Goal: Information Seeking & Learning: Find specific fact

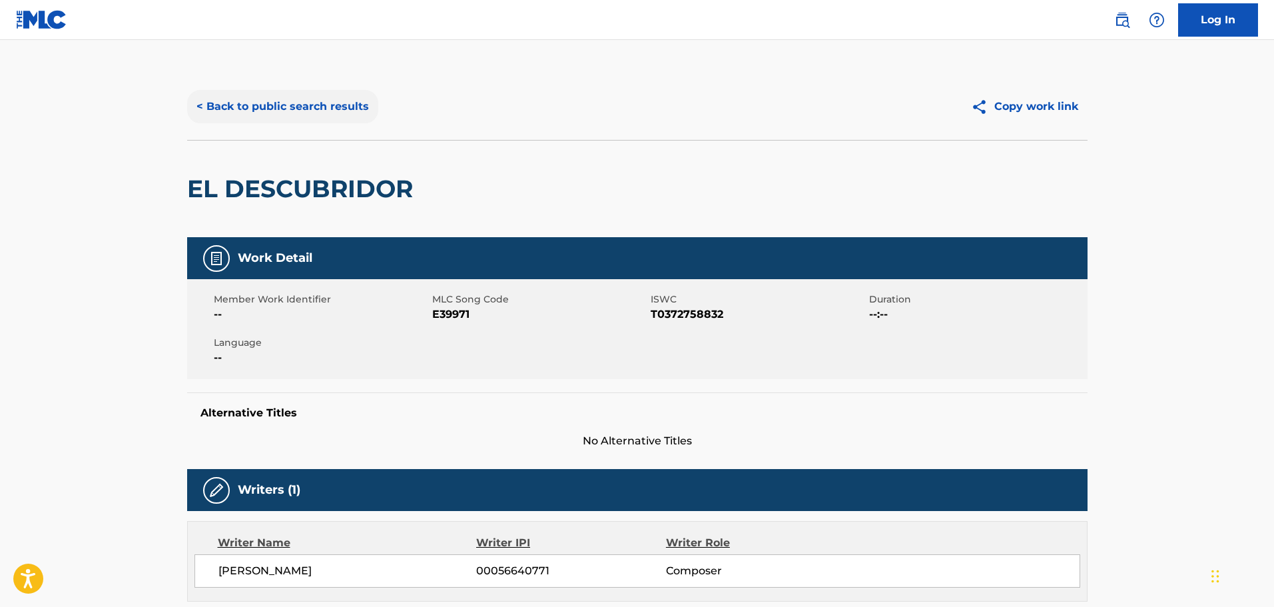
click at [285, 104] on button "< Back to public search results" at bounding box center [282, 106] width 191 height 33
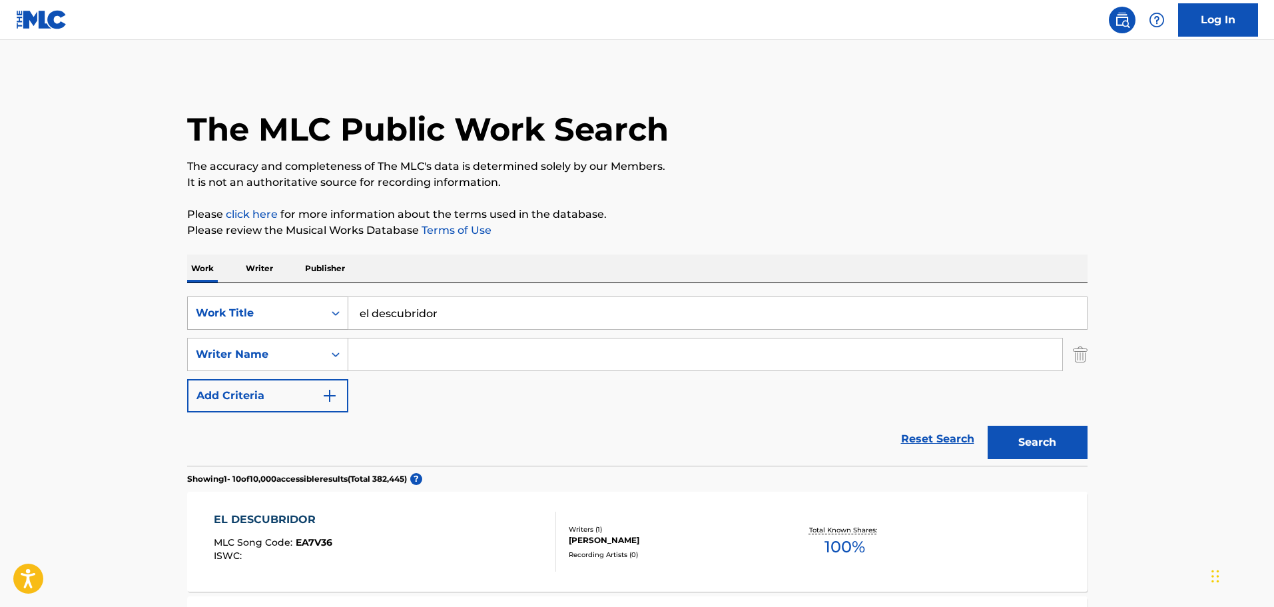
drag, startPoint x: 449, startPoint y: 309, endPoint x: 196, endPoint y: 312, distance: 252.4
click at [201, 314] on div "SearchWithCriteria1dc46bb7-040e-43fb-b4d5-460ea010172d Work Title el descubridor" at bounding box center [637, 312] width 900 height 33
click at [988, 426] on button "Search" at bounding box center [1038, 442] width 100 height 33
drag, startPoint x: 472, startPoint y: 320, endPoint x: 274, endPoint y: 296, distance: 200.0
click at [302, 302] on div "SearchWithCriteria1dc46bb7-040e-43fb-b4d5-460ea010172d Work Title el fue de nue…" at bounding box center [637, 312] width 900 height 33
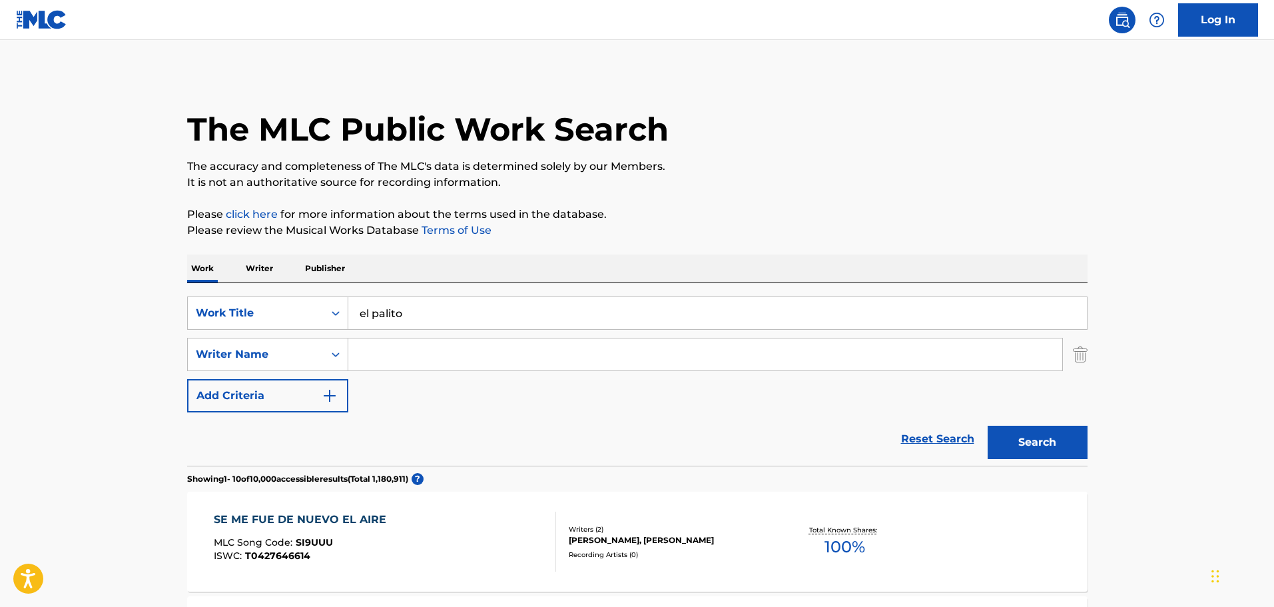
click at [988, 426] on button "Search" at bounding box center [1038, 442] width 100 height 33
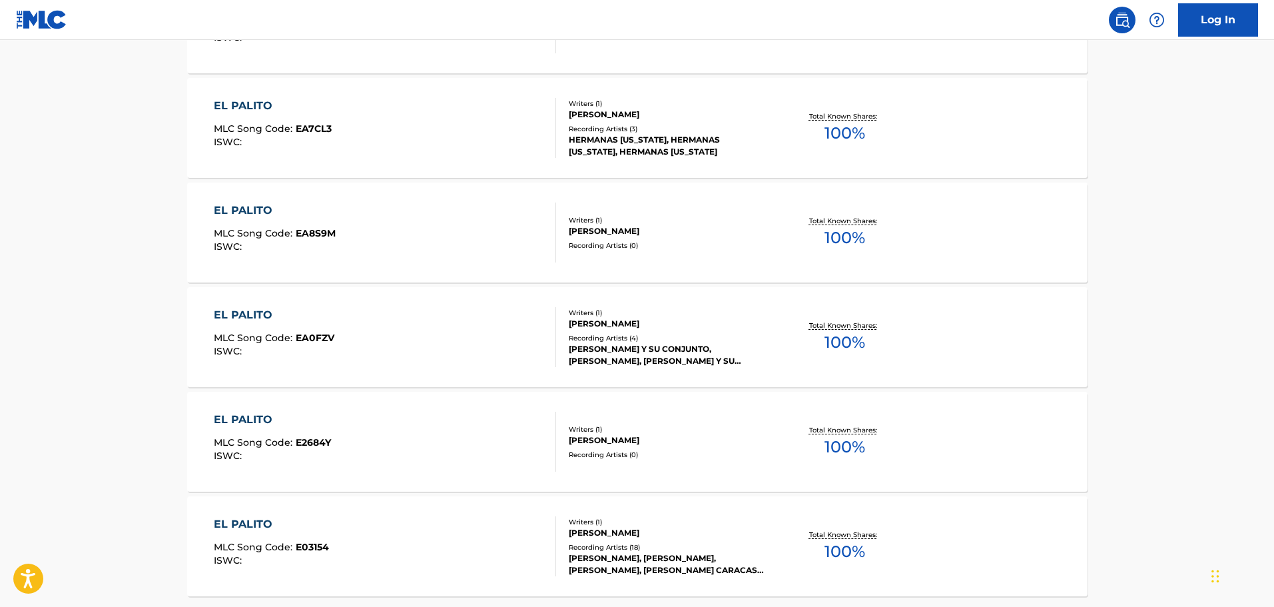
scroll to position [999, 0]
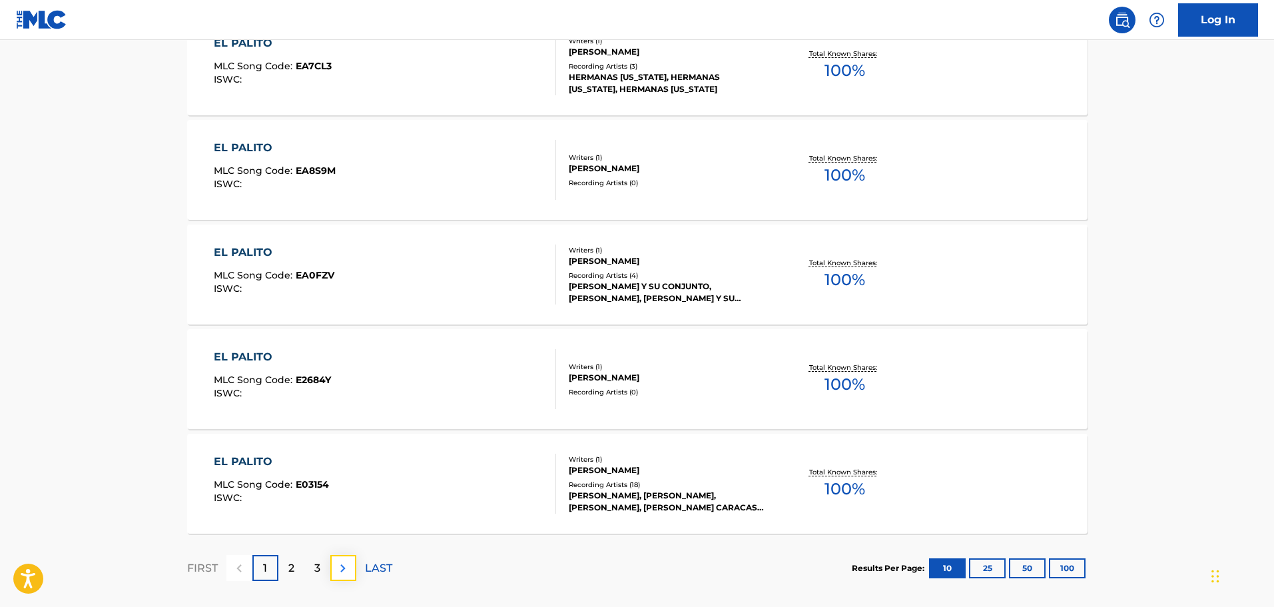
click at [346, 570] on img at bounding box center [343, 568] width 16 height 16
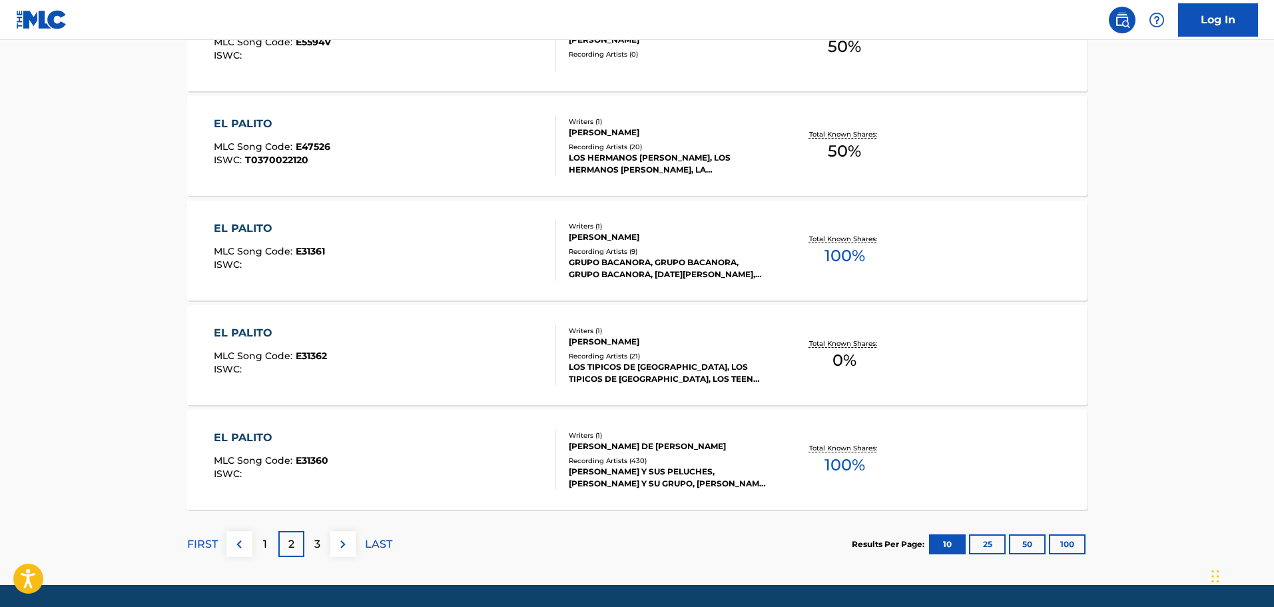
scroll to position [1065, 0]
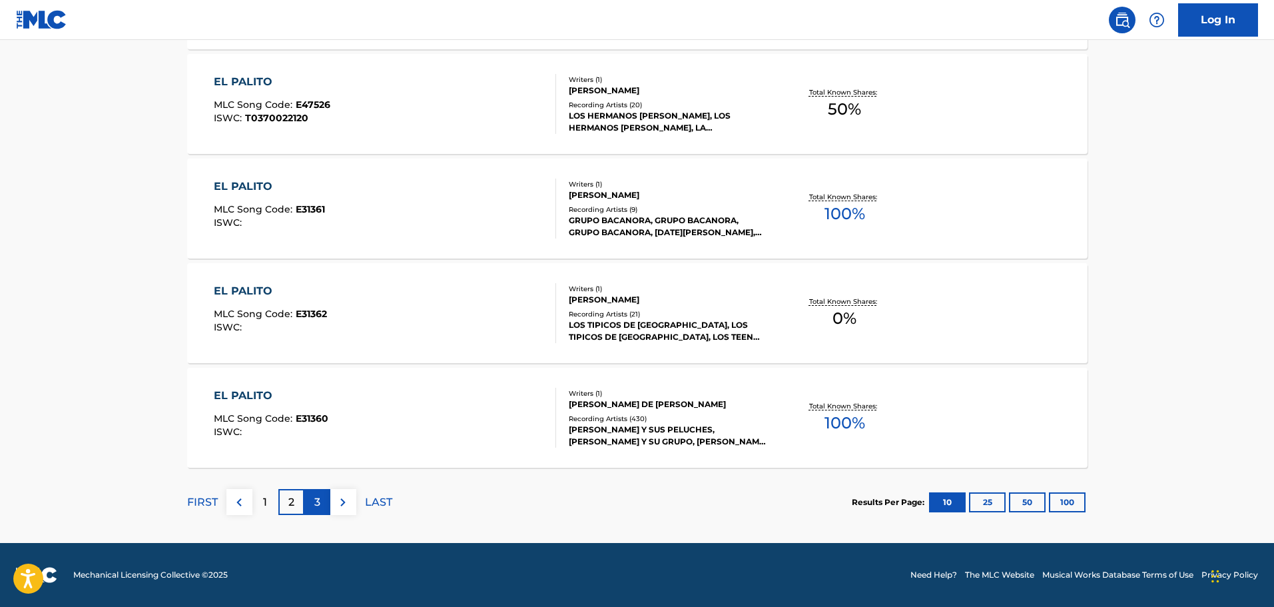
click at [308, 509] on div "3" at bounding box center [317, 502] width 26 height 26
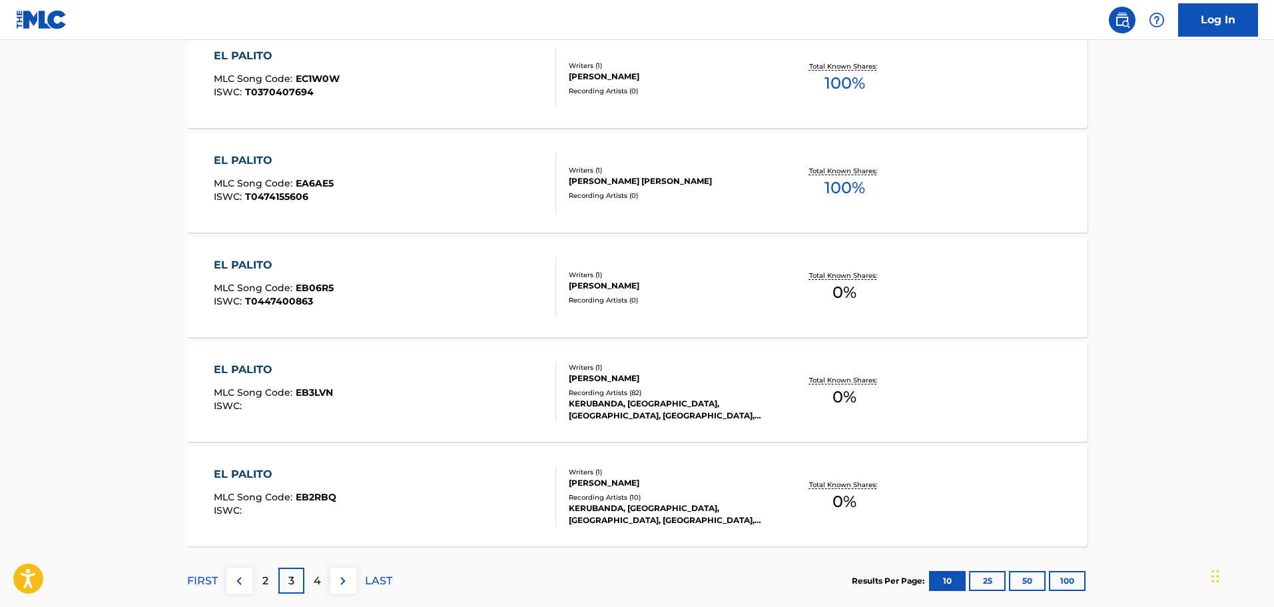
scroll to position [998, 0]
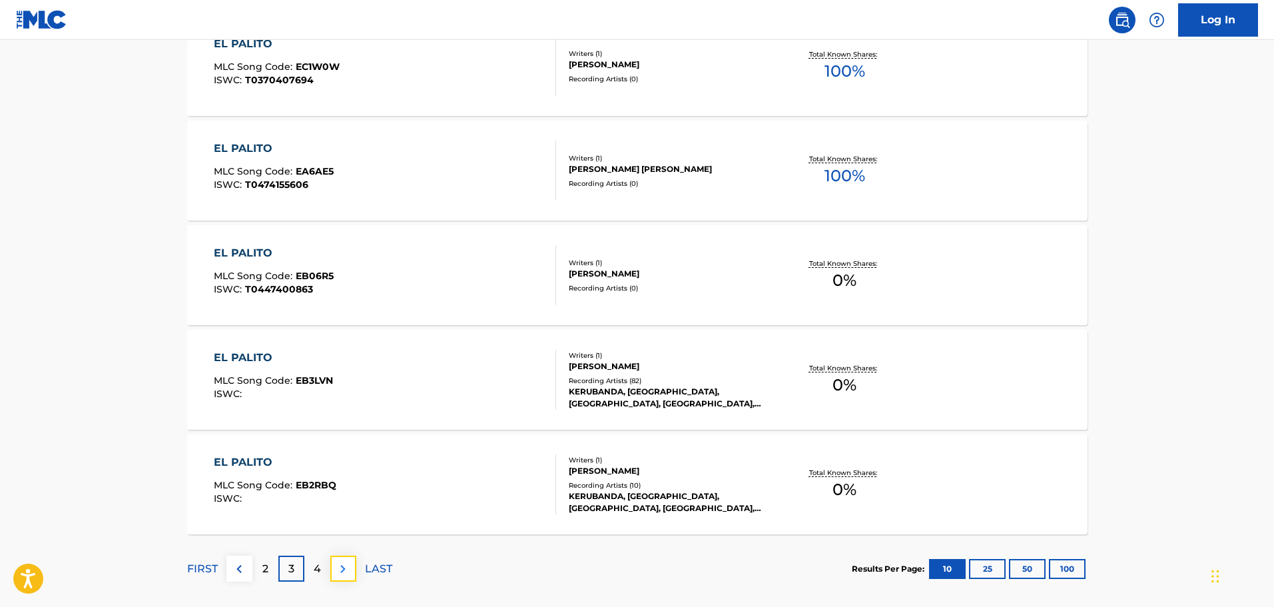
click at [339, 569] on img at bounding box center [343, 569] width 16 height 16
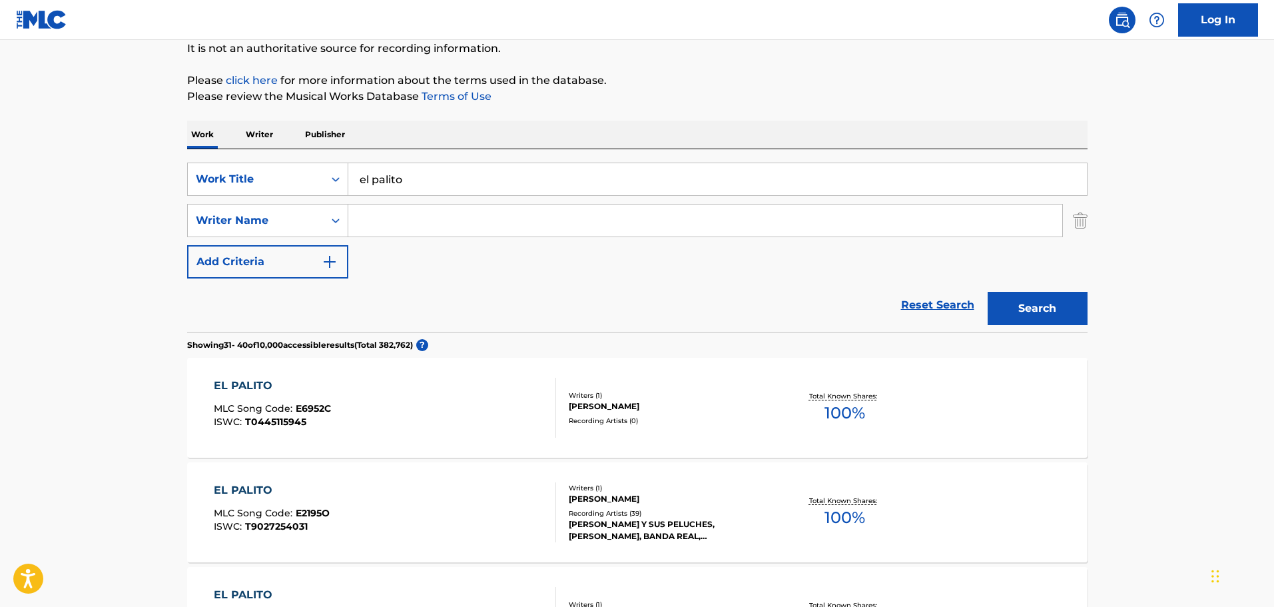
scroll to position [0, 0]
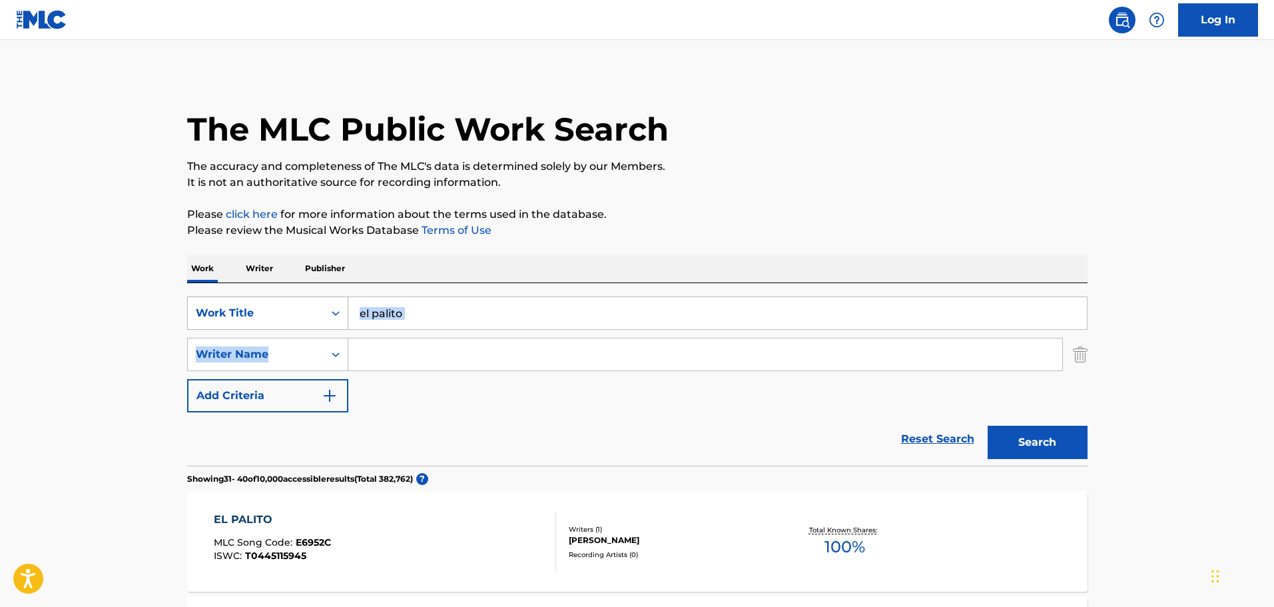
drag, startPoint x: 416, startPoint y: 328, endPoint x: 337, endPoint y: 319, distance: 79.8
click at [337, 319] on div "SearchWithCriteria1dc46bb7-040e-43fb-b4d5-460ea010172d Work Title el palito Sea…" at bounding box center [637, 354] width 900 height 116
click at [416, 328] on input "el palito" at bounding box center [717, 313] width 738 height 32
drag, startPoint x: 418, startPoint y: 314, endPoint x: 285, endPoint y: 316, distance: 132.5
click at [295, 314] on div "SearchWithCriteria1dc46bb7-040e-43fb-b4d5-460ea010172d Work Title el palito" at bounding box center [637, 312] width 900 height 33
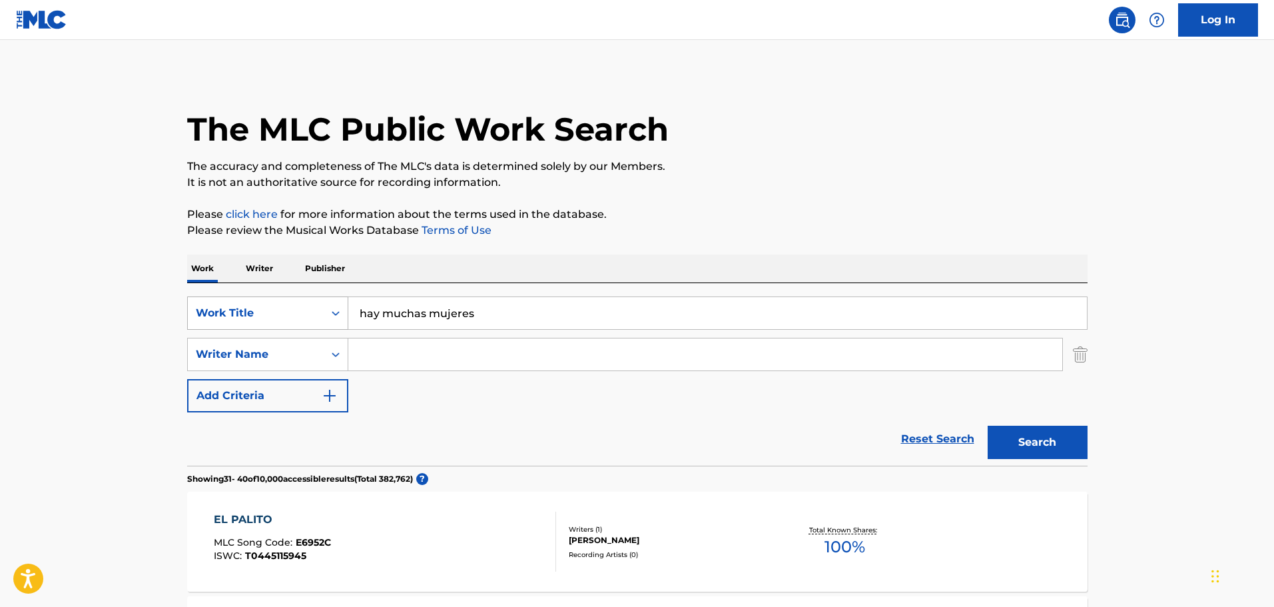
click at [988, 426] on button "Search" at bounding box center [1038, 442] width 100 height 33
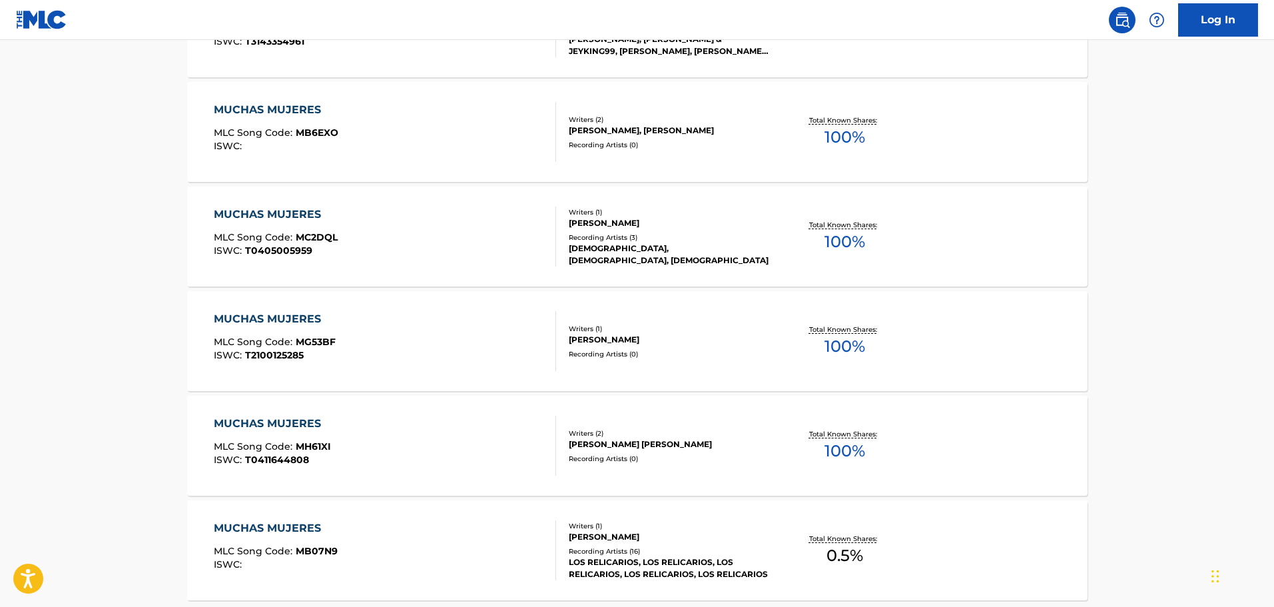
scroll to position [999, 0]
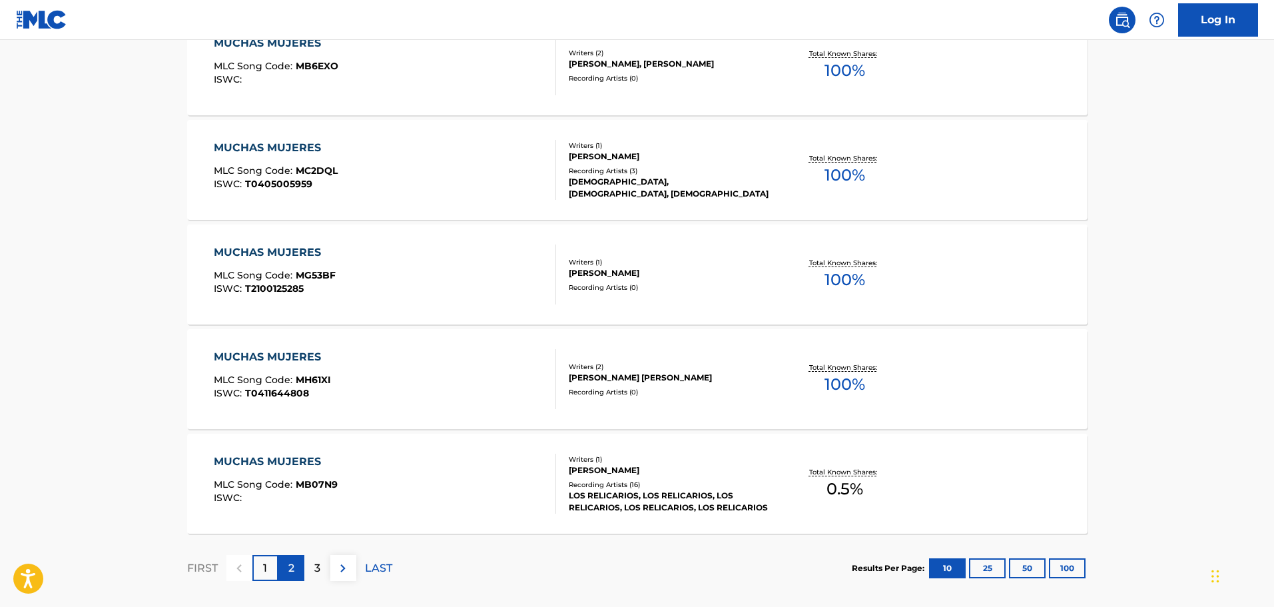
click at [291, 569] on p "2" at bounding box center [291, 568] width 6 height 16
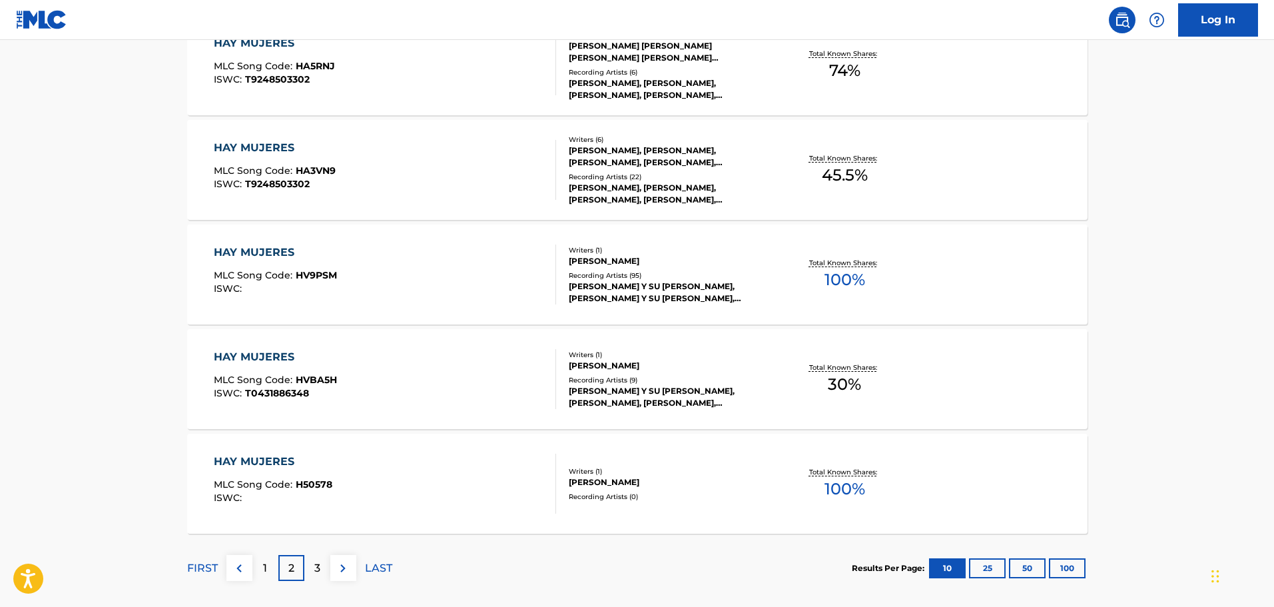
scroll to position [1065, 0]
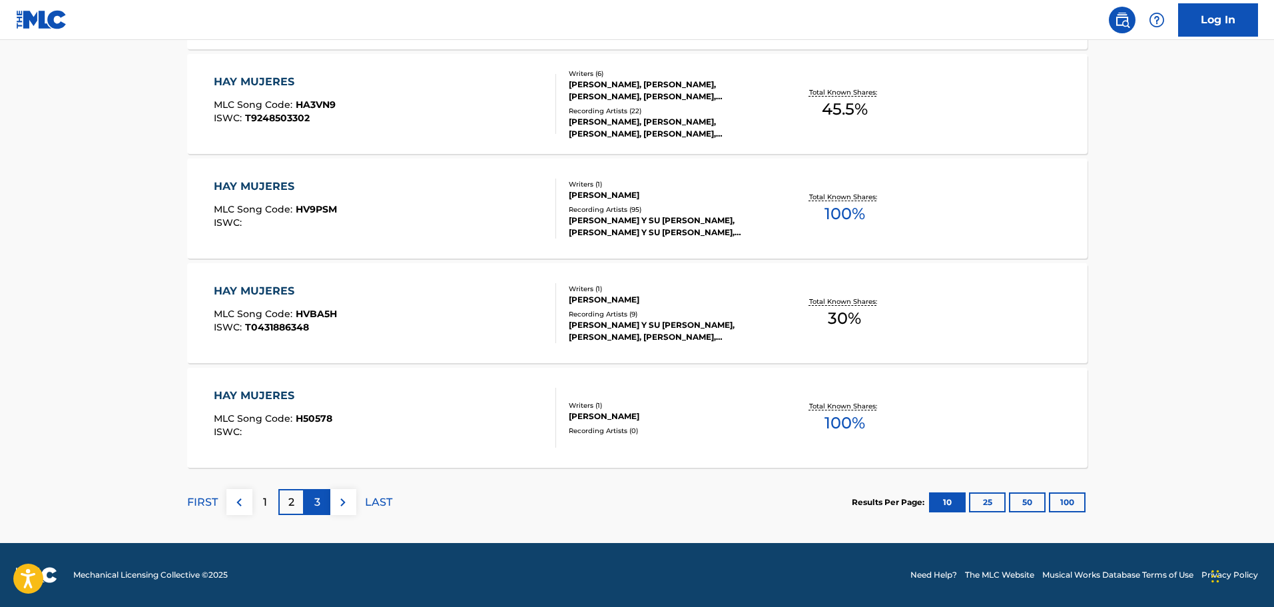
click at [315, 509] on p "3" at bounding box center [317, 502] width 6 height 16
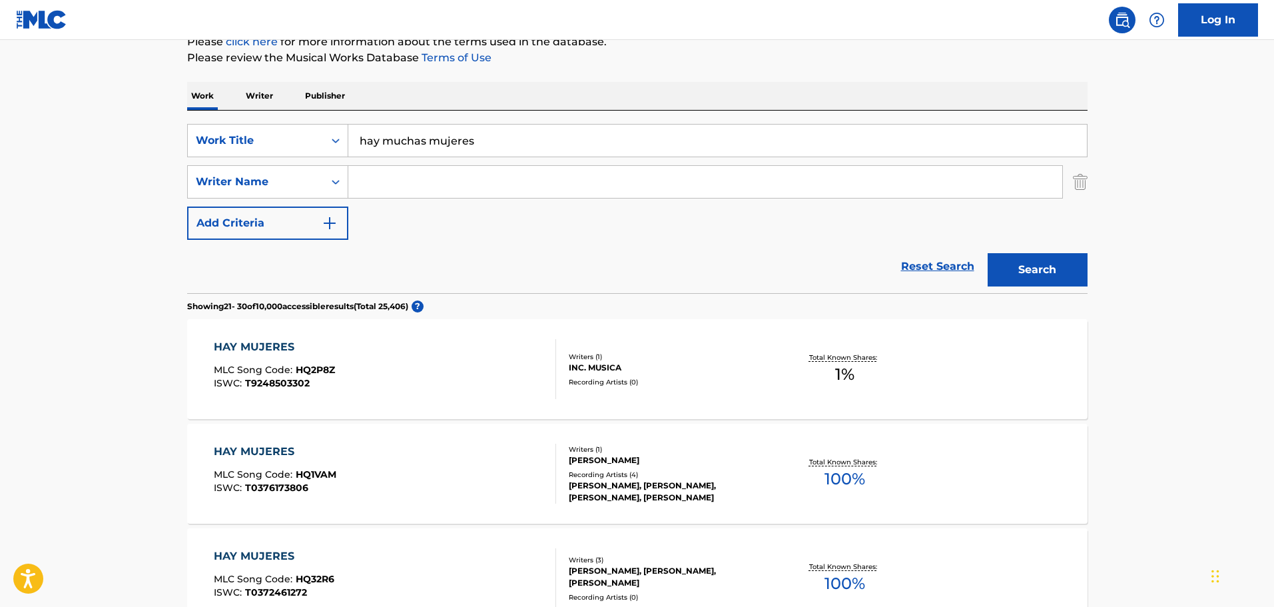
scroll to position [0, 0]
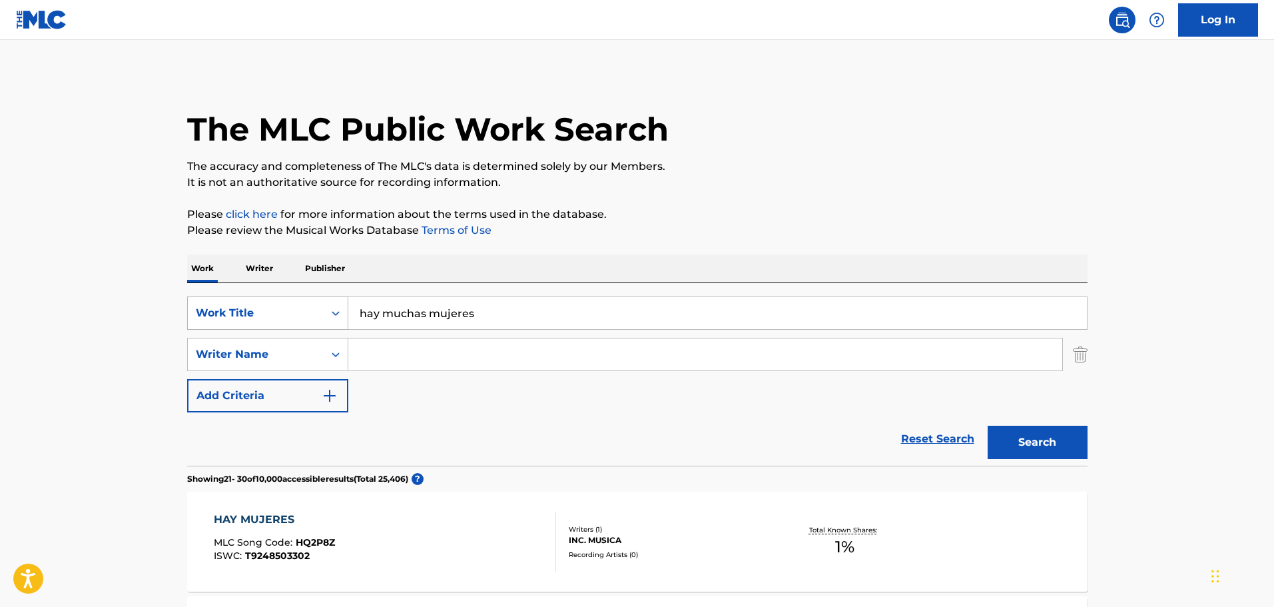
drag, startPoint x: 487, startPoint y: 322, endPoint x: 238, endPoint y: 306, distance: 248.9
click at [238, 306] on div "SearchWithCriteria1dc46bb7-040e-43fb-b4d5-460ea010172d Work Title hay muchas mu…" at bounding box center [637, 312] width 900 height 33
click at [988, 426] on button "Search" at bounding box center [1038, 442] width 100 height 33
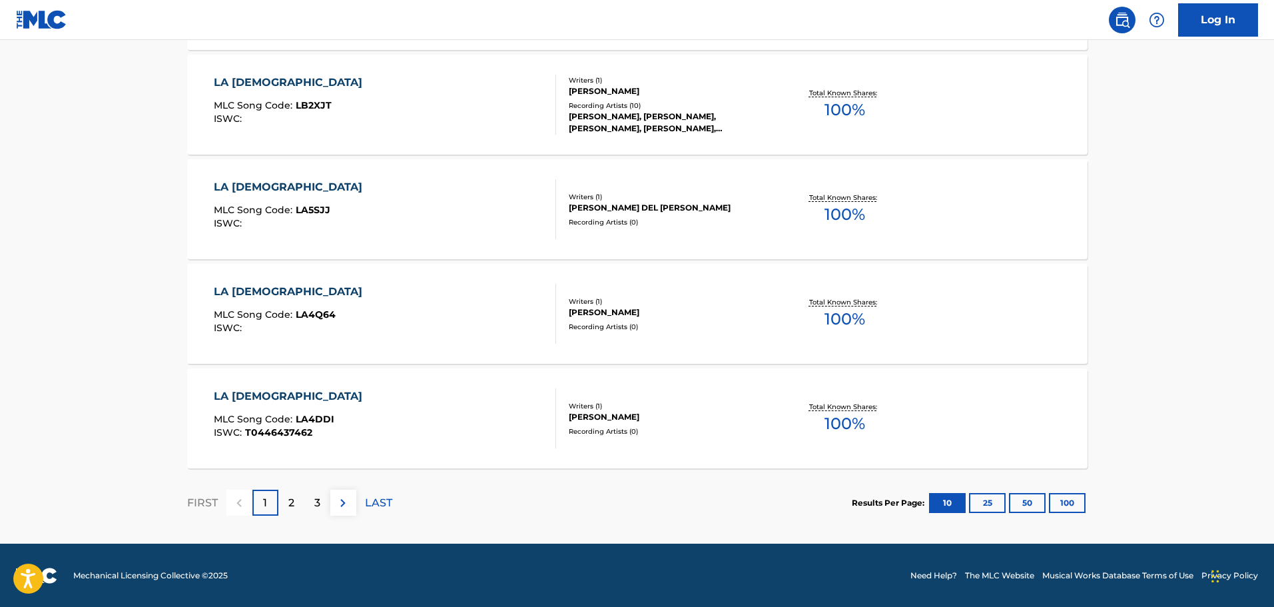
scroll to position [1065, 0]
click at [288, 509] on p "2" at bounding box center [291, 502] width 6 height 16
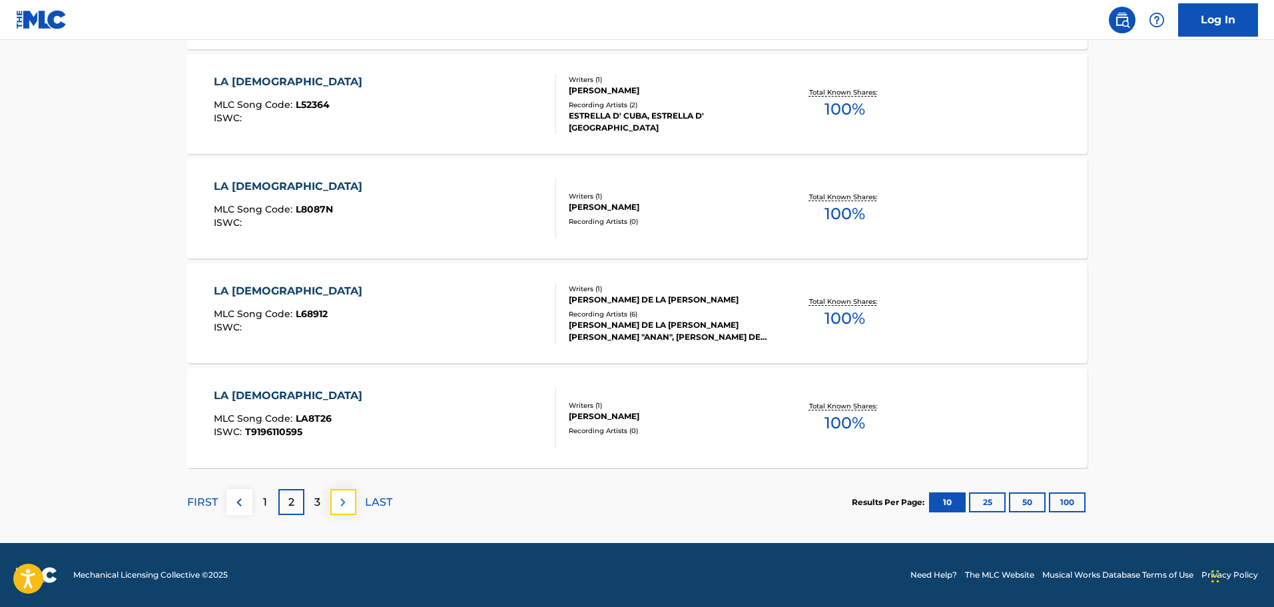
click at [337, 505] on img at bounding box center [343, 502] width 16 height 16
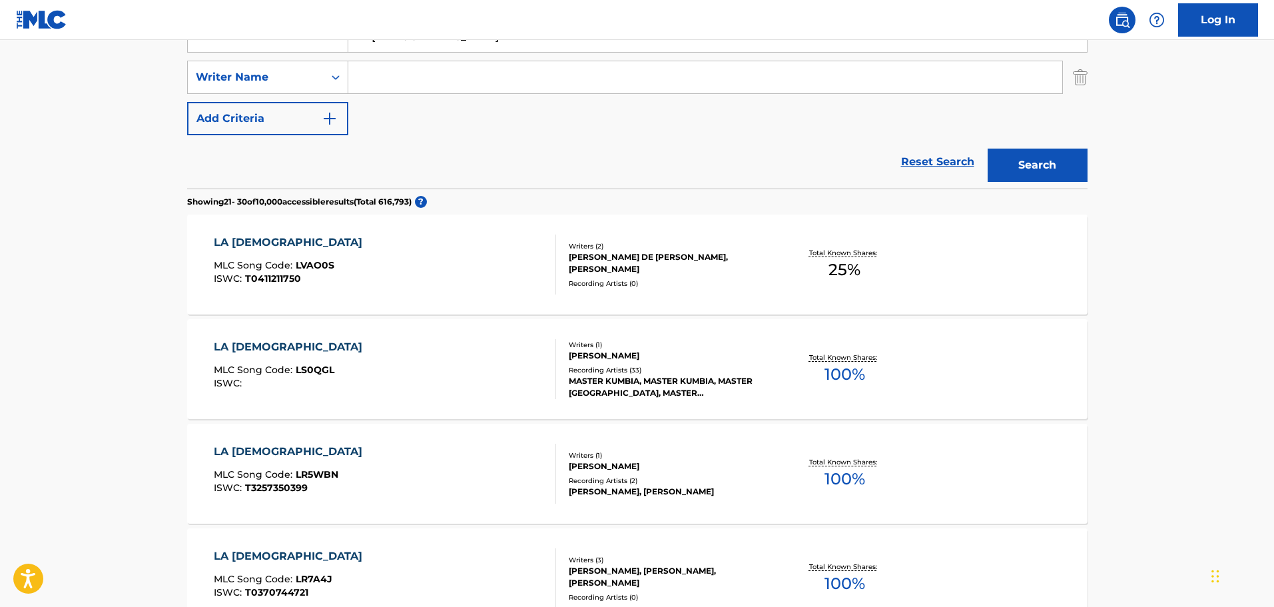
scroll to position [266, 0]
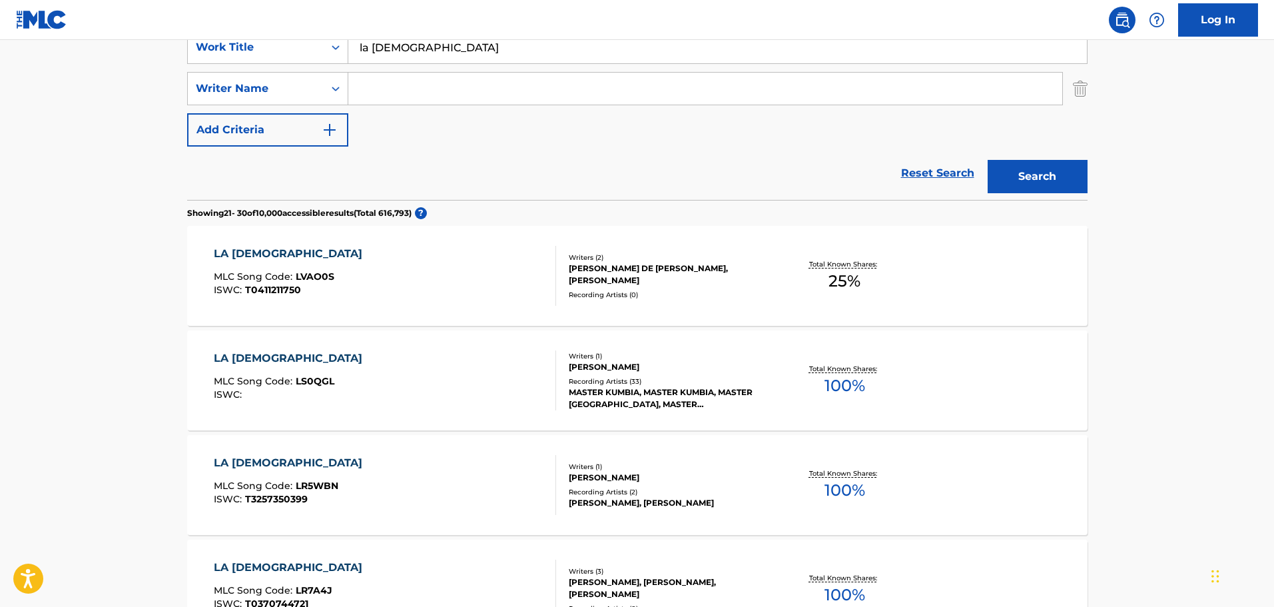
drag, startPoint x: 472, startPoint y: 50, endPoint x: 300, endPoint y: 34, distance: 173.2
click at [300, 34] on div "Log In The MLC Public Work Search The accuracy and completeness of The MLC's da…" at bounding box center [637, 569] width 1274 height 1671
type input "la lenga"
click at [988, 160] on button "Search" at bounding box center [1038, 176] width 100 height 33
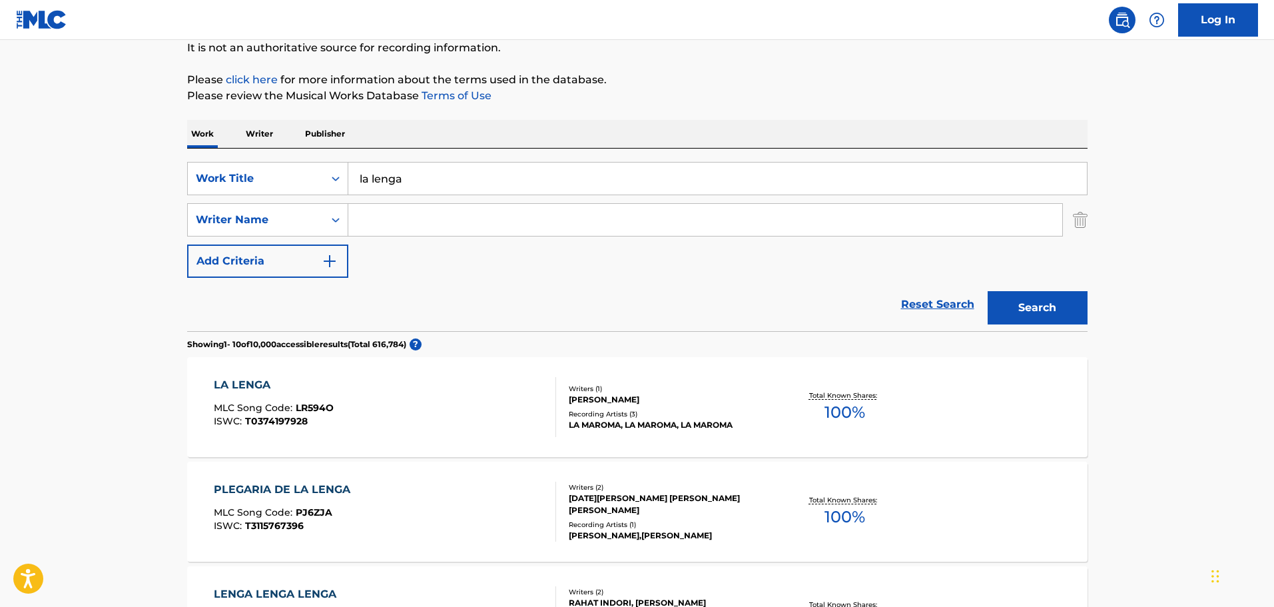
scroll to position [133, 0]
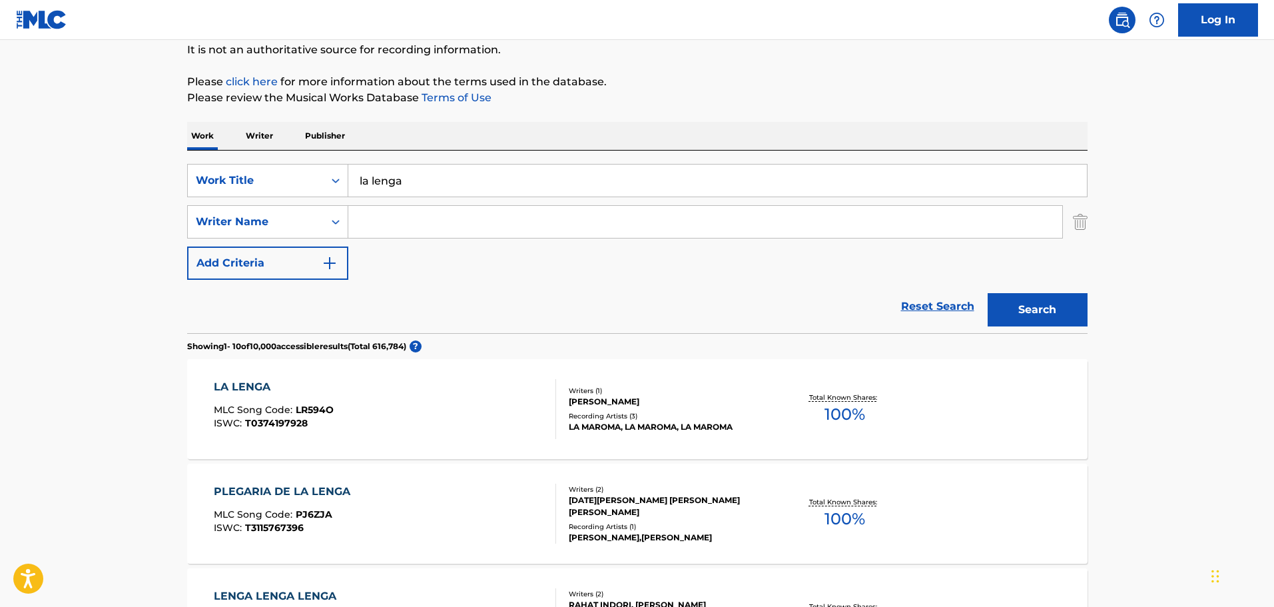
click at [234, 390] on div "LA LENGA" at bounding box center [274, 387] width 120 height 16
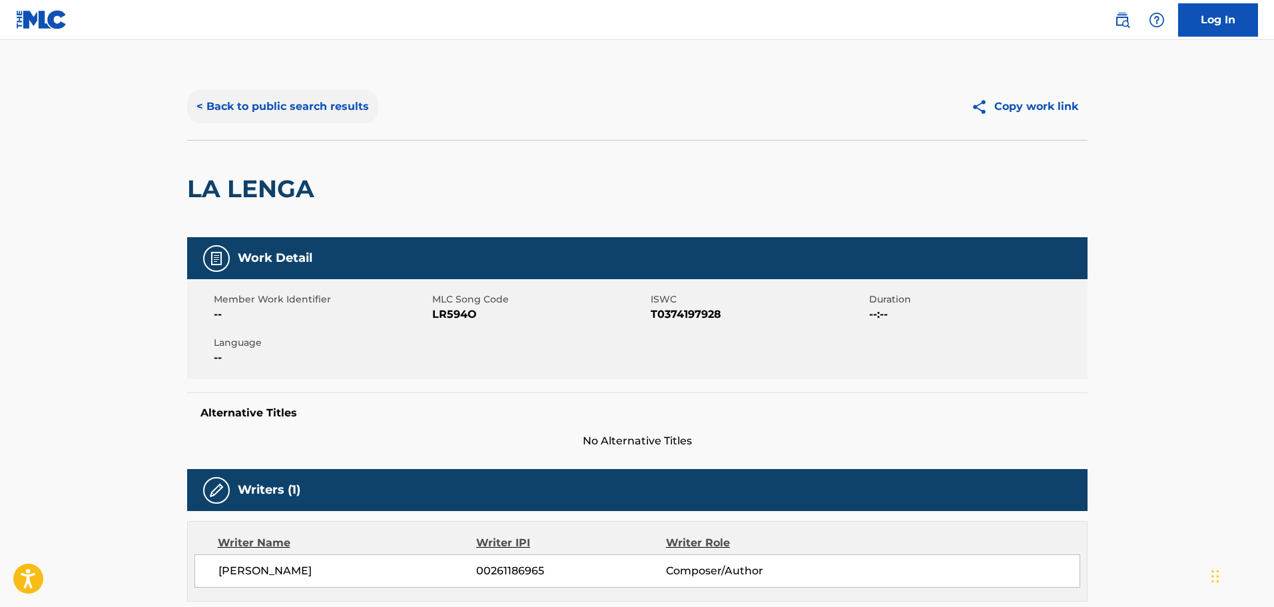
click at [233, 102] on button "< Back to public search results" at bounding box center [282, 106] width 191 height 33
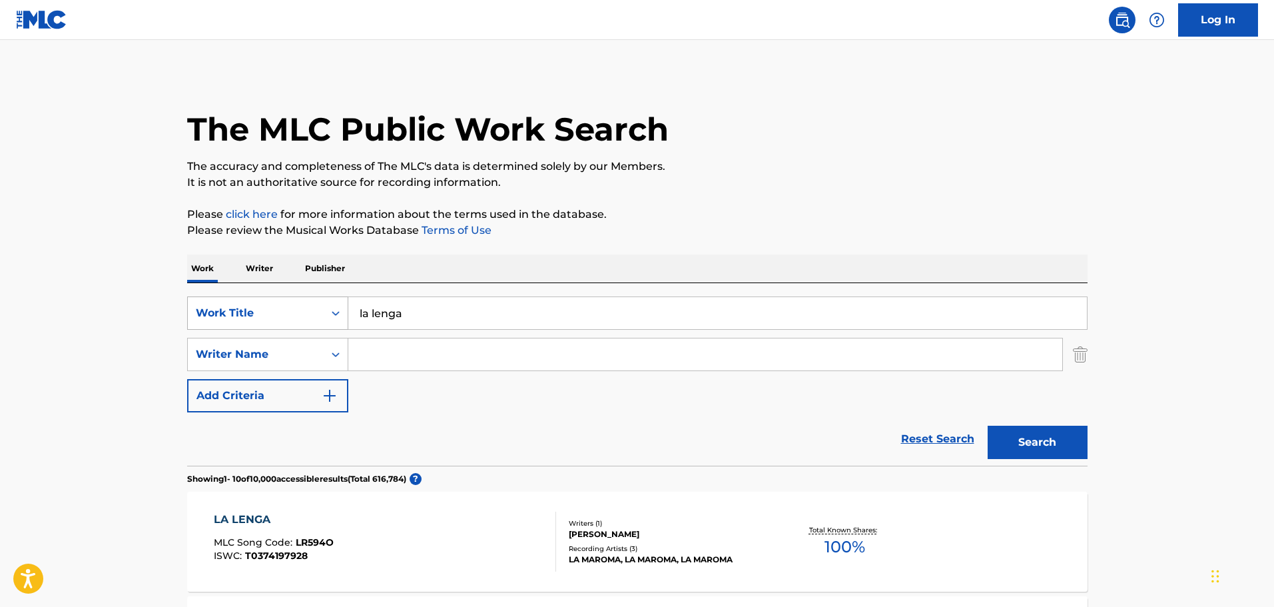
drag, startPoint x: 418, startPoint y: 313, endPoint x: 269, endPoint y: 306, distance: 149.3
click at [270, 306] on div "SearchWithCriteria1dc46bb7-040e-43fb-b4d5-460ea010172d Work Title la lenga" at bounding box center [637, 312] width 900 height 33
click at [988, 426] on button "Search" at bounding box center [1038, 442] width 100 height 33
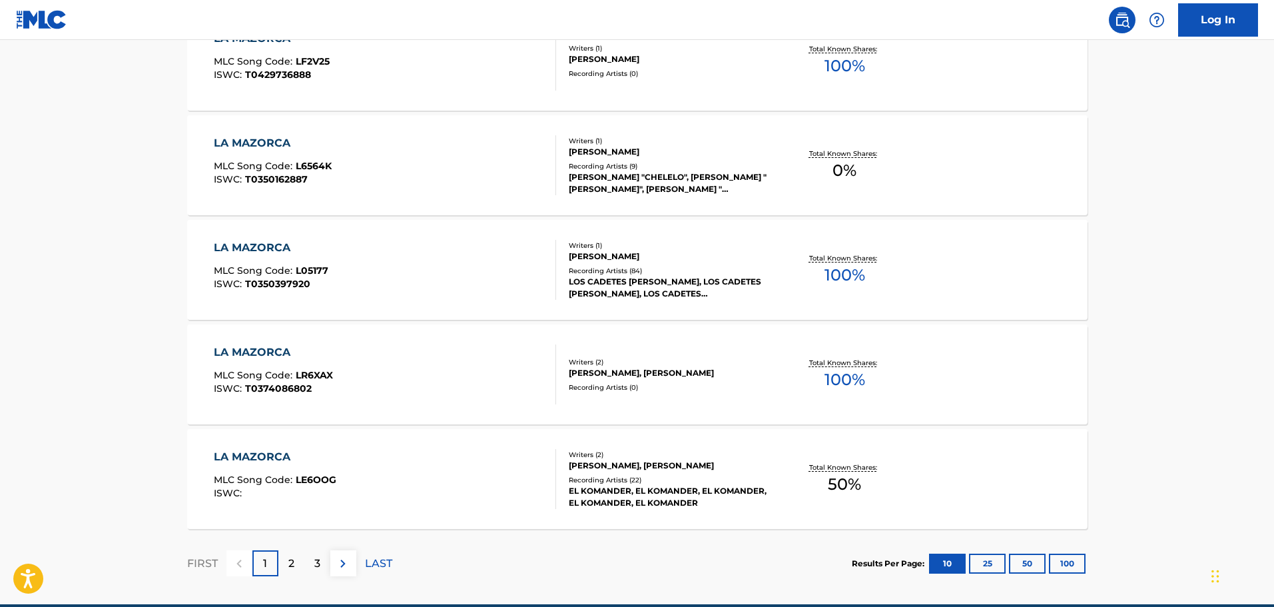
scroll to position [1065, 0]
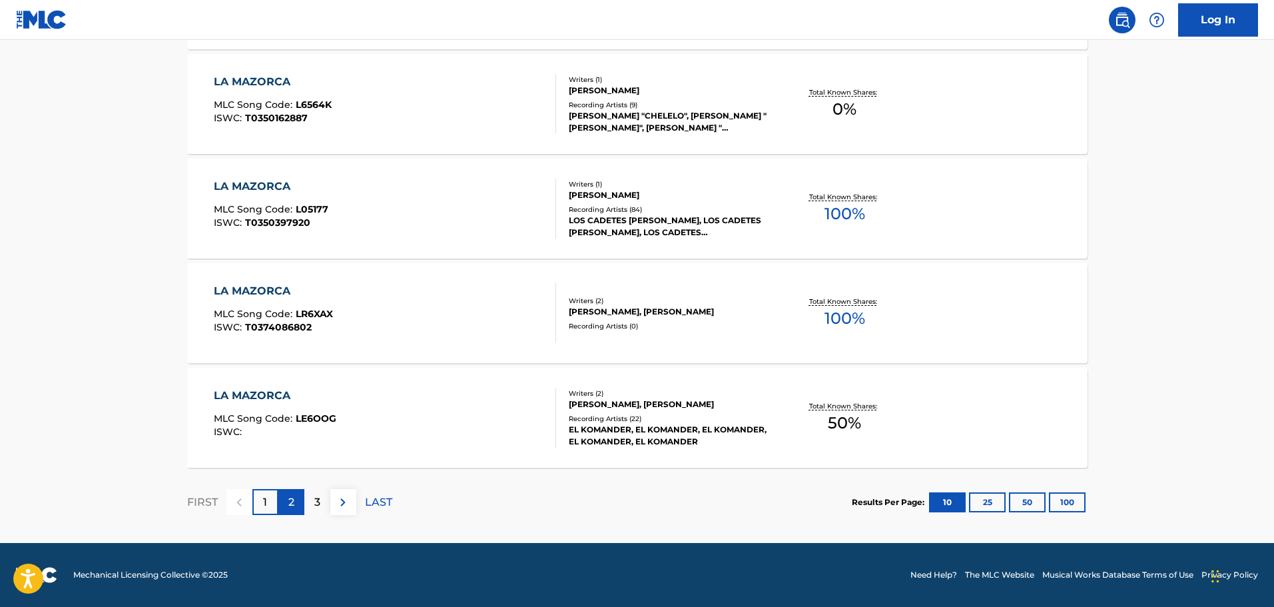
click at [291, 501] on p "2" at bounding box center [291, 502] width 6 height 16
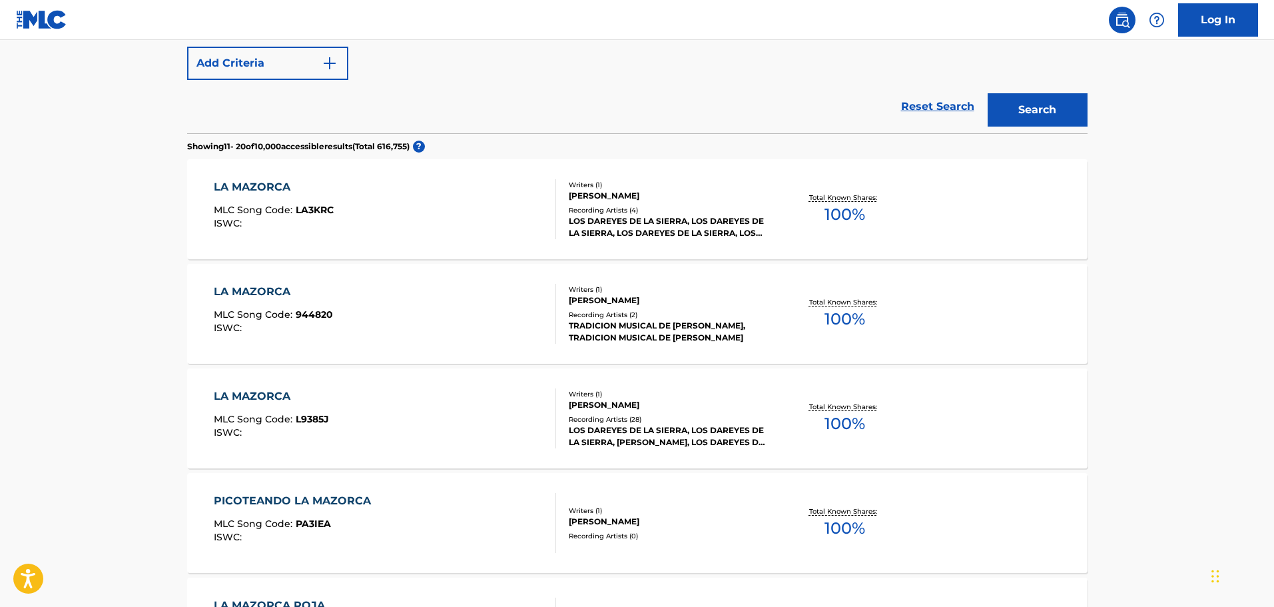
scroll to position [266, 0]
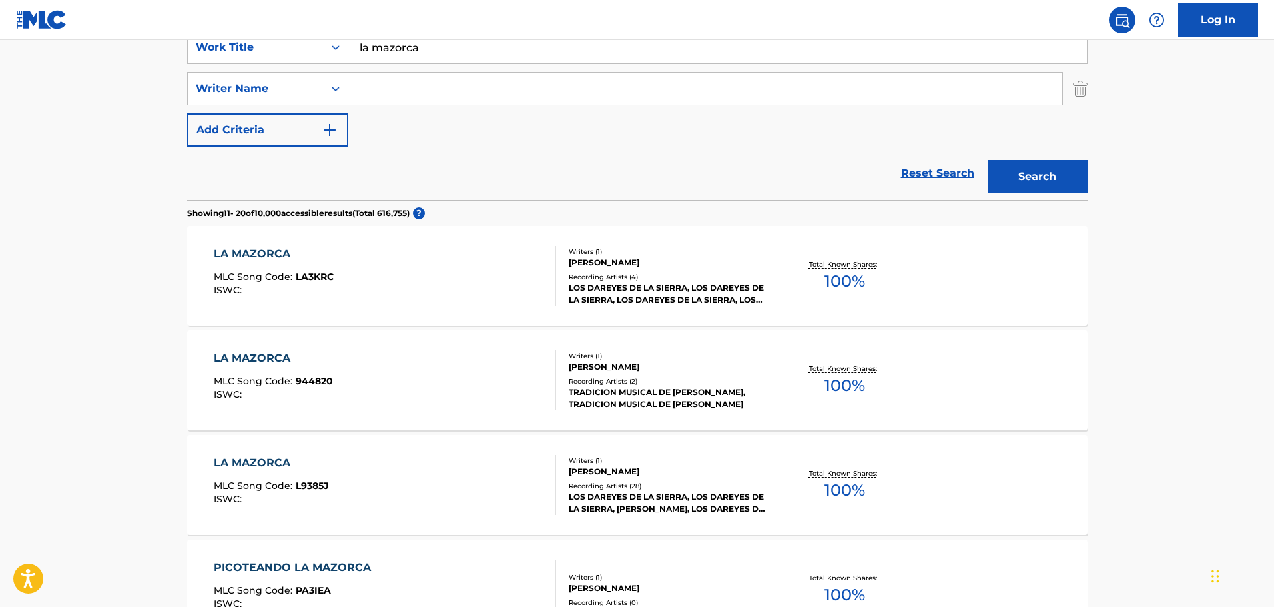
drag, startPoint x: 434, startPoint y: 53, endPoint x: 384, endPoint y: 51, distance: 50.0
click at [384, 51] on input "la mazorca" at bounding box center [717, 47] width 738 height 32
type input "la miseria"
click at [988, 160] on button "Search" at bounding box center [1038, 176] width 100 height 33
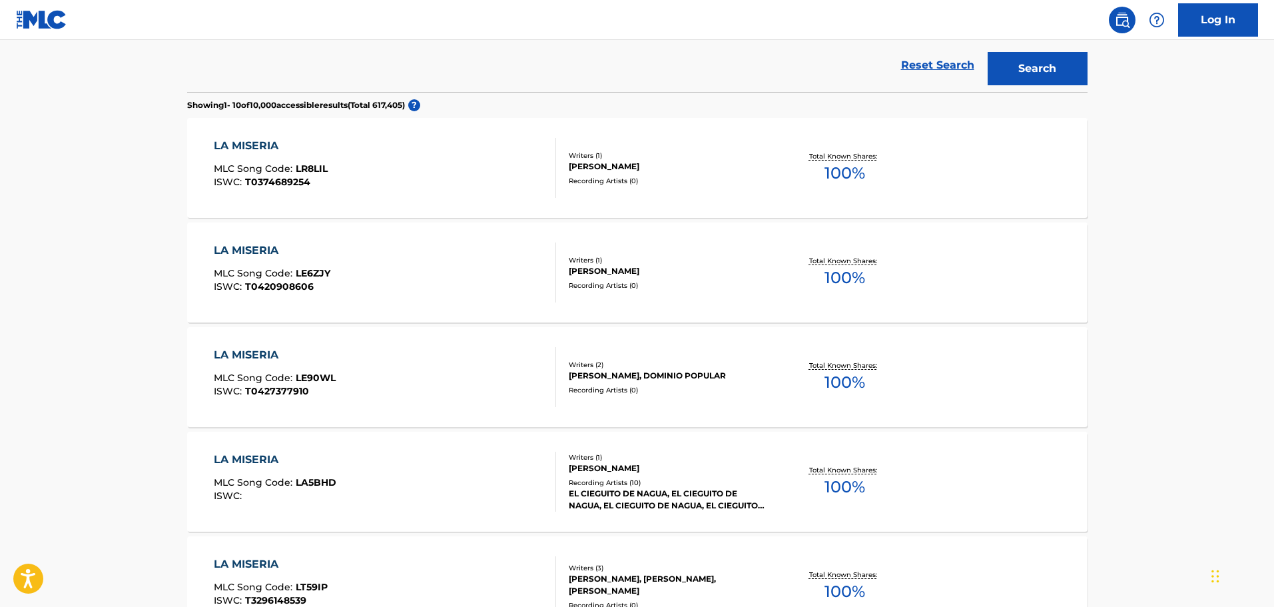
scroll to position [399, 0]
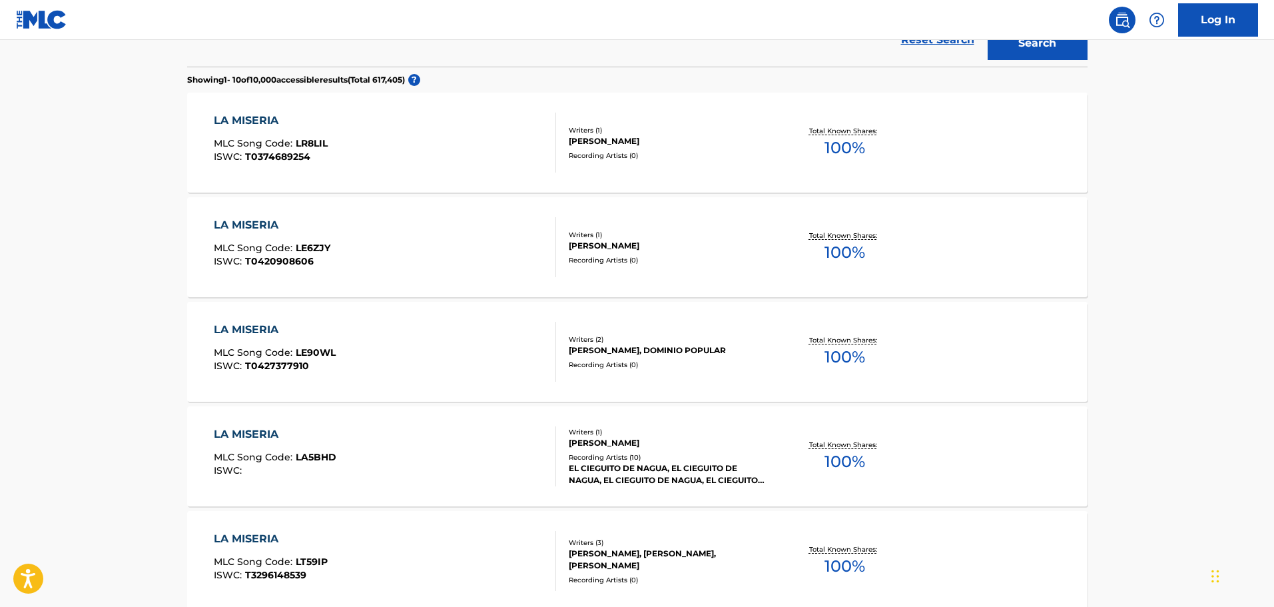
click at [232, 435] on div "LA MISERIA" at bounding box center [275, 434] width 123 height 16
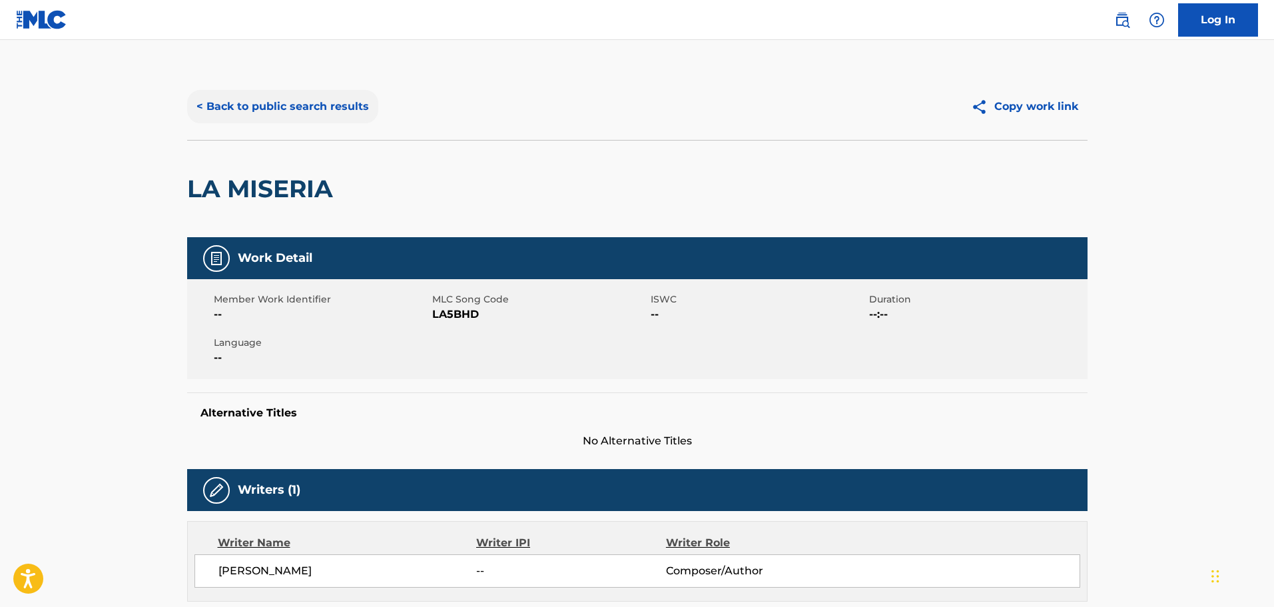
click at [302, 106] on button "< Back to public search results" at bounding box center [282, 106] width 191 height 33
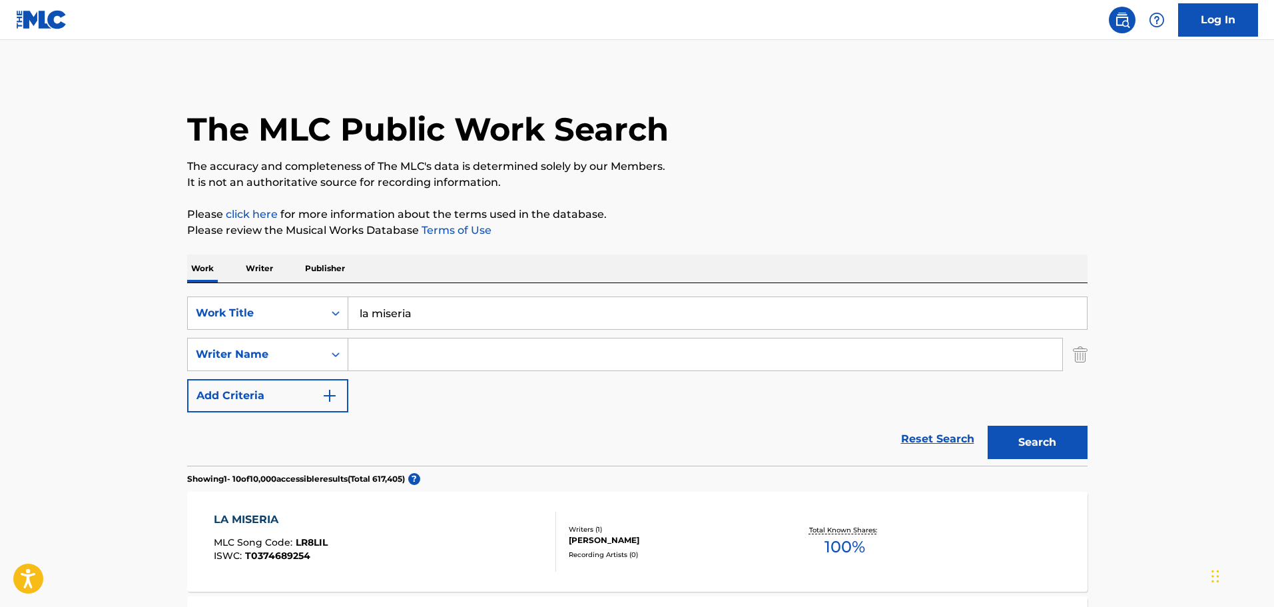
drag, startPoint x: 435, startPoint y: 314, endPoint x: 164, endPoint y: 306, distance: 271.8
type input "la mujer montante"
click at [988, 426] on button "Search" at bounding box center [1038, 442] width 100 height 33
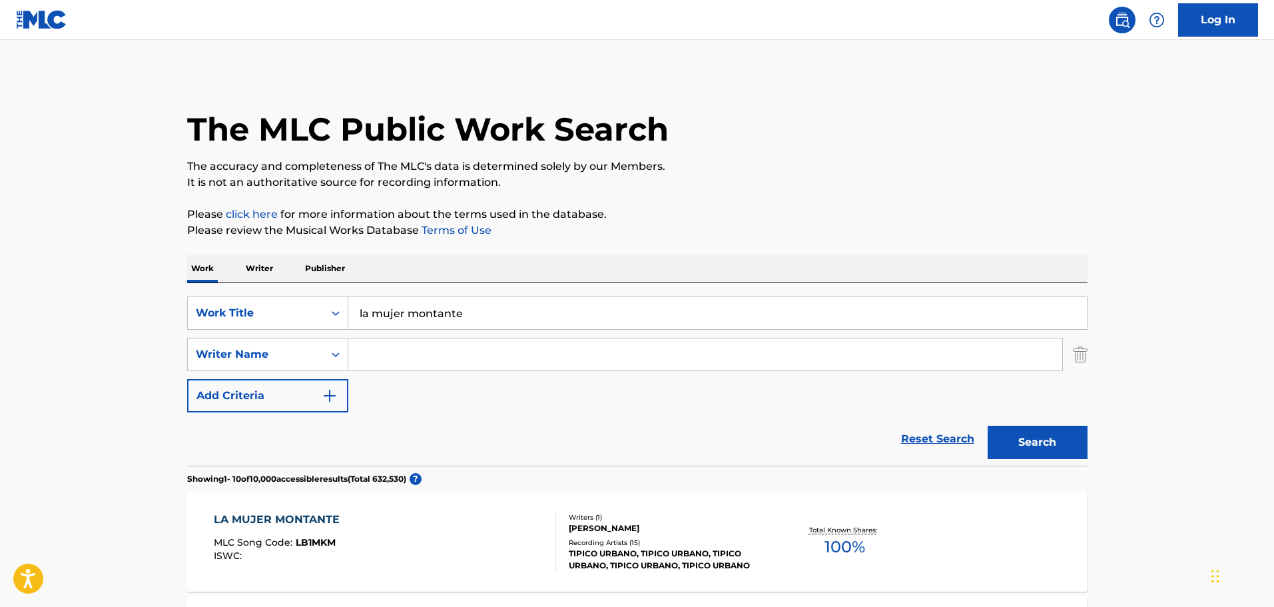
click at [311, 515] on div "LA MUJER MONTANTE" at bounding box center [280, 519] width 133 height 16
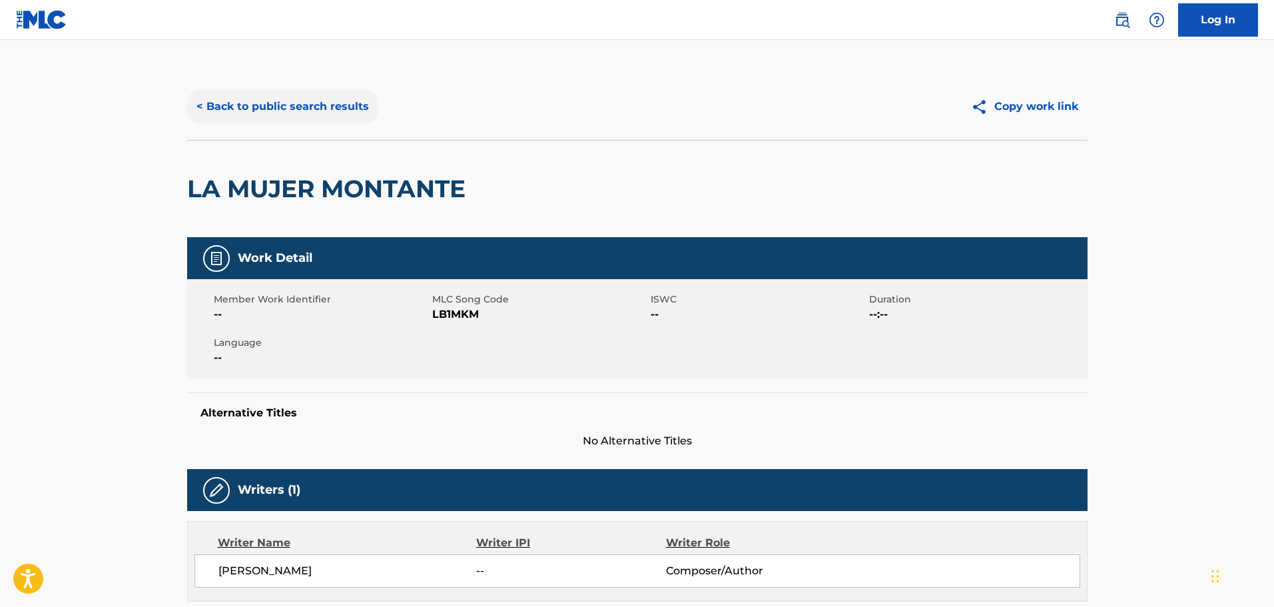
click at [339, 98] on button "< Back to public search results" at bounding box center [282, 106] width 191 height 33
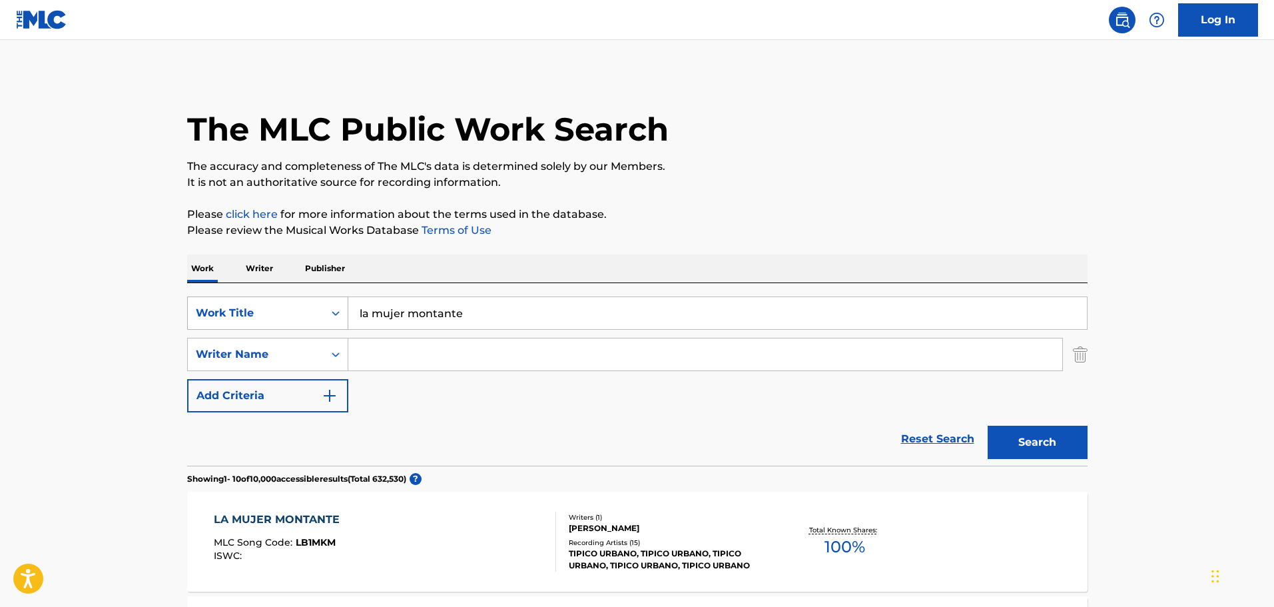
drag, startPoint x: 487, startPoint y: 323, endPoint x: 288, endPoint y: 298, distance: 201.4
click at [288, 298] on div "SearchWithCriteria1dc46bb7-040e-43fb-b4d5-460ea010172d Work Title la mujer mont…" at bounding box center [637, 312] width 900 height 33
click at [988, 426] on button "Search" at bounding box center [1038, 442] width 100 height 33
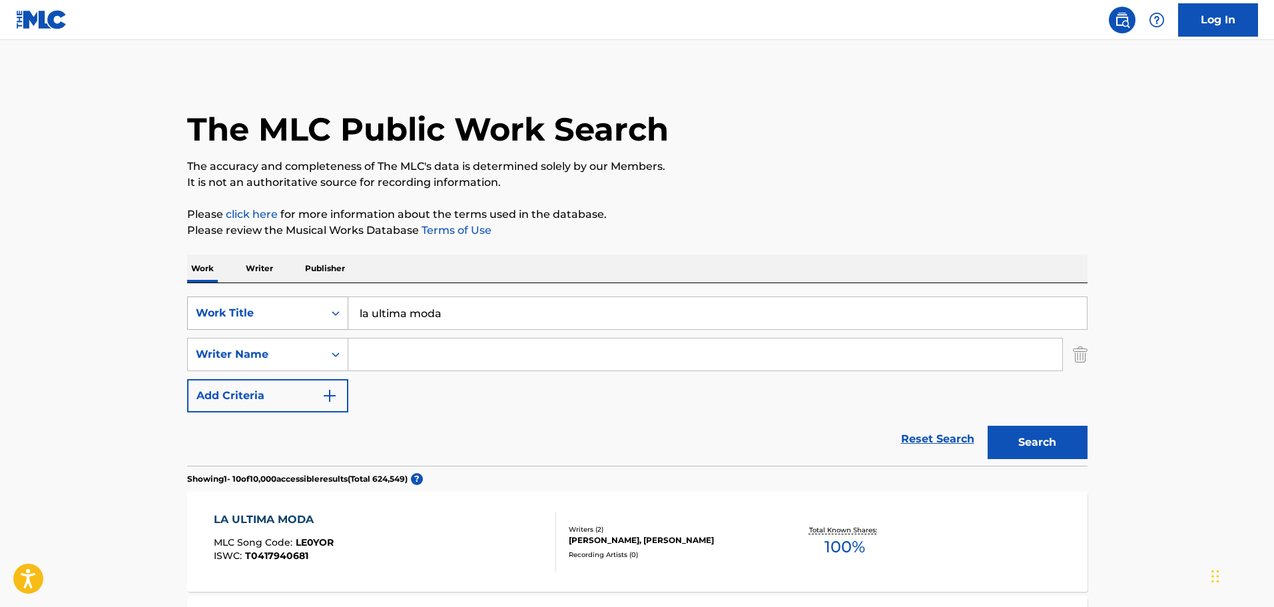
drag, startPoint x: 479, startPoint y: 311, endPoint x: 292, endPoint y: 302, distance: 188.0
click at [292, 302] on div "SearchWithCriteria1dc46bb7-040e-43fb-b4d5-460ea010172d Work Title la ultima moda" at bounding box center [637, 312] width 900 height 33
click at [988, 426] on button "Search" at bounding box center [1038, 442] width 100 height 33
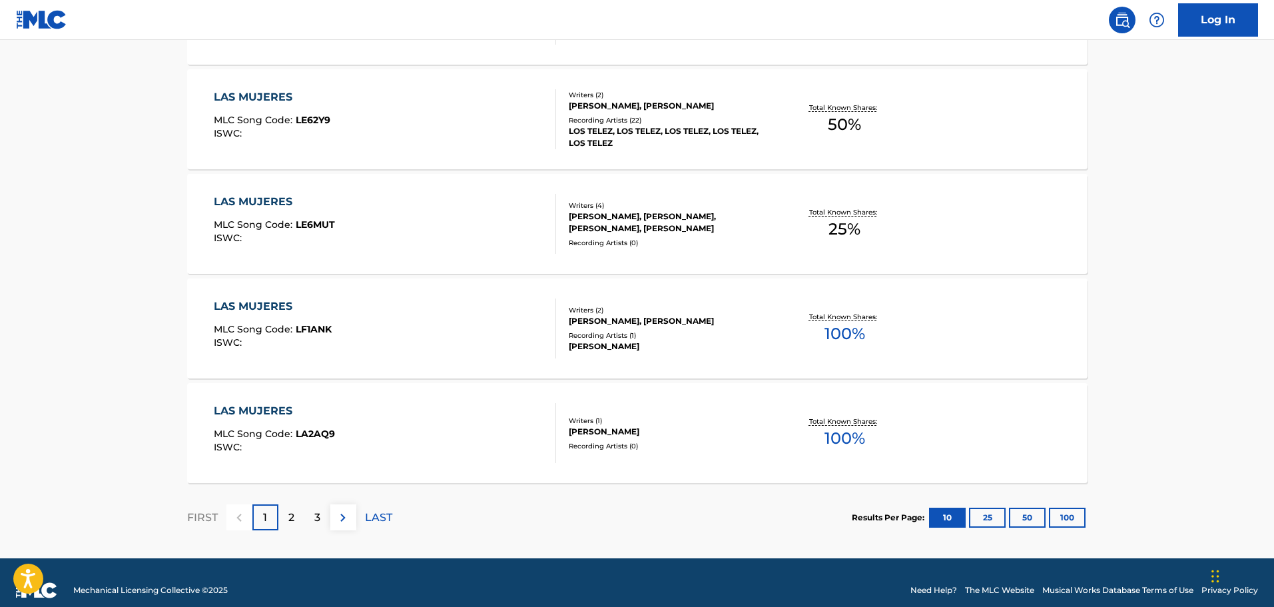
scroll to position [1065, 0]
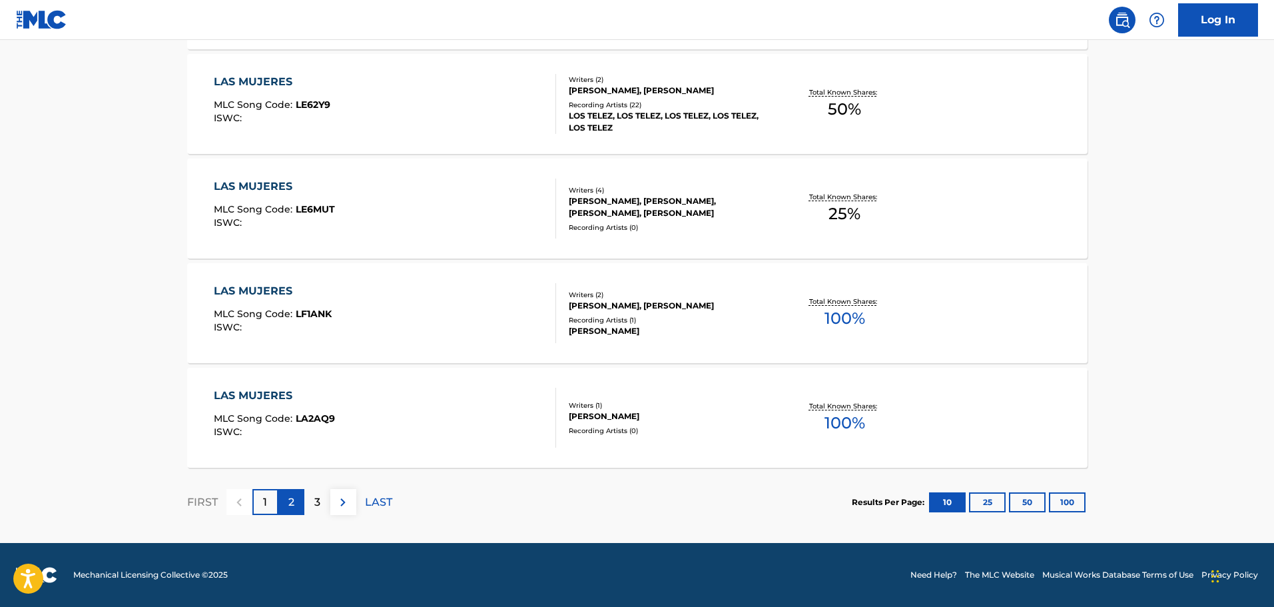
click at [295, 503] on div "2" at bounding box center [291, 502] width 26 height 26
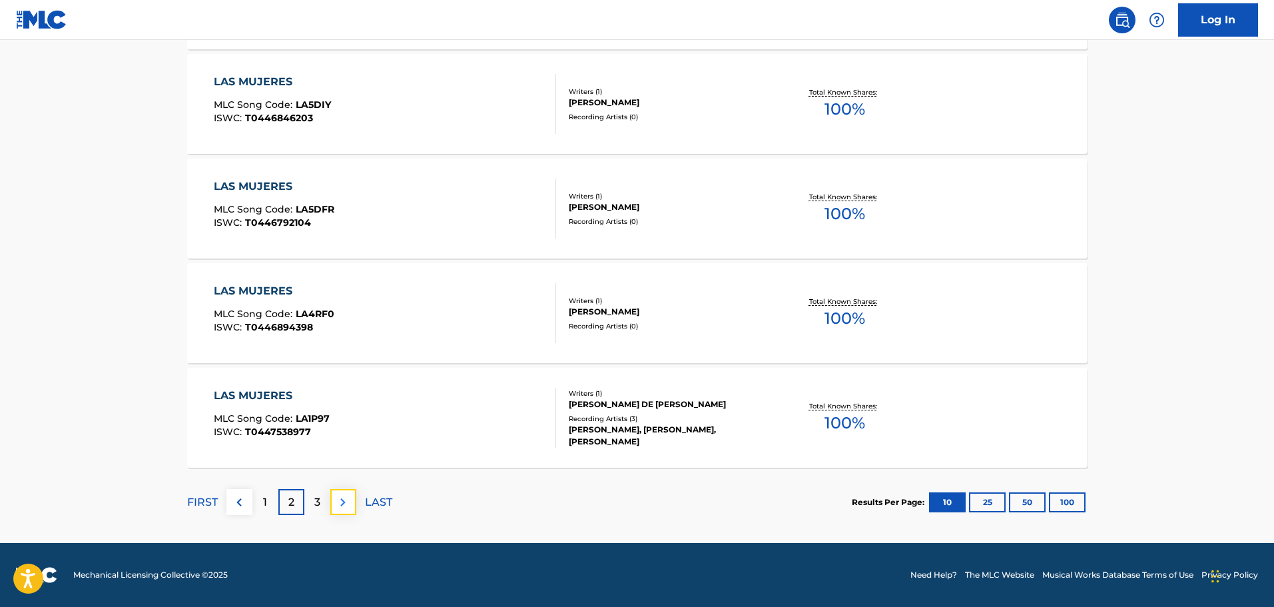
click at [338, 513] on button at bounding box center [343, 502] width 26 height 26
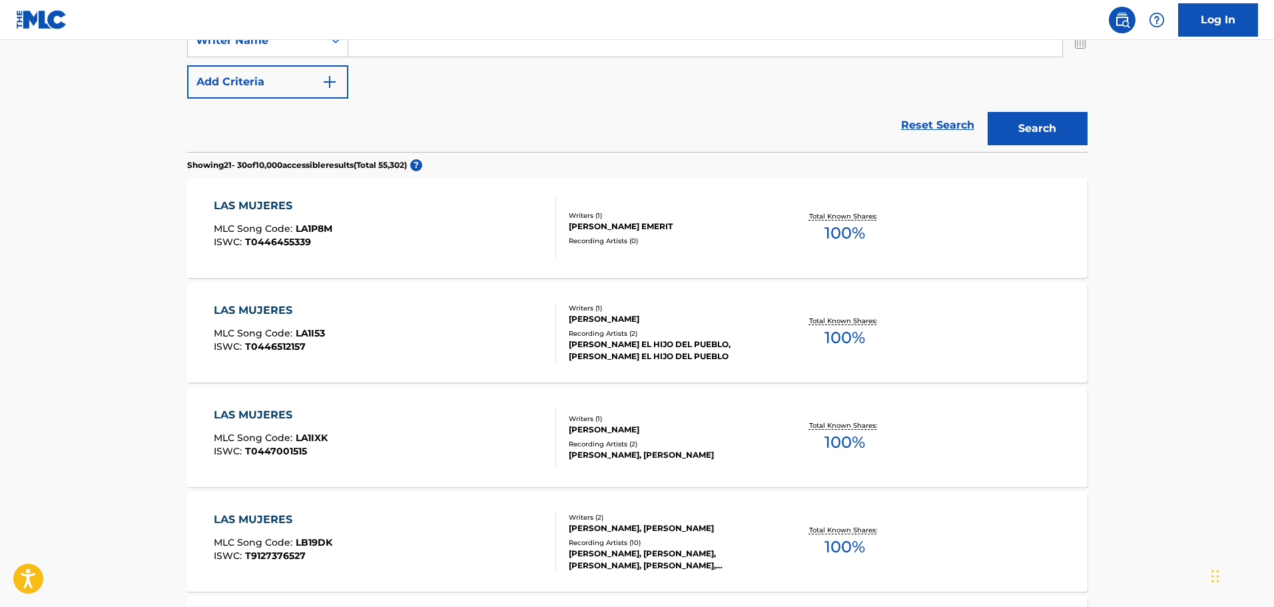
scroll to position [0, 0]
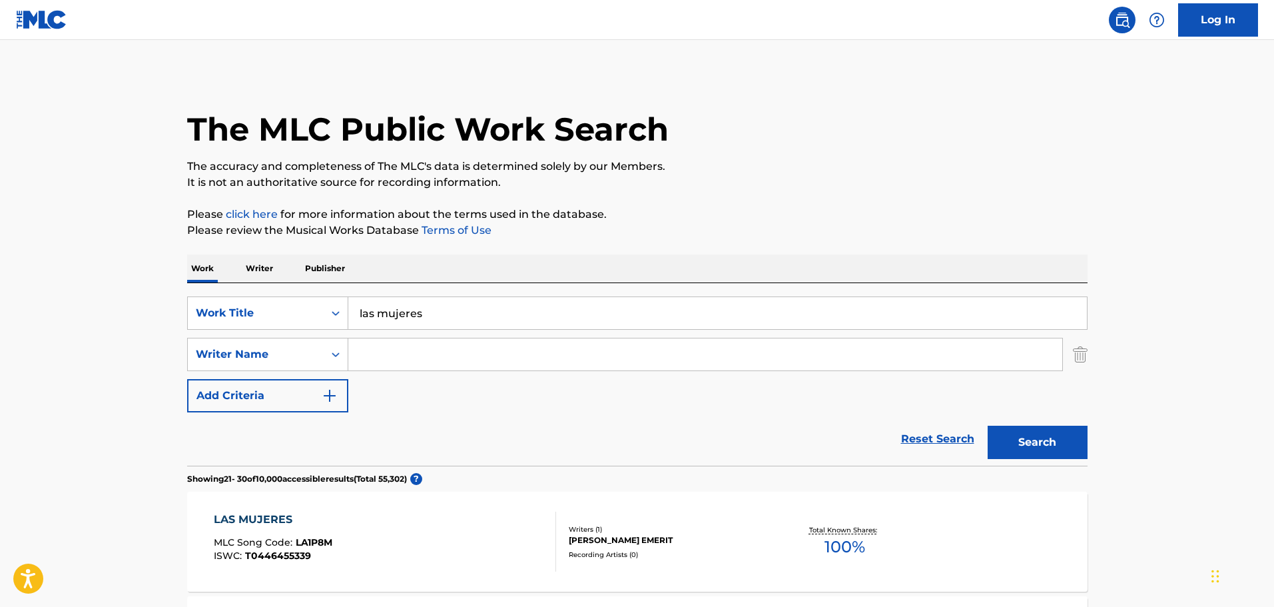
drag, startPoint x: 447, startPoint y: 322, endPoint x: 123, endPoint y: 272, distance: 328.9
click at [988, 426] on button "Search" at bounding box center [1038, 442] width 100 height 33
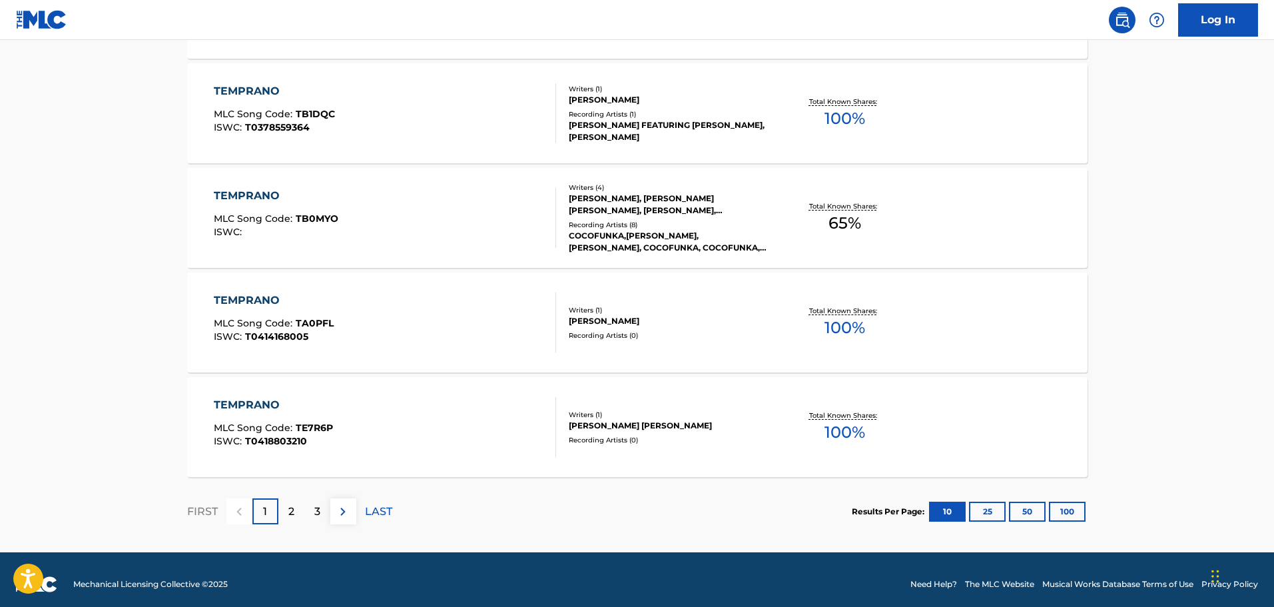
scroll to position [1065, 0]
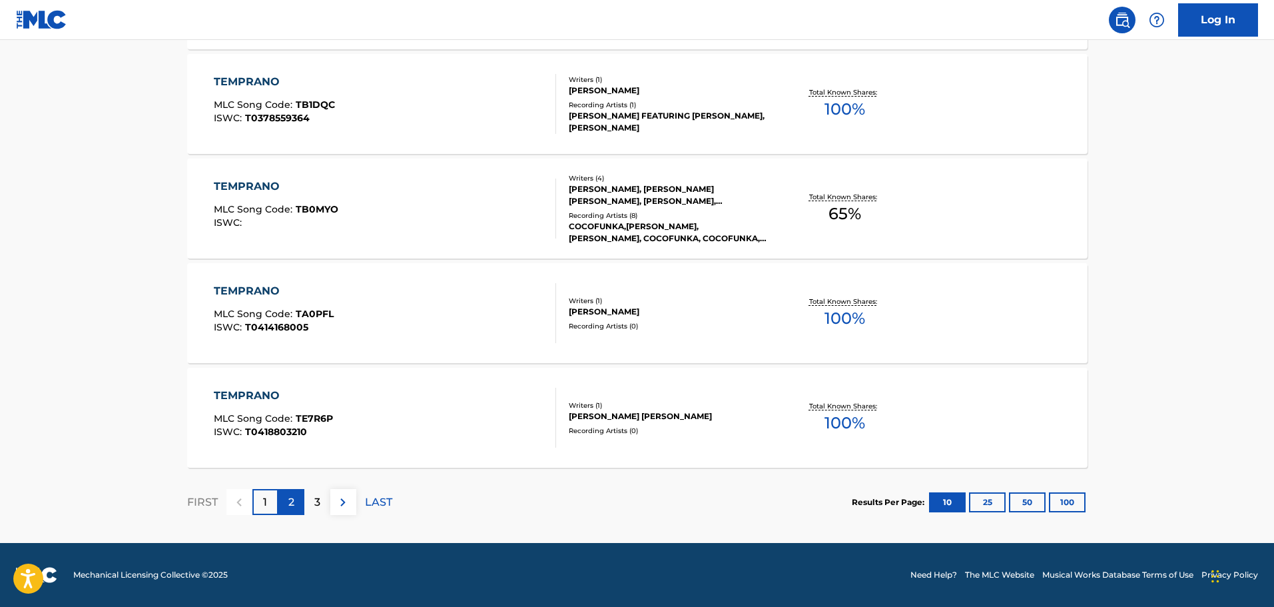
click at [284, 501] on div "2" at bounding box center [291, 502] width 26 height 26
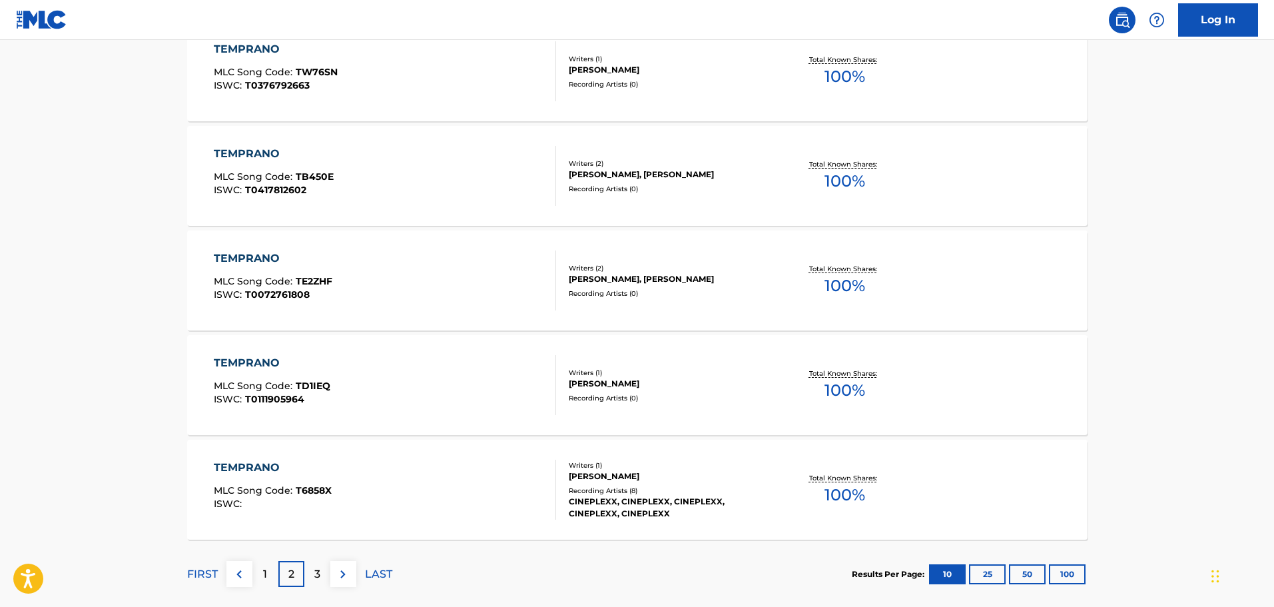
scroll to position [998, 0]
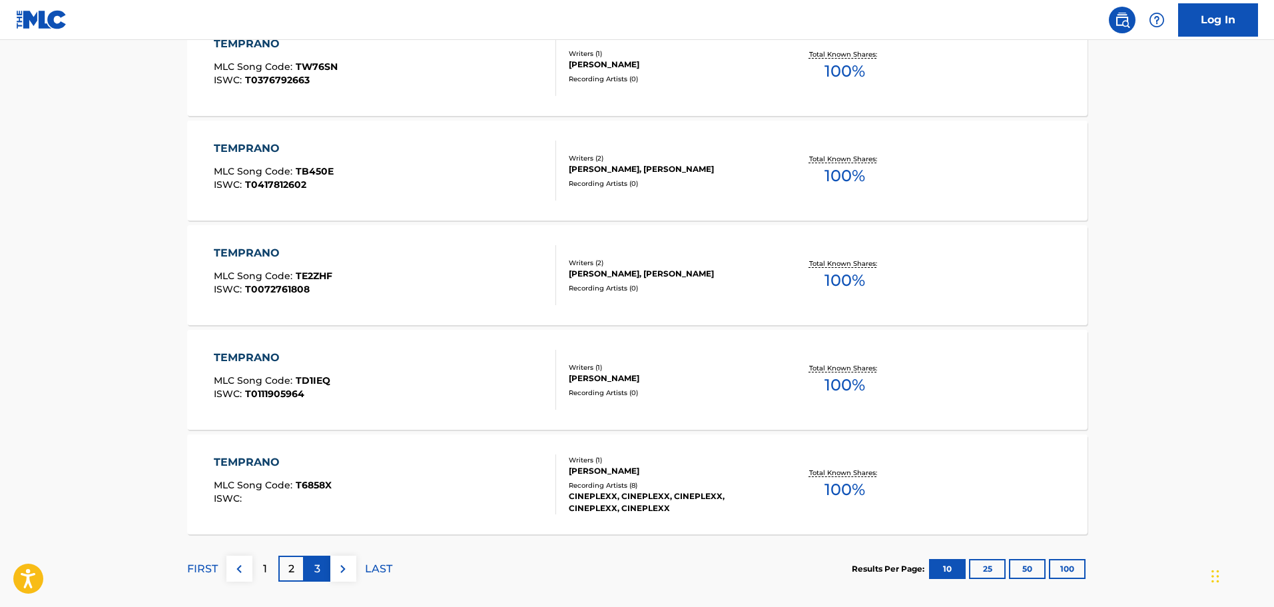
click at [322, 571] on div "3" at bounding box center [317, 568] width 26 height 26
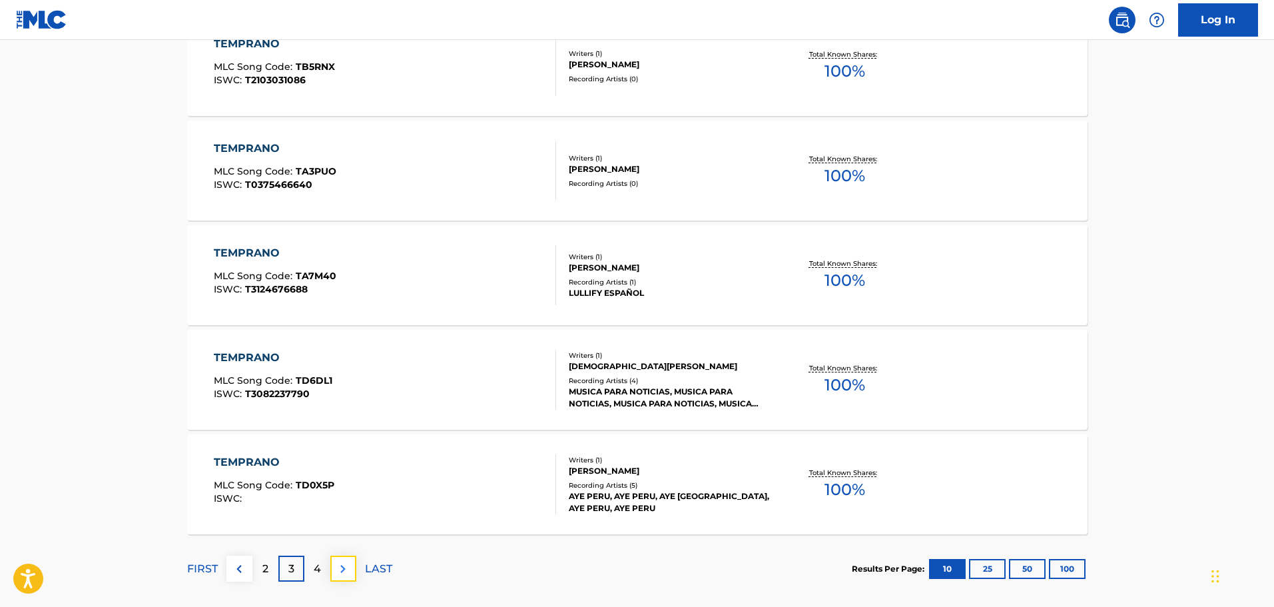
click at [344, 569] on img at bounding box center [343, 569] width 16 height 16
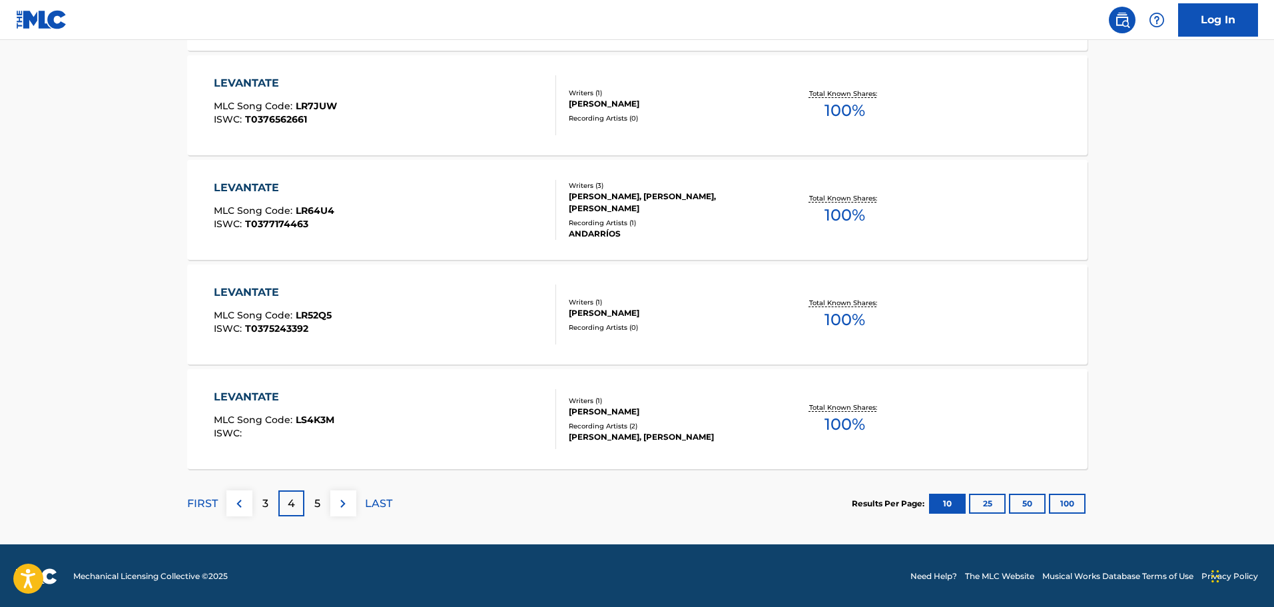
scroll to position [1065, 0]
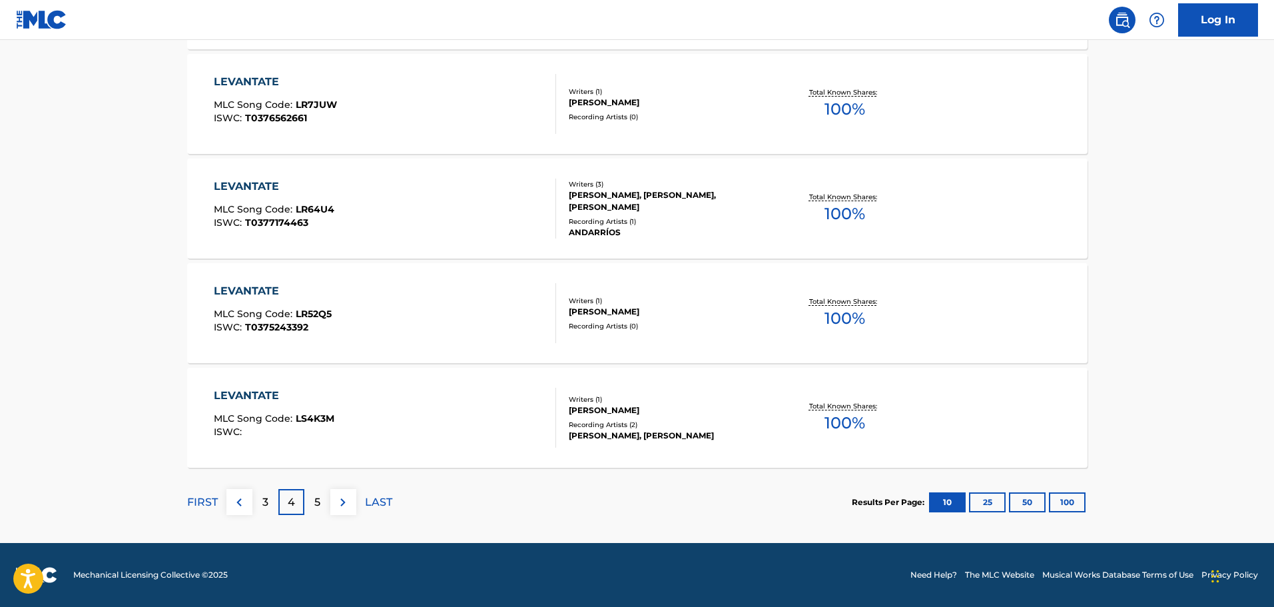
click at [322, 515] on div "FIRST 3 4 5 LAST" at bounding box center [289, 501] width 205 height 69
click at [322, 503] on div "5" at bounding box center [317, 502] width 26 height 26
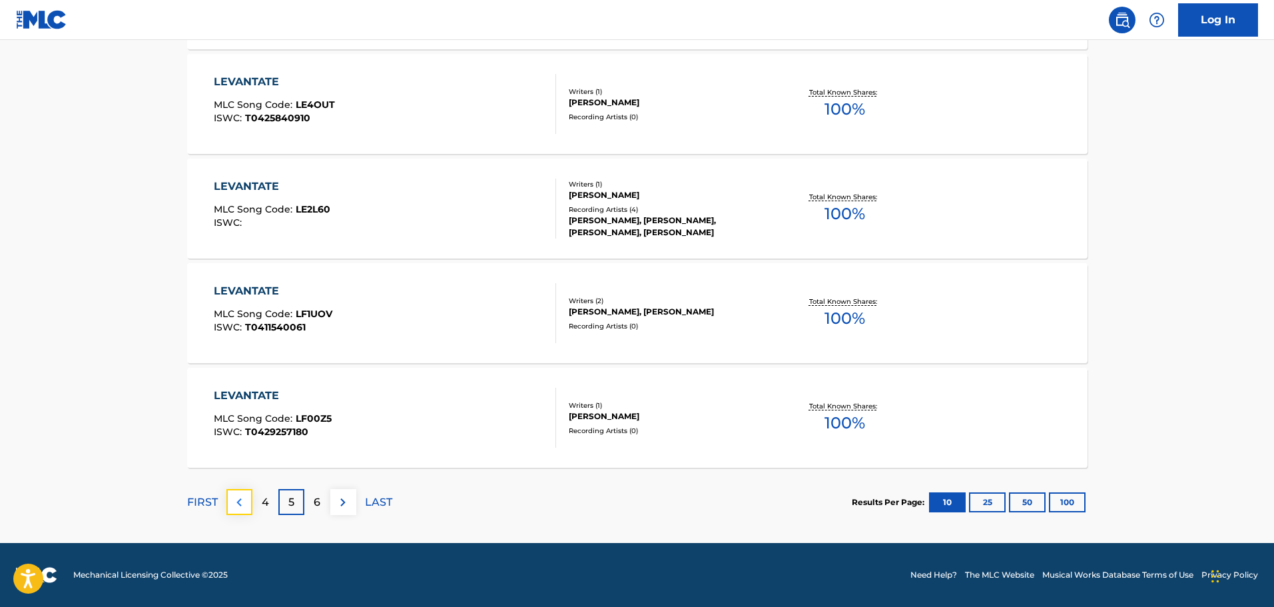
click at [244, 507] on img at bounding box center [239, 502] width 16 height 16
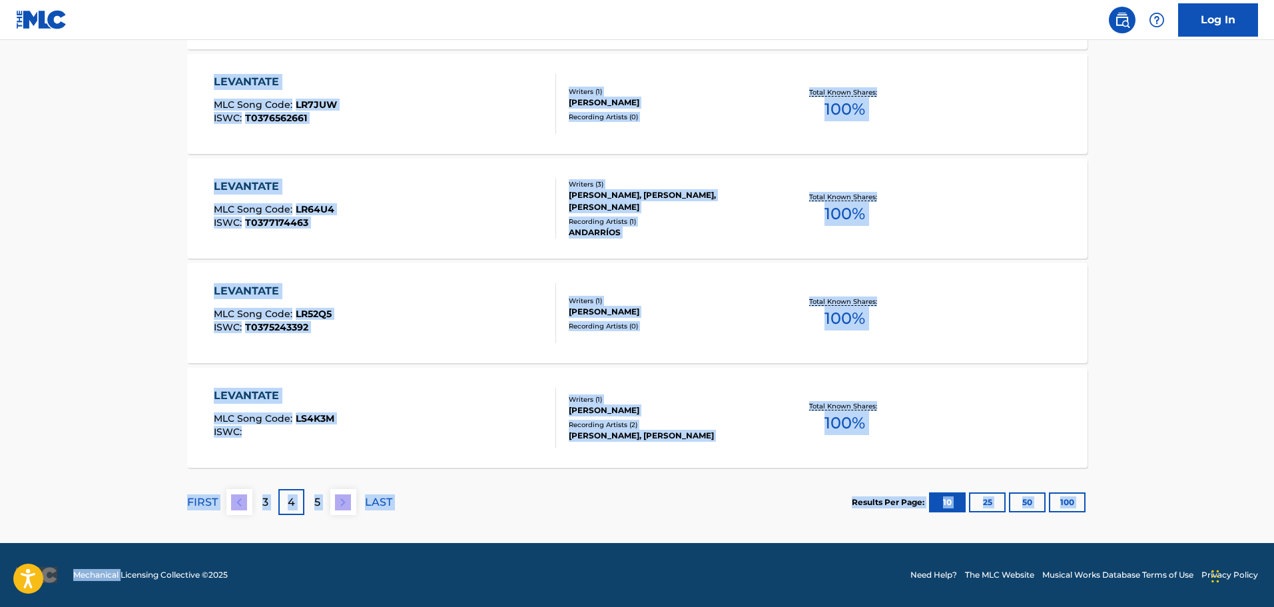
click at [244, 507] on img at bounding box center [239, 502] width 16 height 16
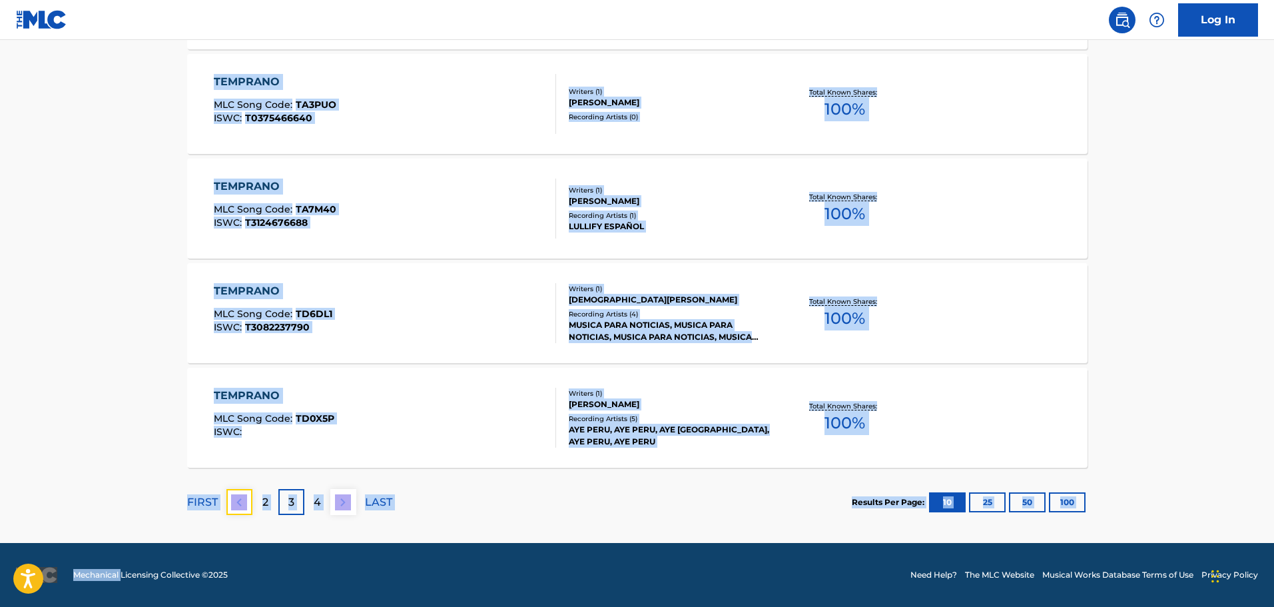
click at [244, 507] on img at bounding box center [239, 502] width 16 height 16
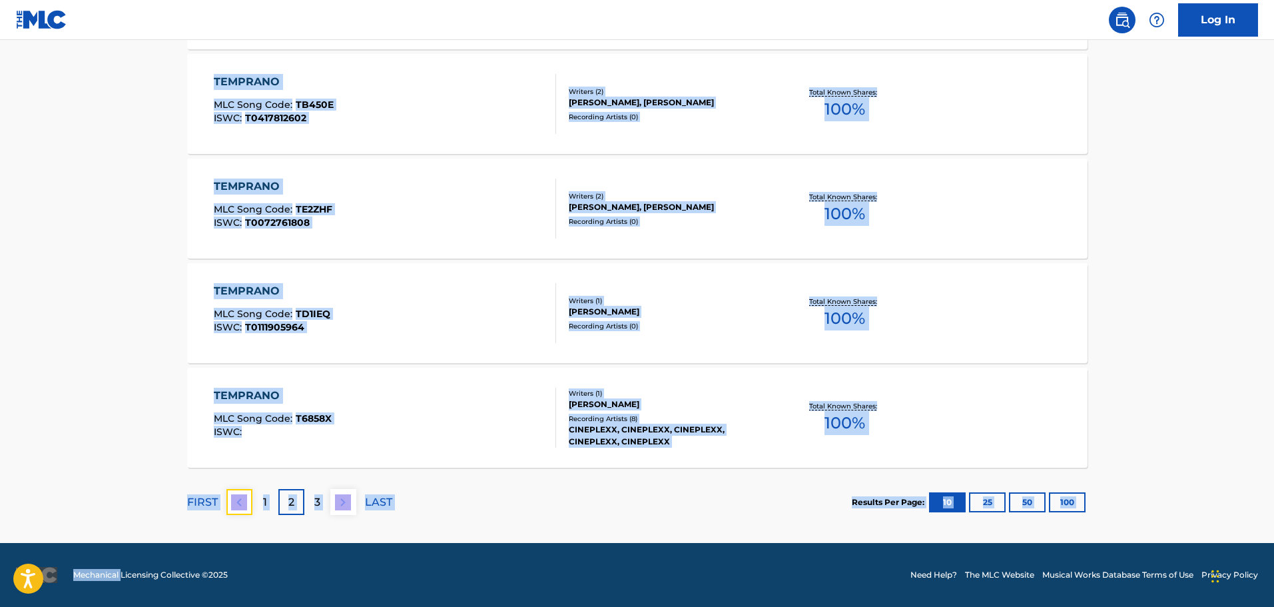
click at [244, 507] on img at bounding box center [239, 502] width 16 height 16
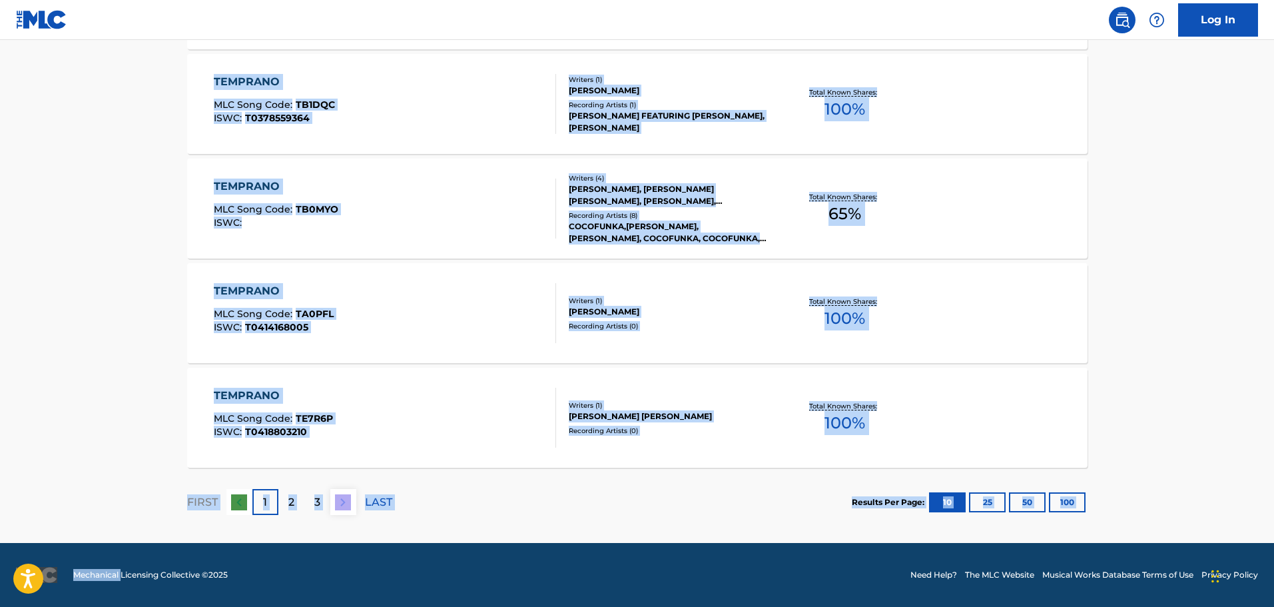
click at [244, 507] on div at bounding box center [239, 502] width 26 height 26
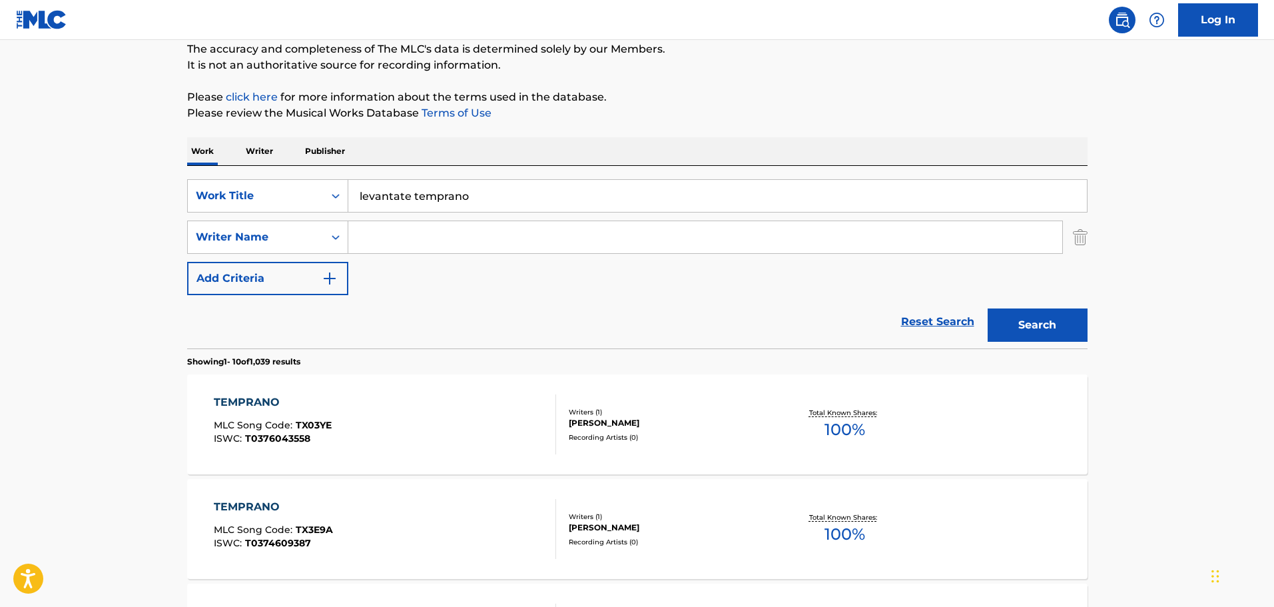
scroll to position [0, 0]
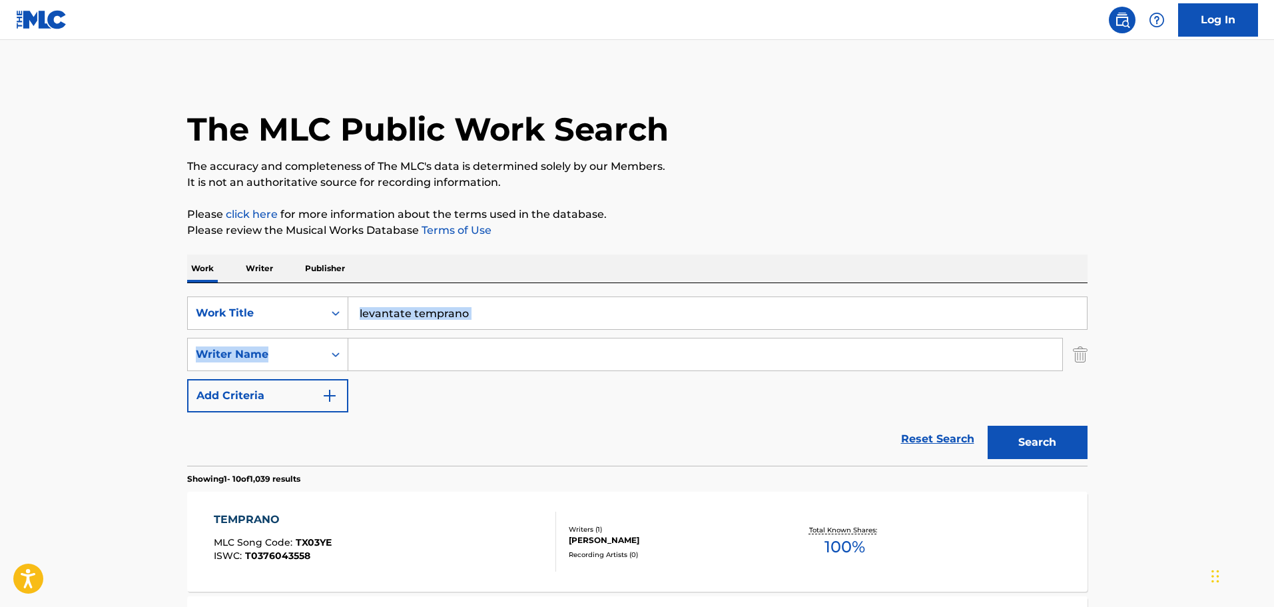
drag, startPoint x: 448, startPoint y: 311, endPoint x: 386, endPoint y: 320, distance: 62.6
click at [295, 307] on div "SearchWithCriteria1dc46bb7-040e-43fb-b4d5-460ea010172d Work Title levantate tem…" at bounding box center [637, 354] width 900 height 116
click at [523, 322] on input "levantate temprano" at bounding box center [717, 313] width 738 height 32
drag, startPoint x: 522, startPoint y: 315, endPoint x: 279, endPoint y: 315, distance: 243.1
click at [281, 315] on div "SearchWithCriteria1dc46bb7-040e-43fb-b4d5-460ea010172d Work Title levantate tem…" at bounding box center [637, 312] width 900 height 33
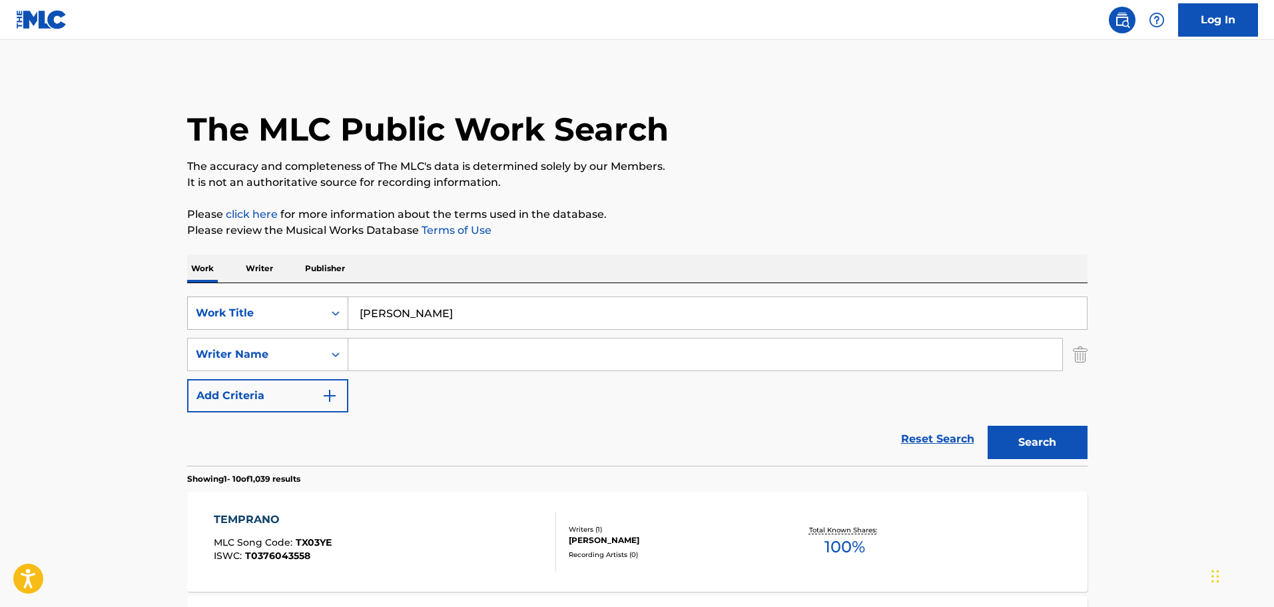
click at [988, 426] on button "Search" at bounding box center [1038, 442] width 100 height 33
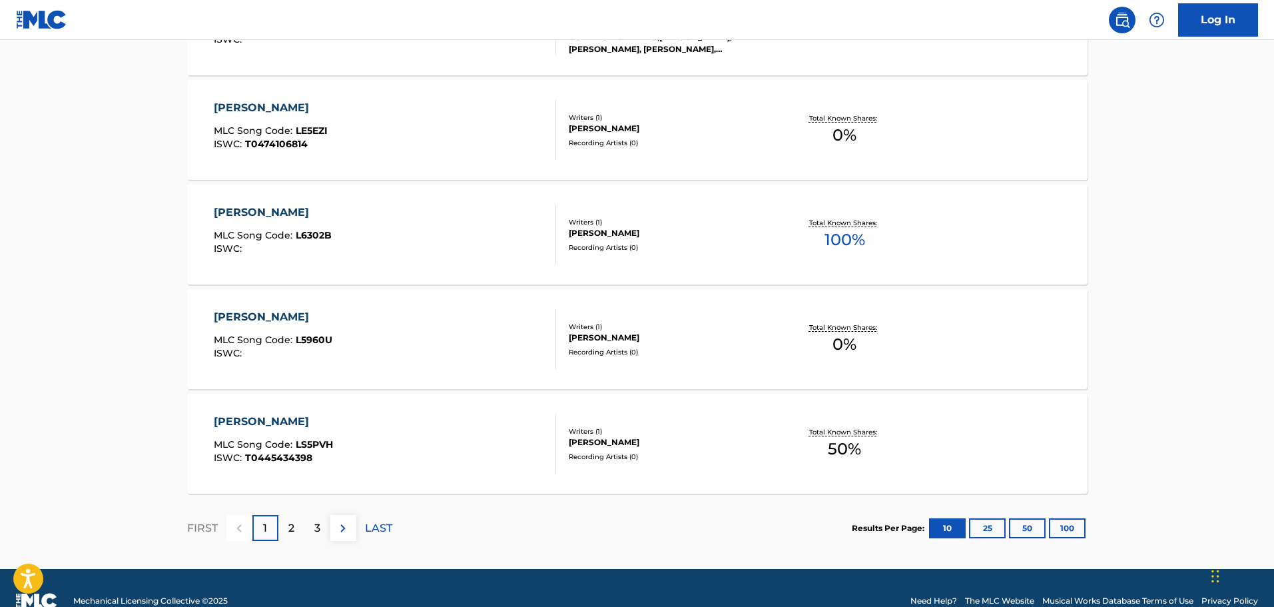
scroll to position [1065, 0]
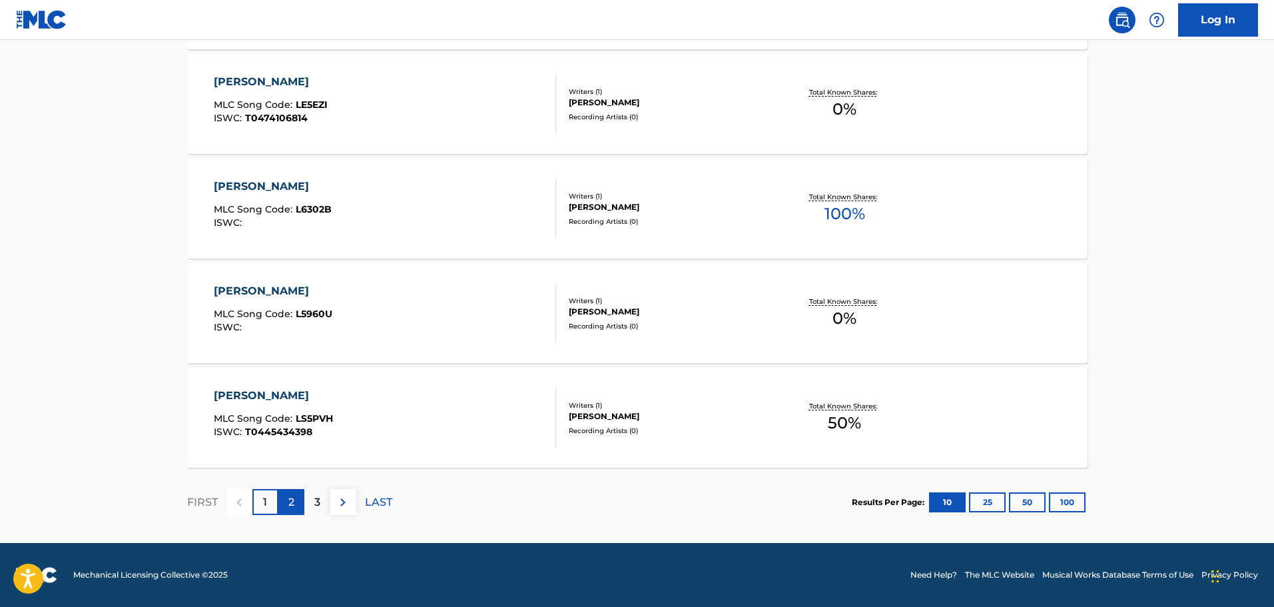
click at [298, 507] on div "2" at bounding box center [291, 502] width 26 height 26
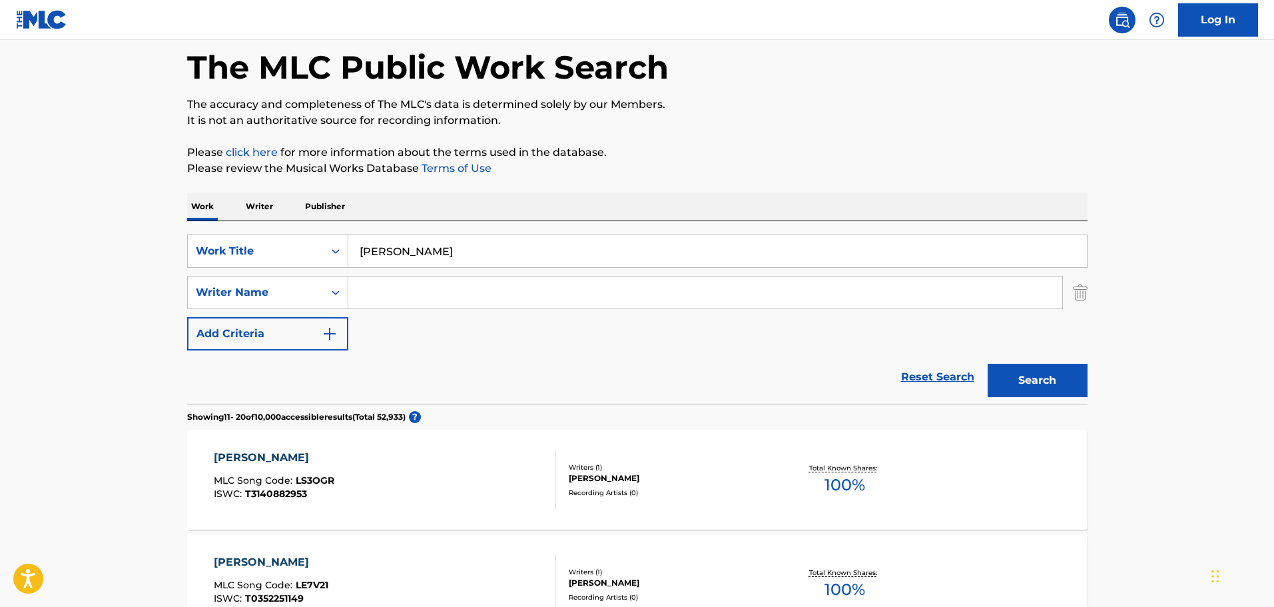
scroll to position [0, 0]
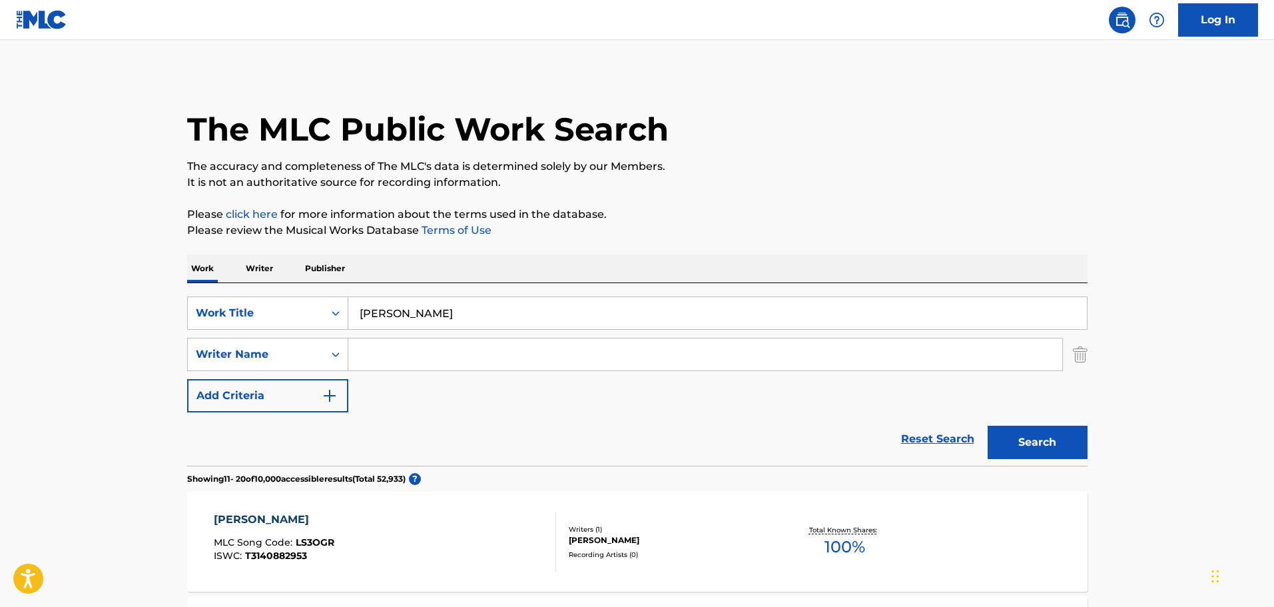
drag, startPoint x: 461, startPoint y: 319, endPoint x: 143, endPoint y: 292, distance: 319.4
click at [988, 426] on button "Search" at bounding box center [1038, 442] width 100 height 33
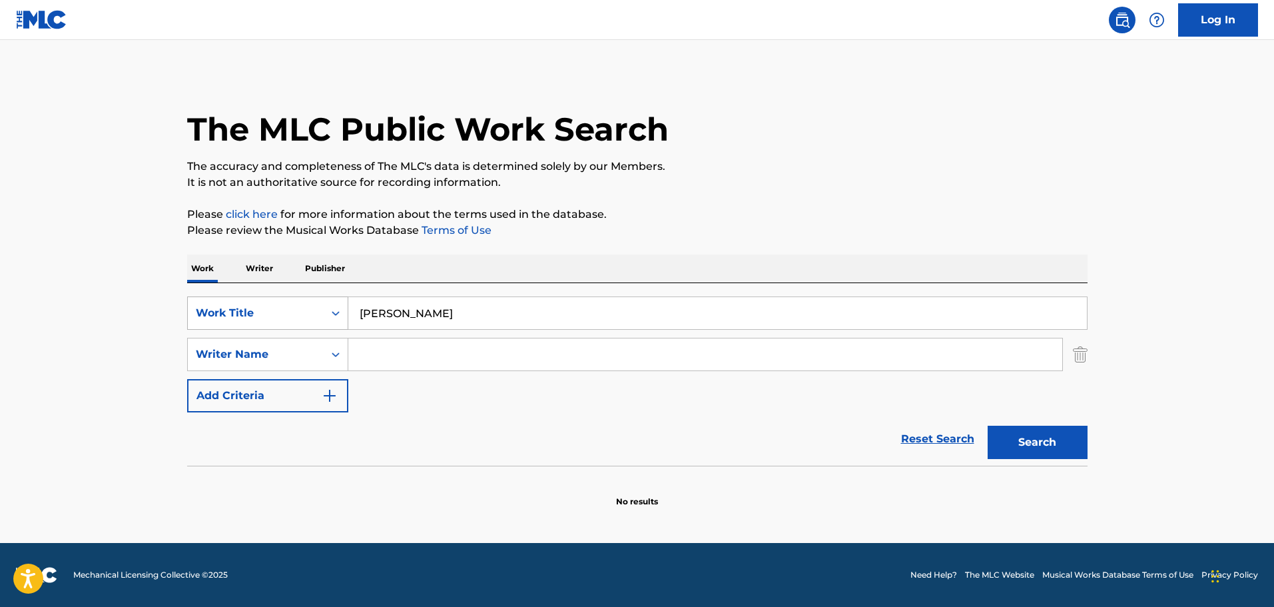
drag, startPoint x: 423, startPoint y: 313, endPoint x: 243, endPoint y: 298, distance: 180.4
click at [243, 298] on div "SearchWithCriteria1dc46bb7-040e-43fb-b4d5-460ea010172d Work Title [PERSON_NAME]" at bounding box center [637, 312] width 900 height 33
click at [988, 426] on button "Search" at bounding box center [1038, 442] width 100 height 33
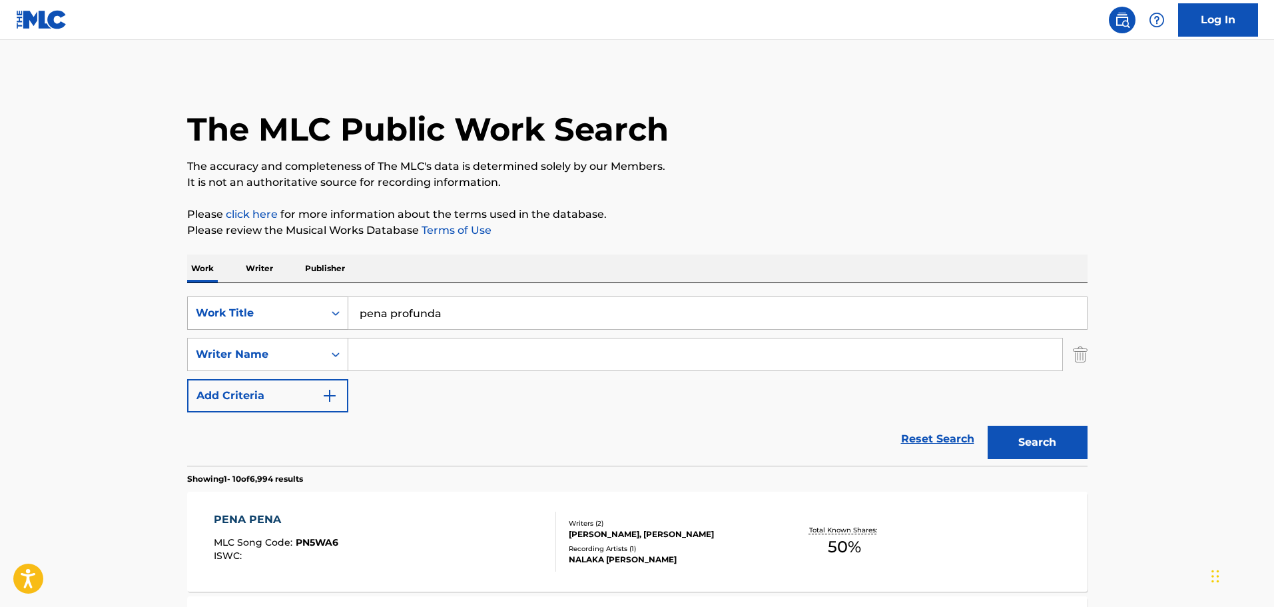
type input "pena profunda"
click at [988, 426] on button "Search" at bounding box center [1038, 442] width 100 height 33
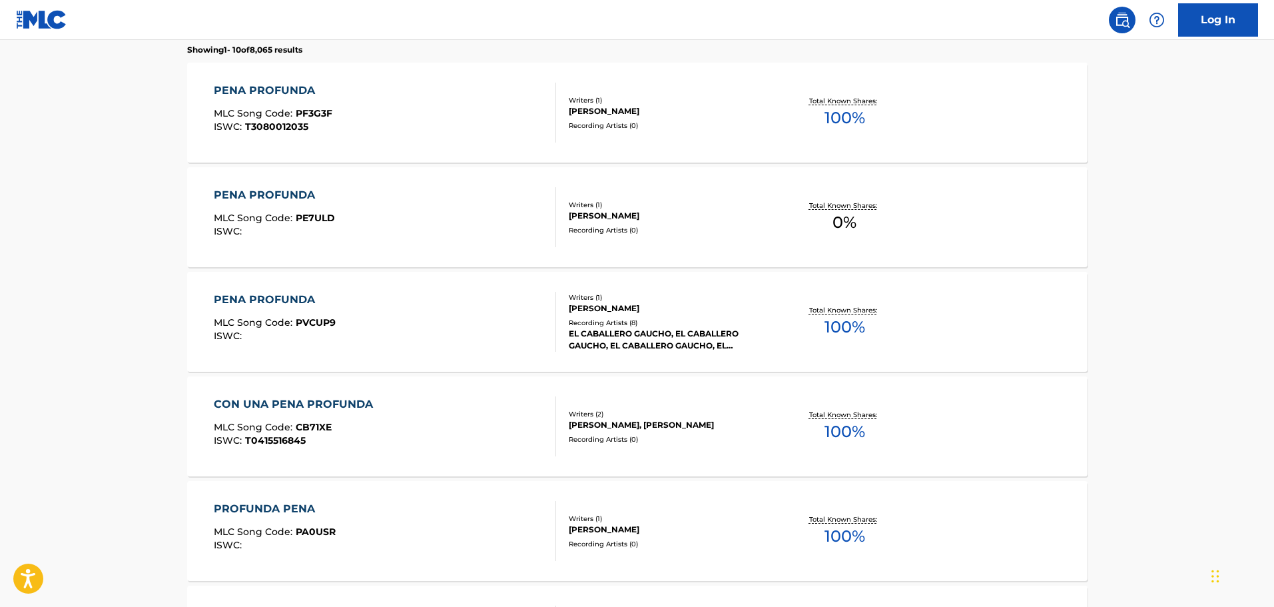
scroll to position [399, 0]
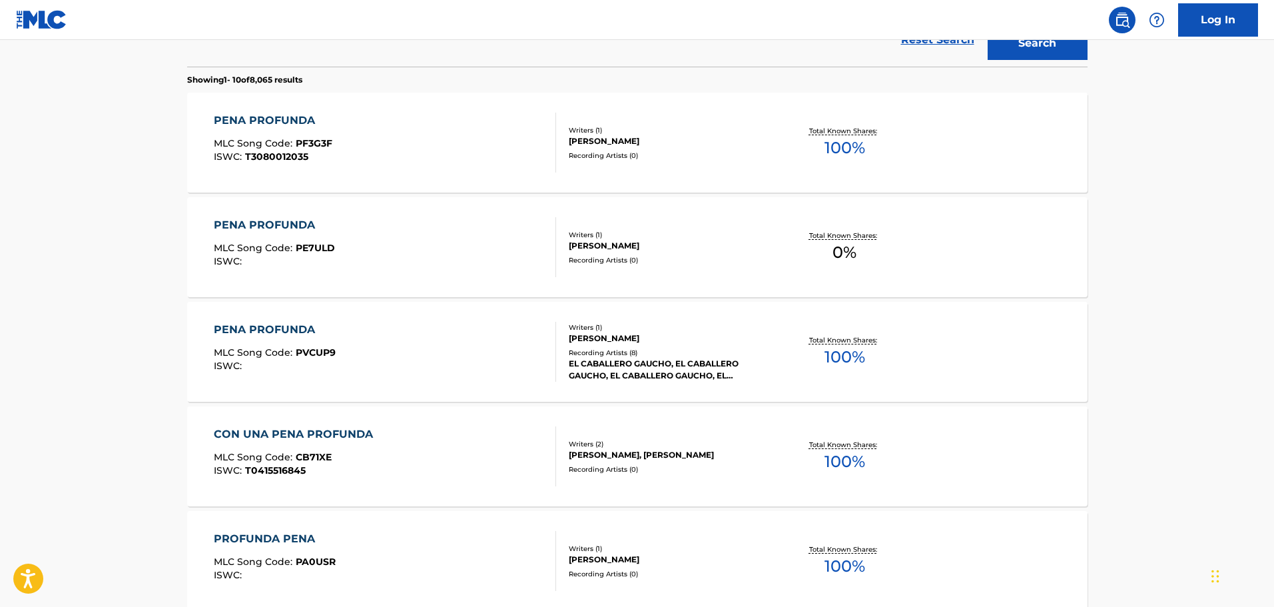
click at [359, 149] on div "PENA PROFUNDA MLC Song Code : PF3G3F ISWC : T3080012035" at bounding box center [385, 143] width 342 height 60
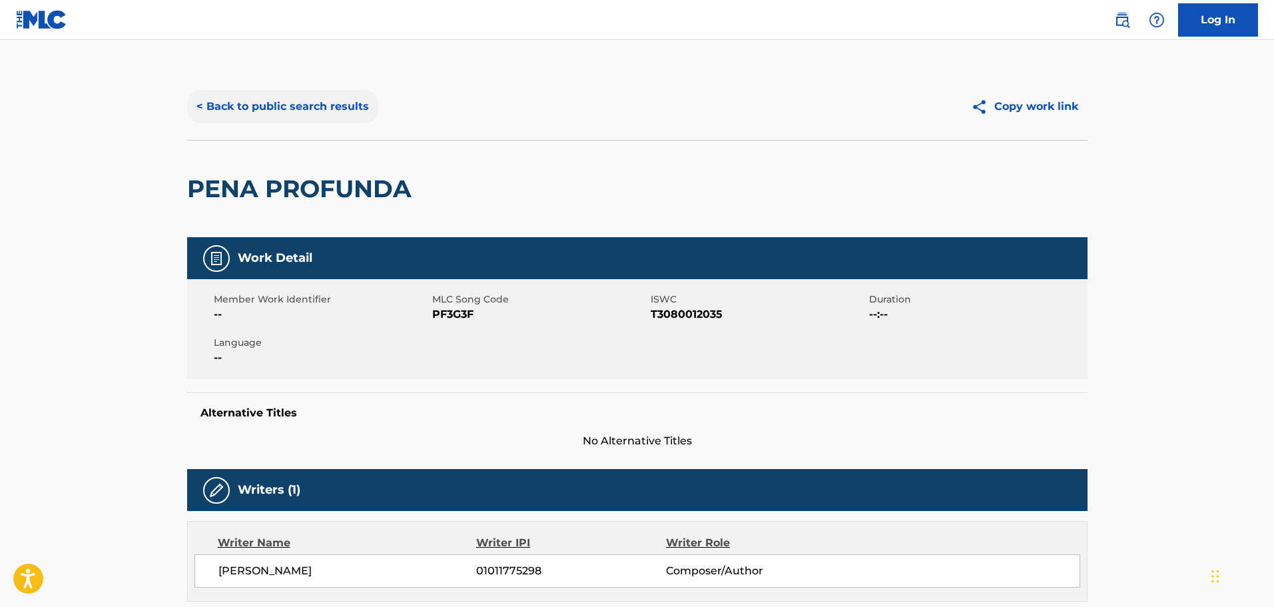
click at [300, 100] on button "< Back to public search results" at bounding box center [282, 106] width 191 height 33
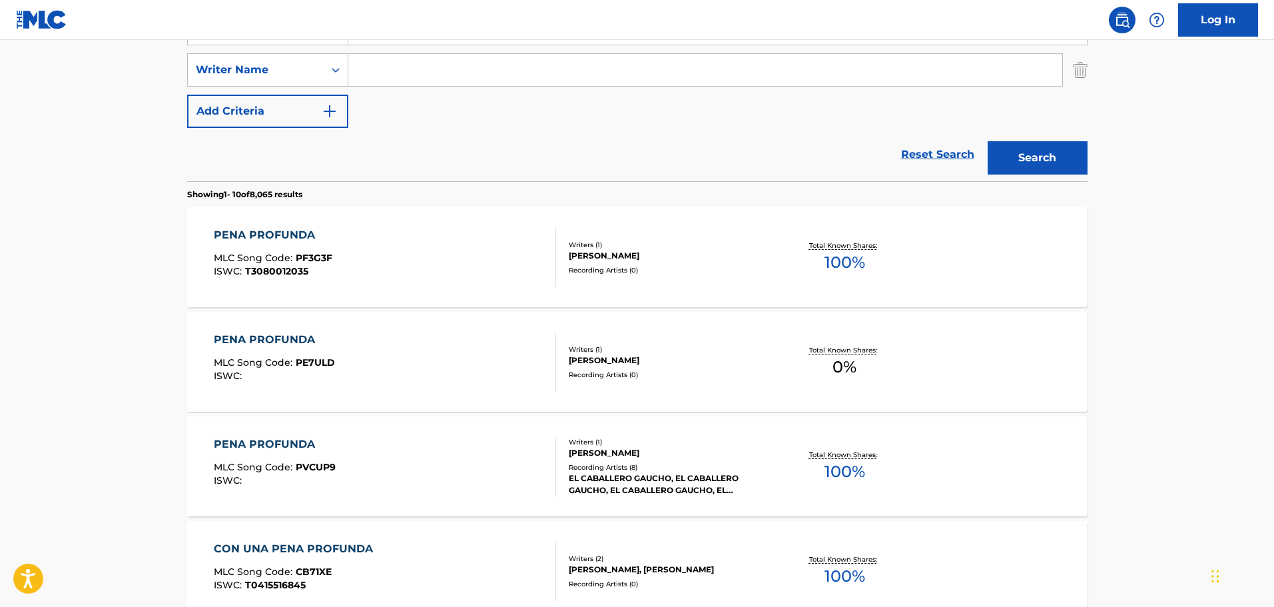
scroll to position [275, 0]
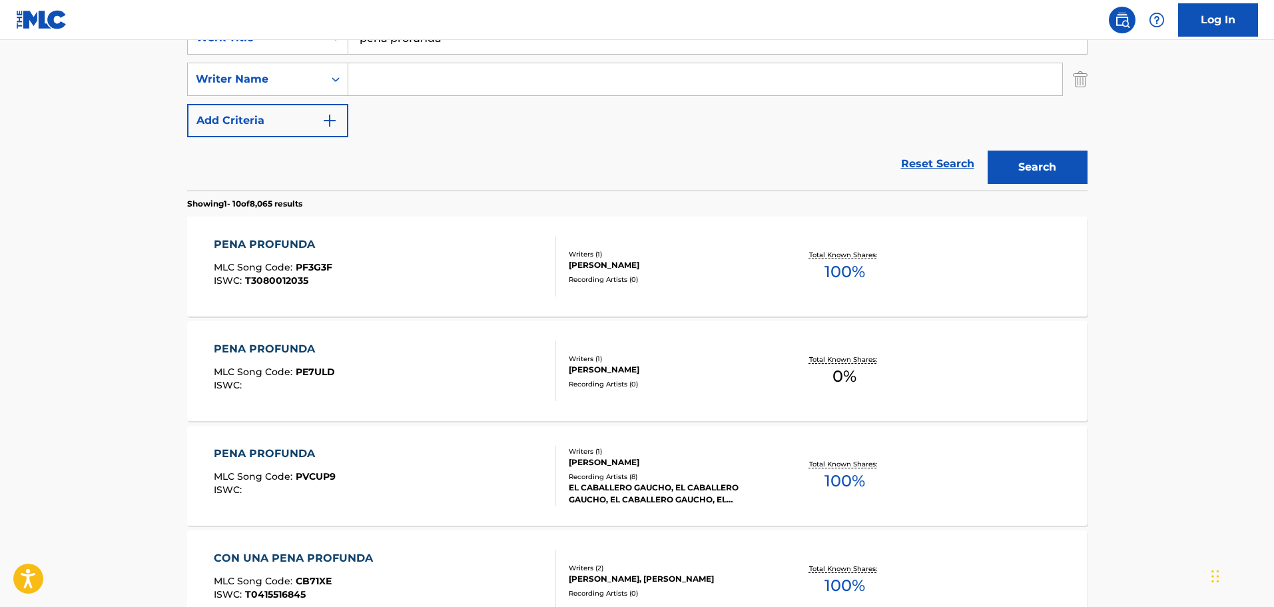
click at [348, 360] on div "PENA PROFUNDA MLC Song Code : PE7ULD ISWC :" at bounding box center [385, 371] width 342 height 60
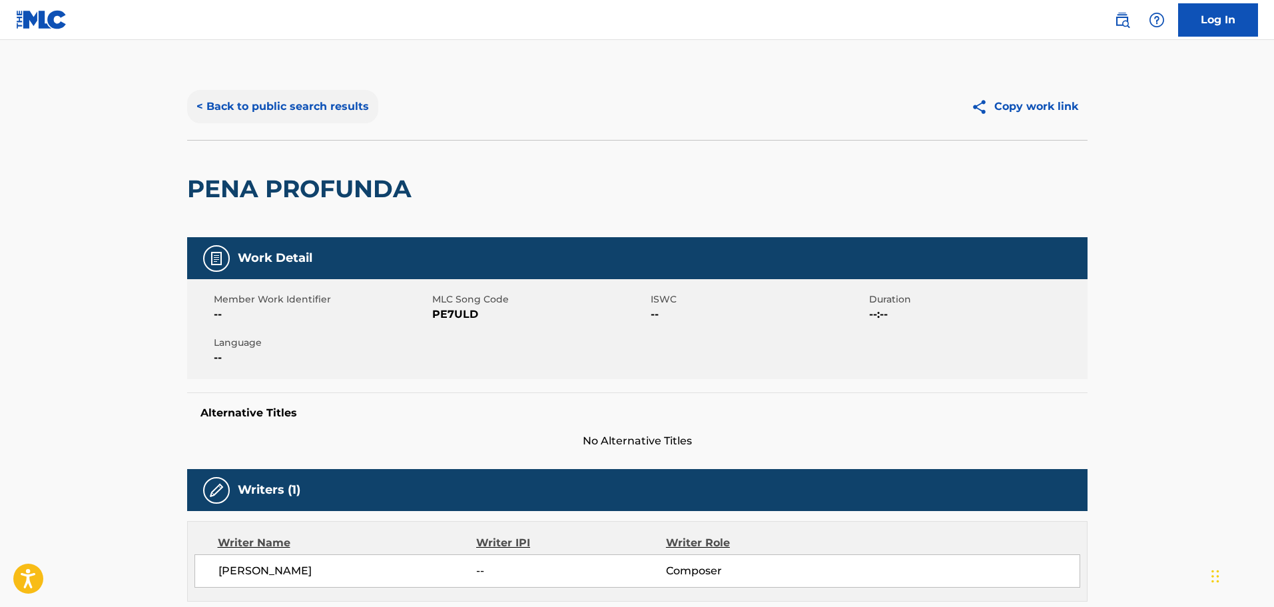
click at [252, 107] on button "< Back to public search results" at bounding box center [282, 106] width 191 height 33
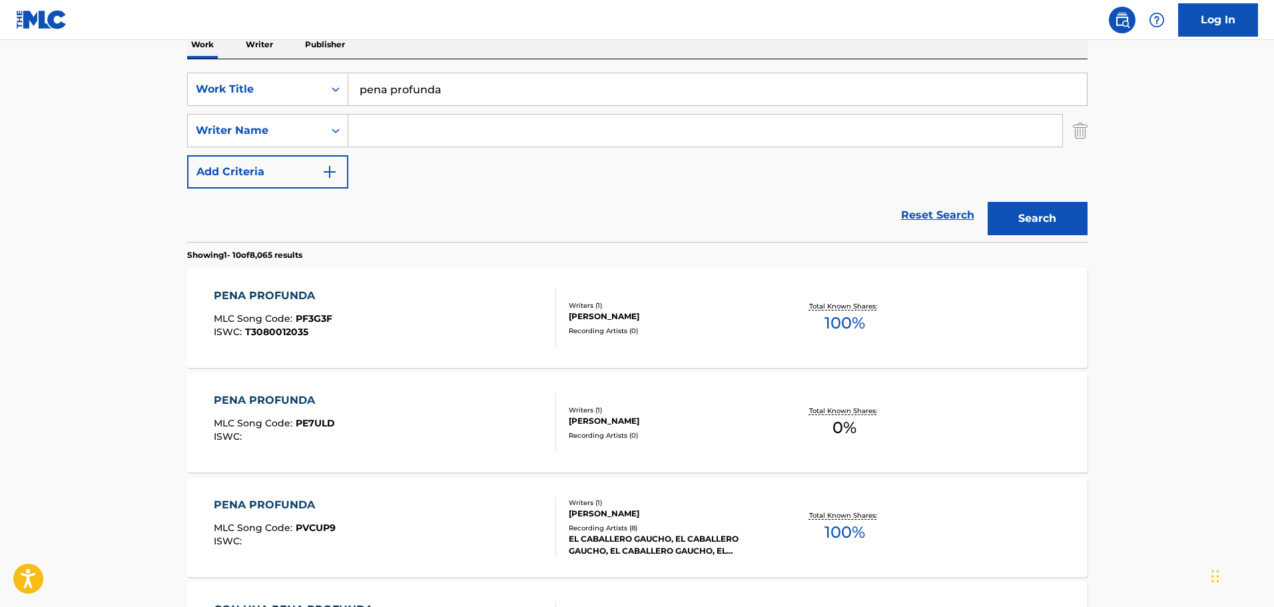
scroll to position [142, 0]
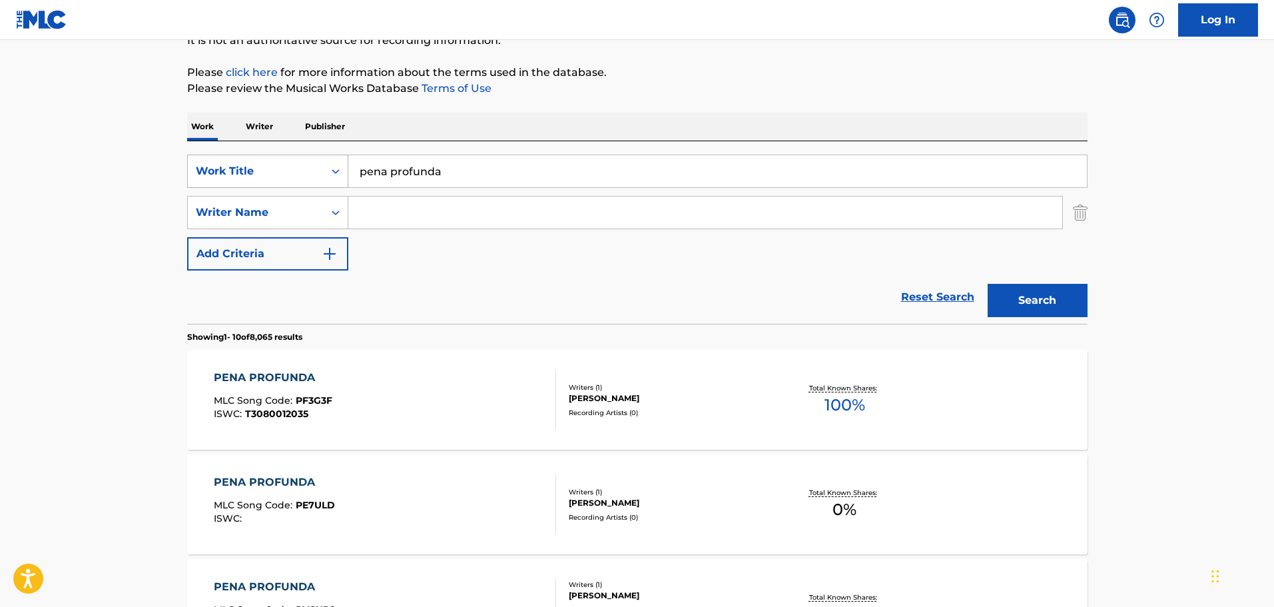
drag, startPoint x: 292, startPoint y: 180, endPoint x: 192, endPoint y: 184, distance: 100.0
click at [192, 184] on div "SearchWithCriteria1dc46bb7-040e-43fb-b4d5-460ea010172d Work Title pena profunda" at bounding box center [637, 170] width 900 height 33
click at [988, 284] on button "Search" at bounding box center [1038, 300] width 100 height 33
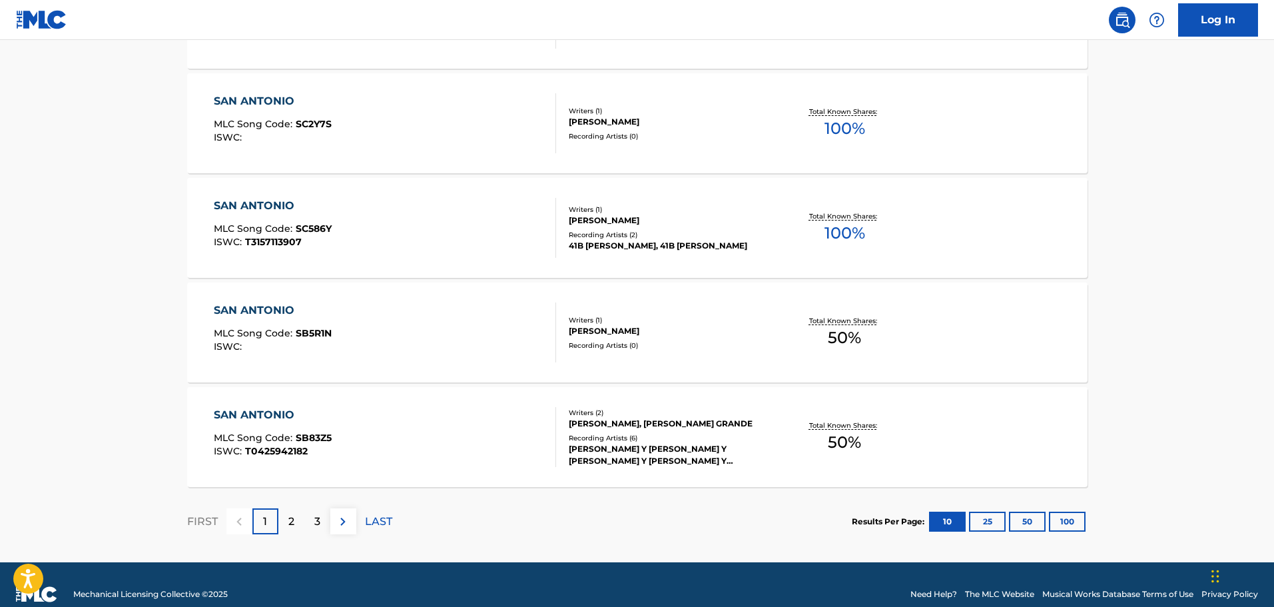
scroll to position [1065, 0]
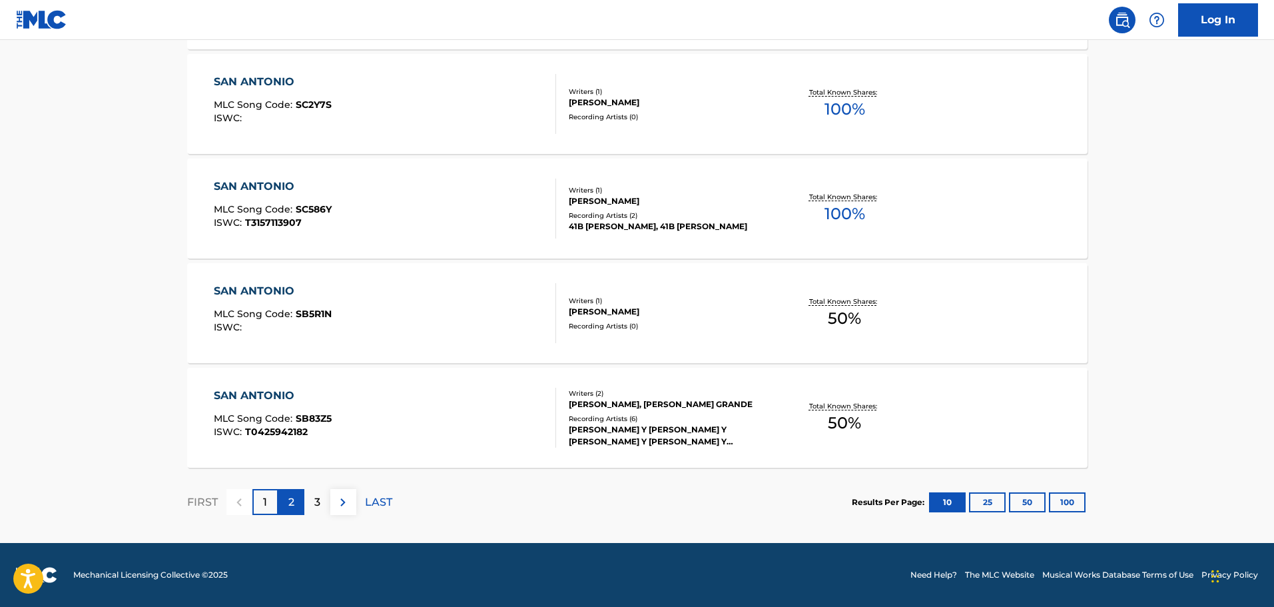
click at [286, 503] on div "2" at bounding box center [291, 502] width 26 height 26
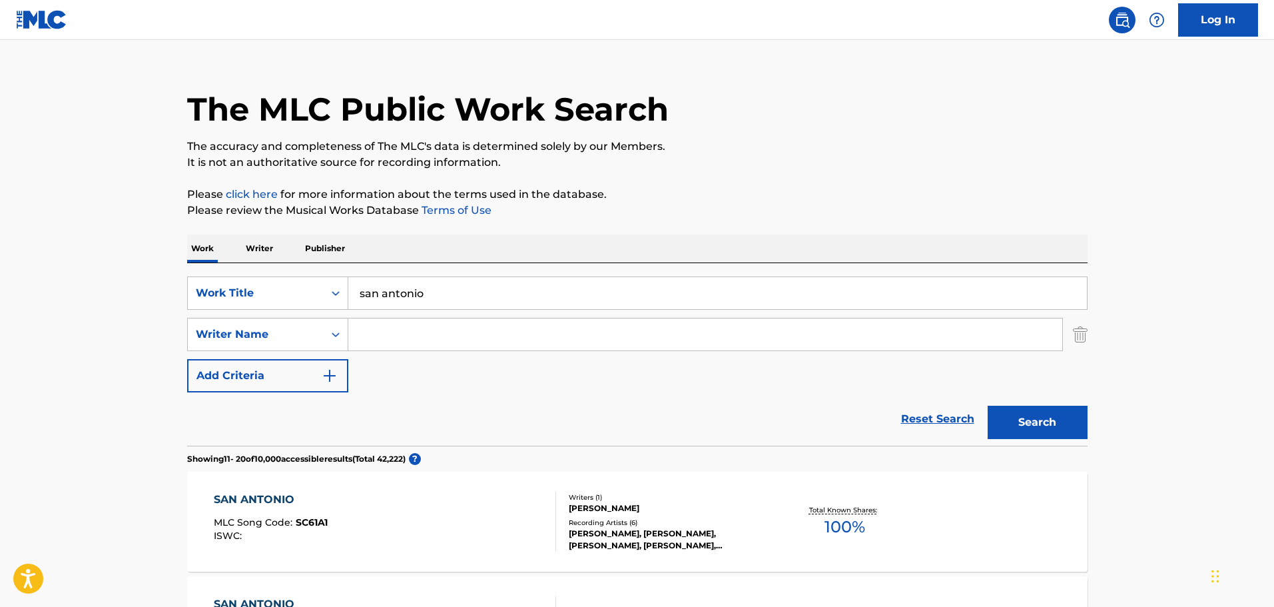
scroll to position [0, 0]
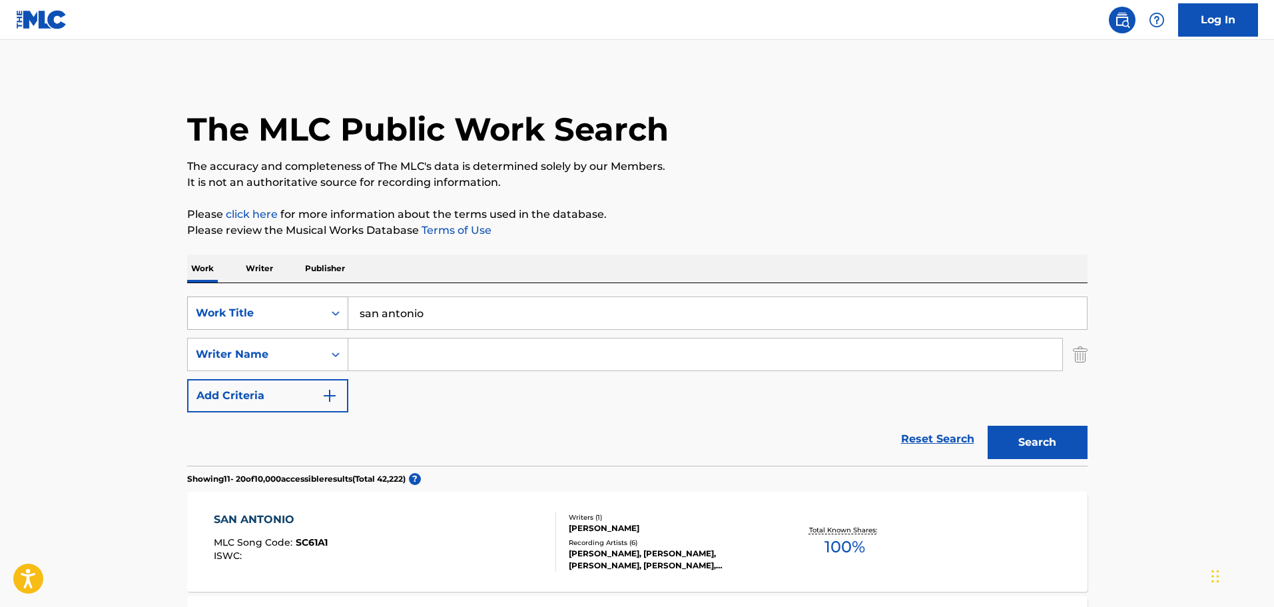
drag, startPoint x: 474, startPoint y: 326, endPoint x: 238, endPoint y: 309, distance: 236.4
click at [239, 309] on div "SearchWithCriteria1dc46bb7-040e-43fb-b4d5-460ea010172d Work Title san [PERSON_N…" at bounding box center [637, 312] width 900 height 33
type input "se fue la luz"
click at [988, 426] on button "Search" at bounding box center [1038, 442] width 100 height 33
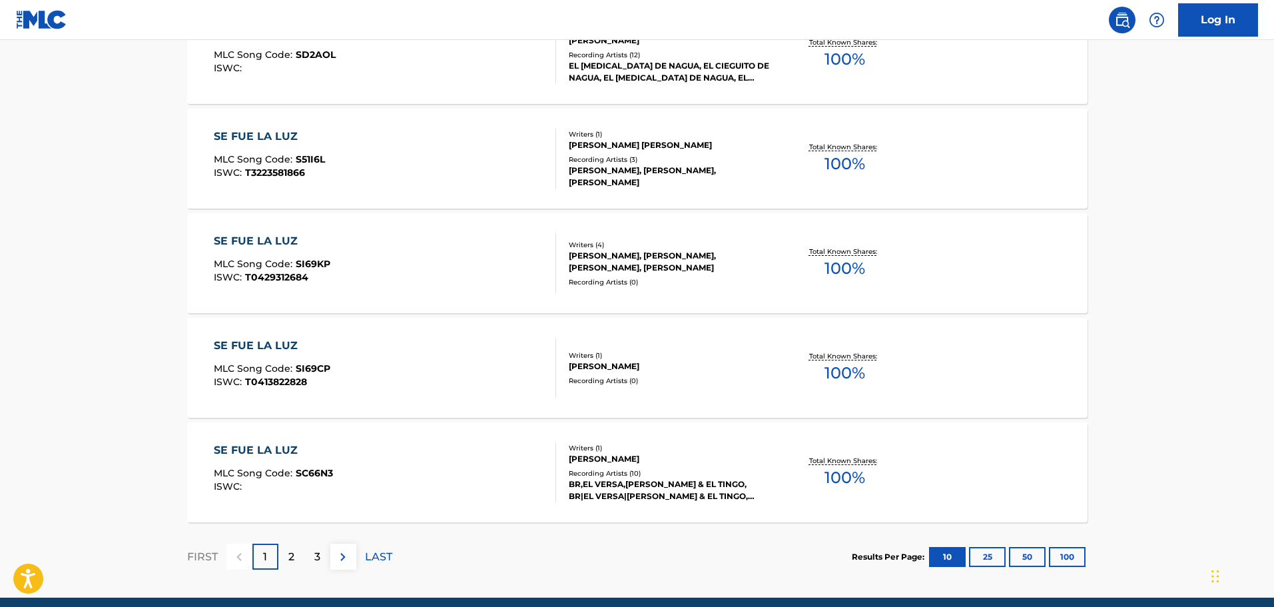
scroll to position [1065, 0]
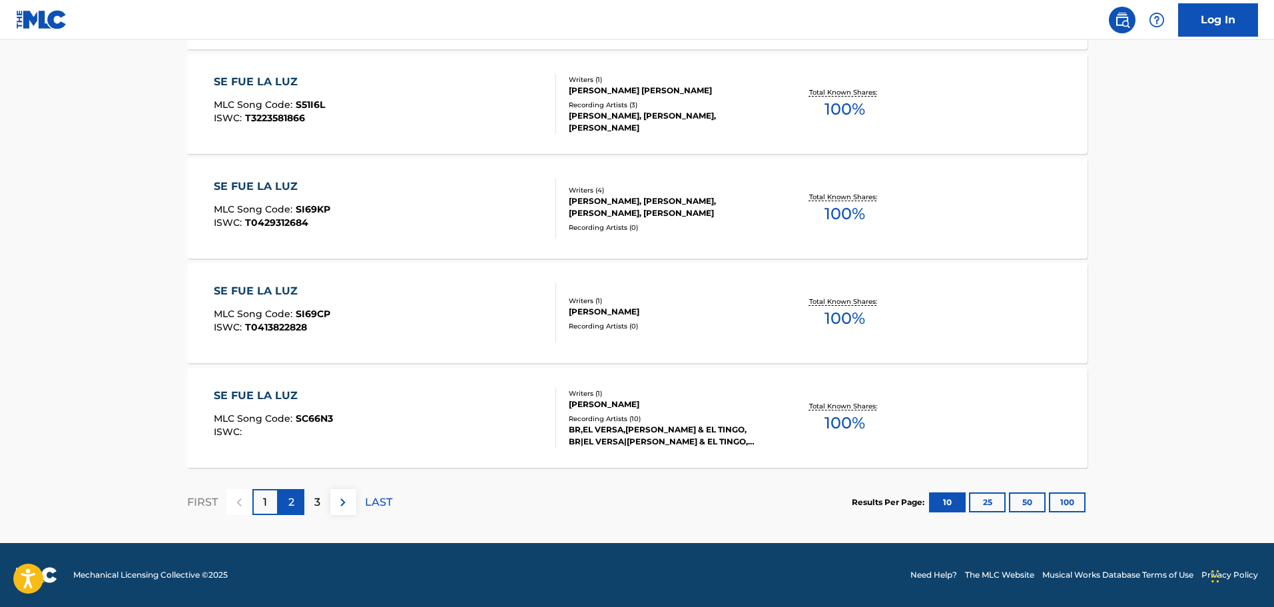
click at [299, 505] on div "2" at bounding box center [291, 502] width 26 height 26
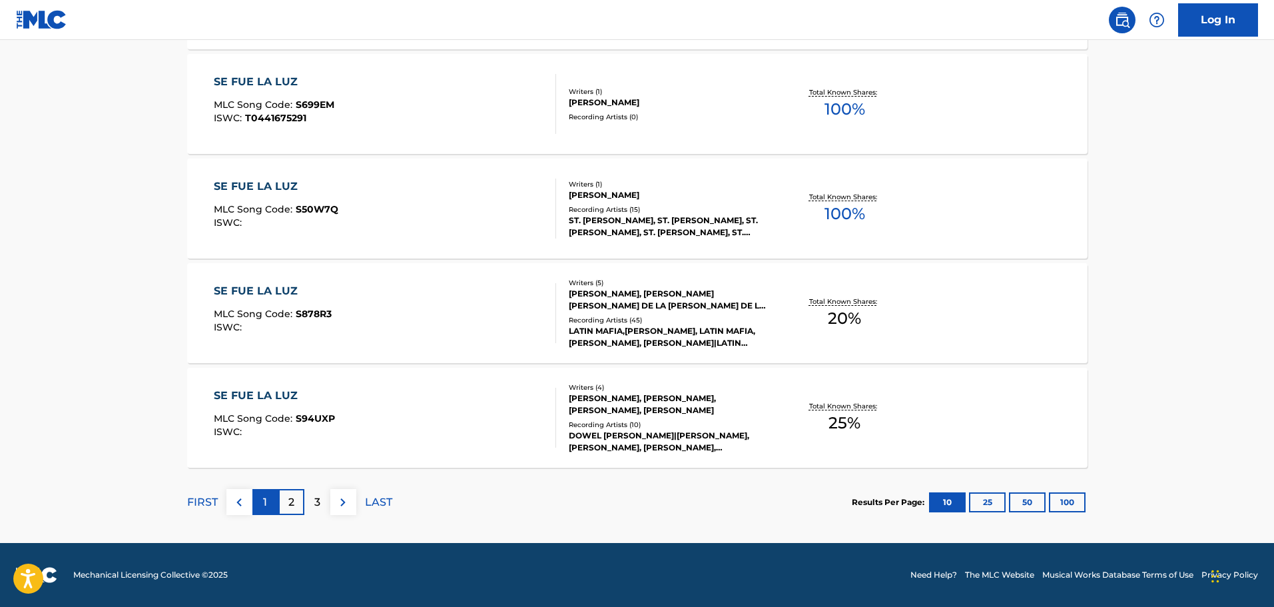
click at [256, 505] on div "1" at bounding box center [265, 502] width 26 height 26
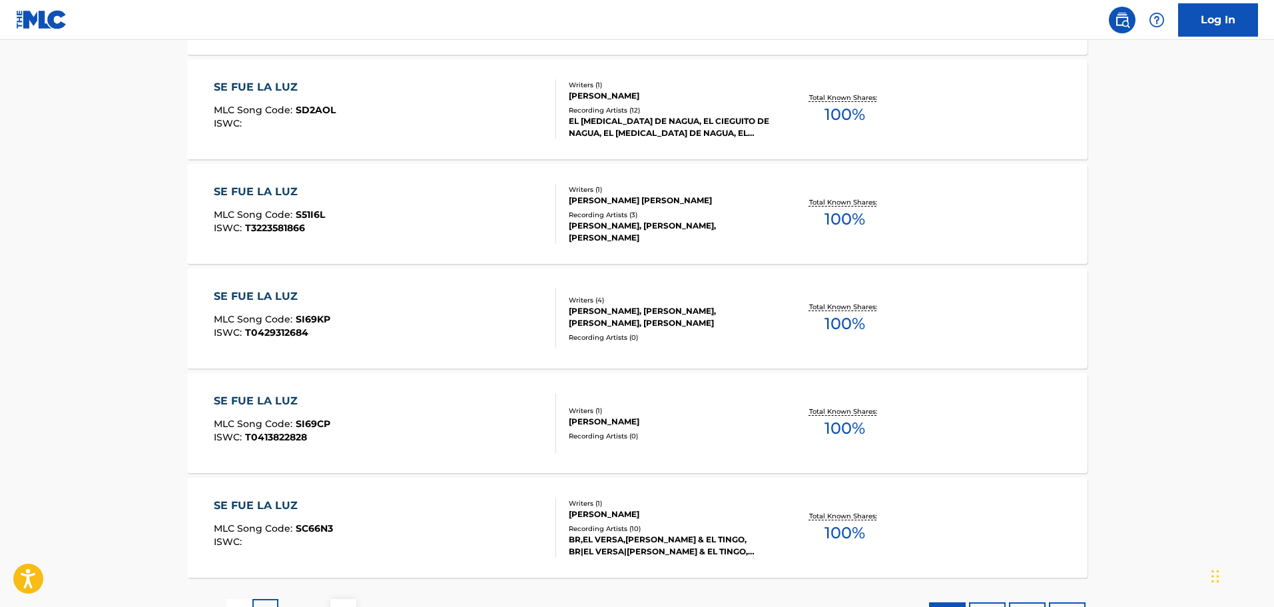
scroll to position [932, 0]
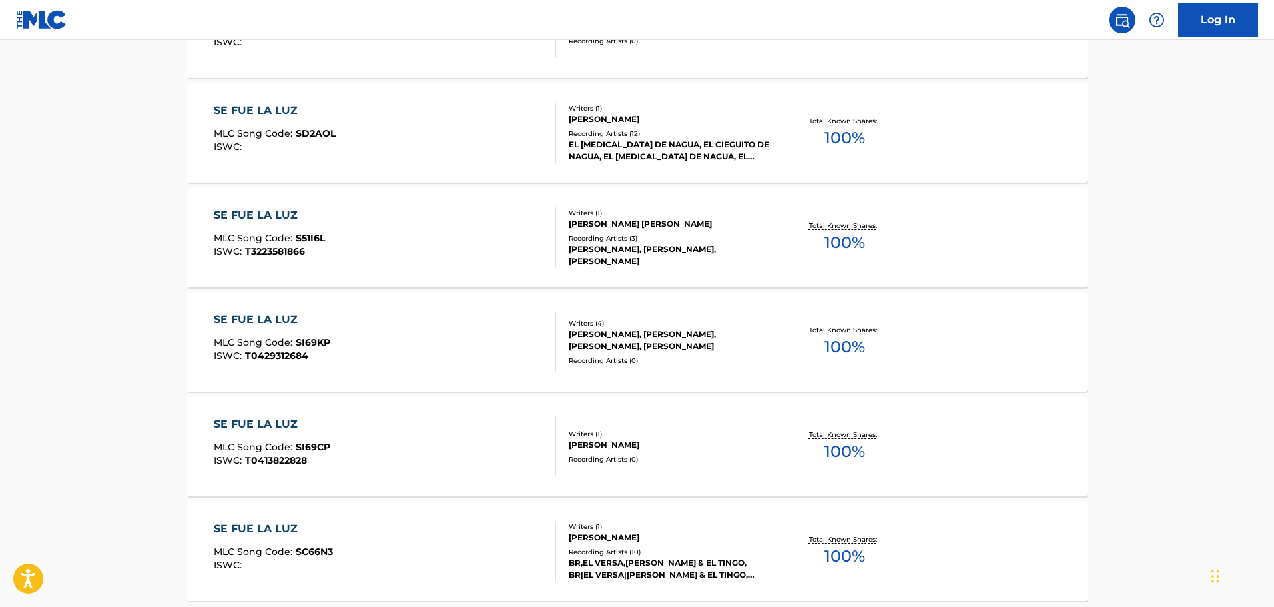
click at [274, 112] on div "SE FUE LA LUZ" at bounding box center [275, 111] width 122 height 16
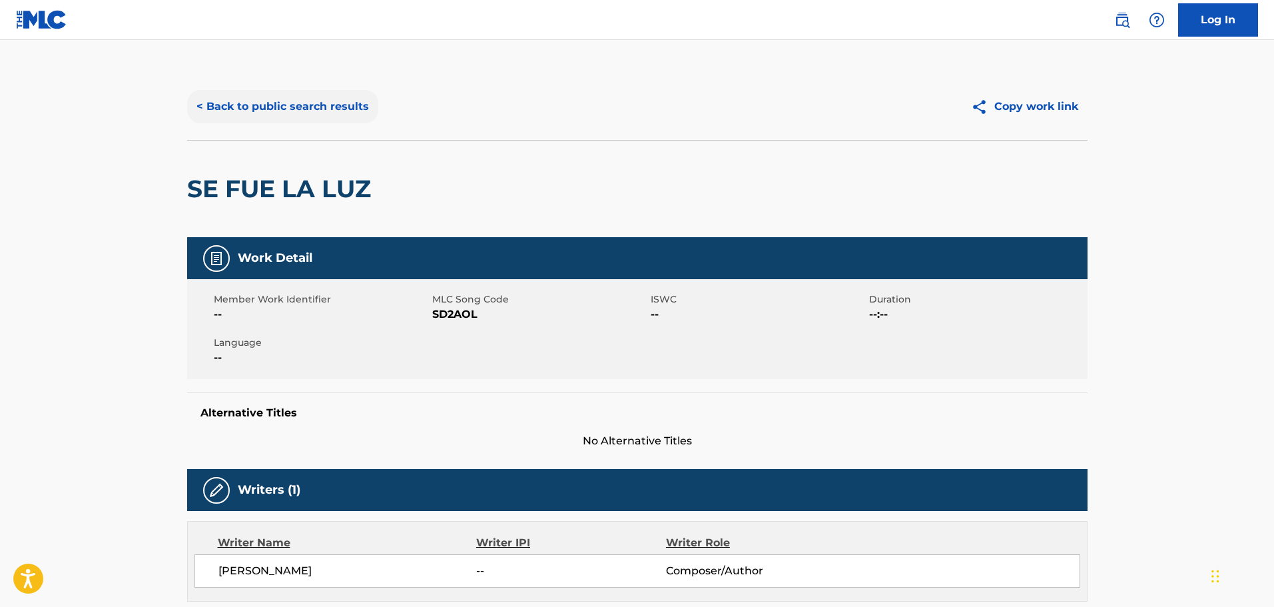
click at [319, 100] on button "< Back to public search results" at bounding box center [282, 106] width 191 height 33
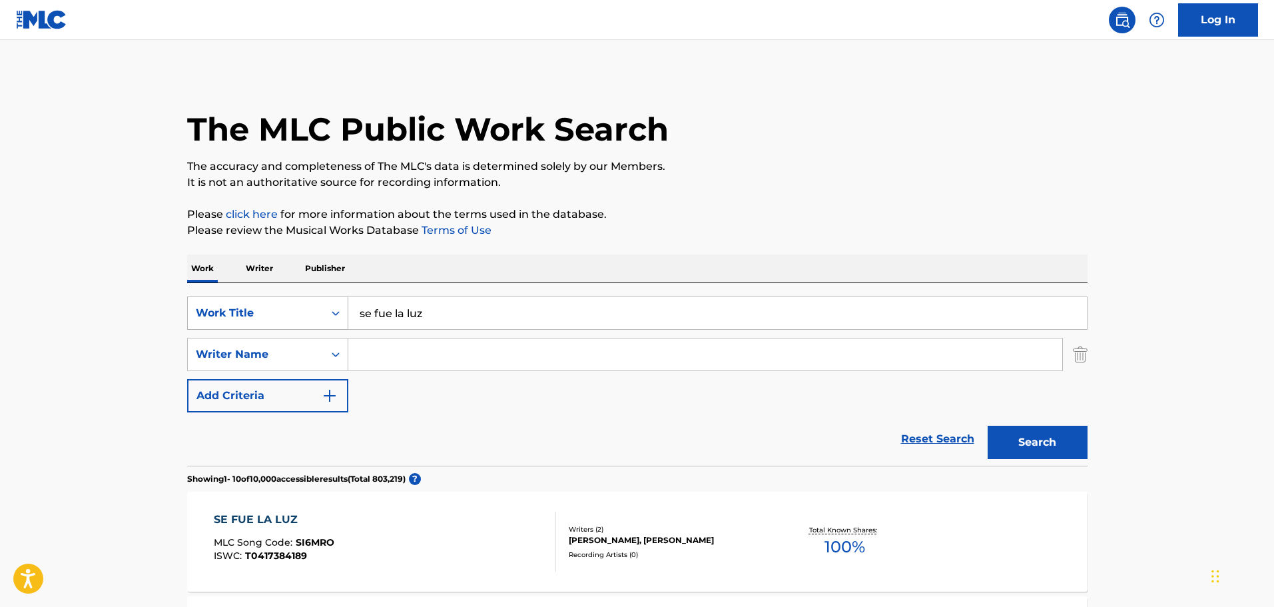
drag, startPoint x: 444, startPoint y: 310, endPoint x: 280, endPoint y: 297, distance: 165.0
click at [280, 297] on div "SearchWithCriteria1dc46bb7-040e-43fb-b4d5-460ea010172d Work Title se fue la luz" at bounding box center [637, 312] width 900 height 33
type input "yamasa"
click at [988, 426] on button "Search" at bounding box center [1038, 442] width 100 height 33
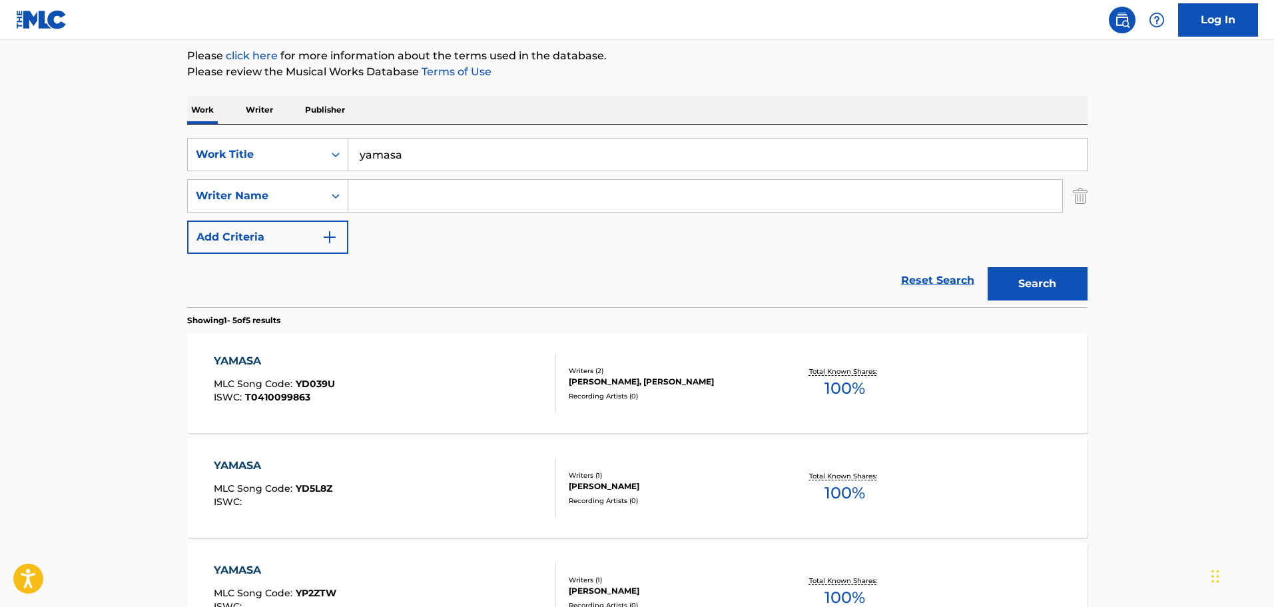
scroll to position [200, 0]
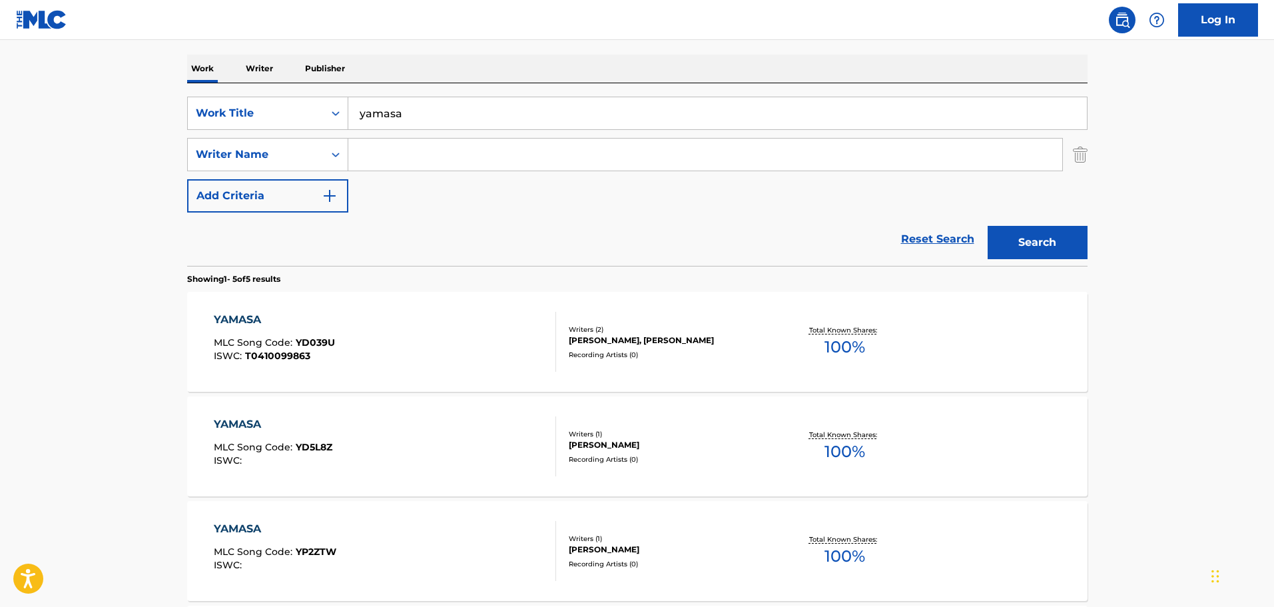
click at [256, 418] on div "YAMASA" at bounding box center [273, 424] width 119 height 16
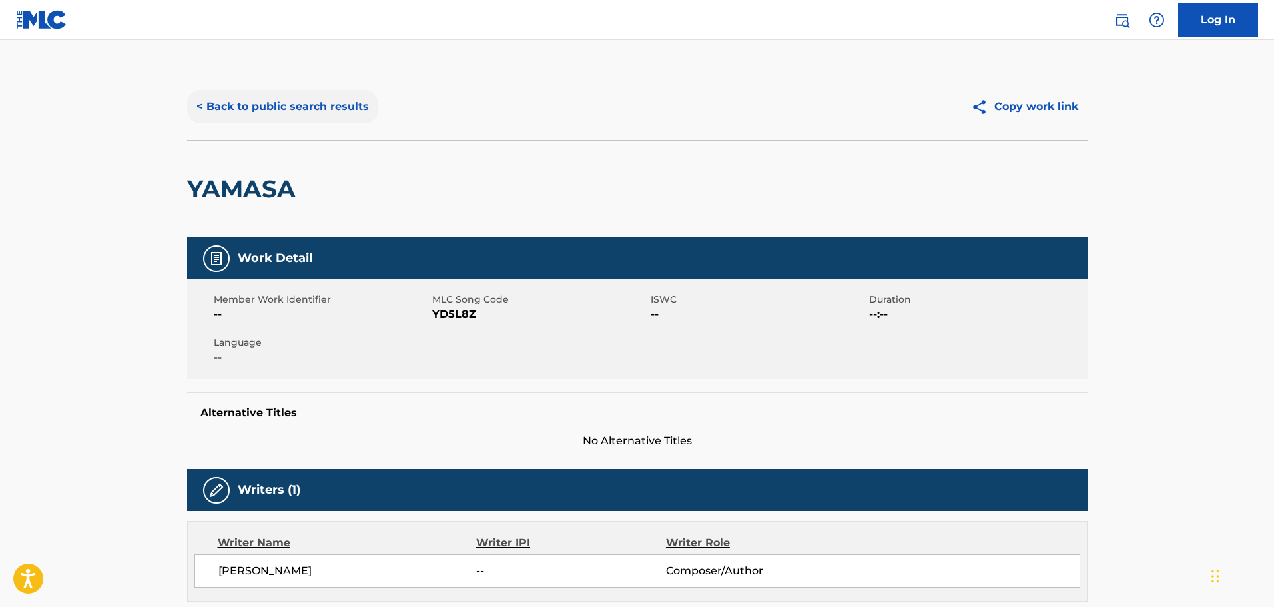
click at [304, 112] on button "< Back to public search results" at bounding box center [282, 106] width 191 height 33
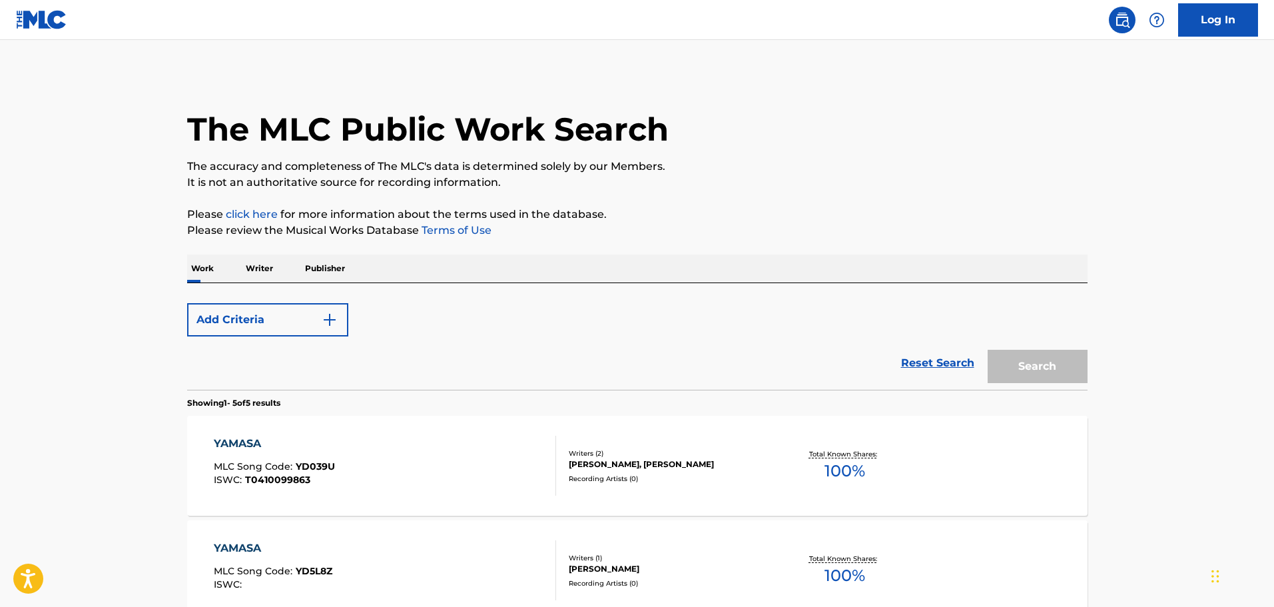
scroll to position [200, 0]
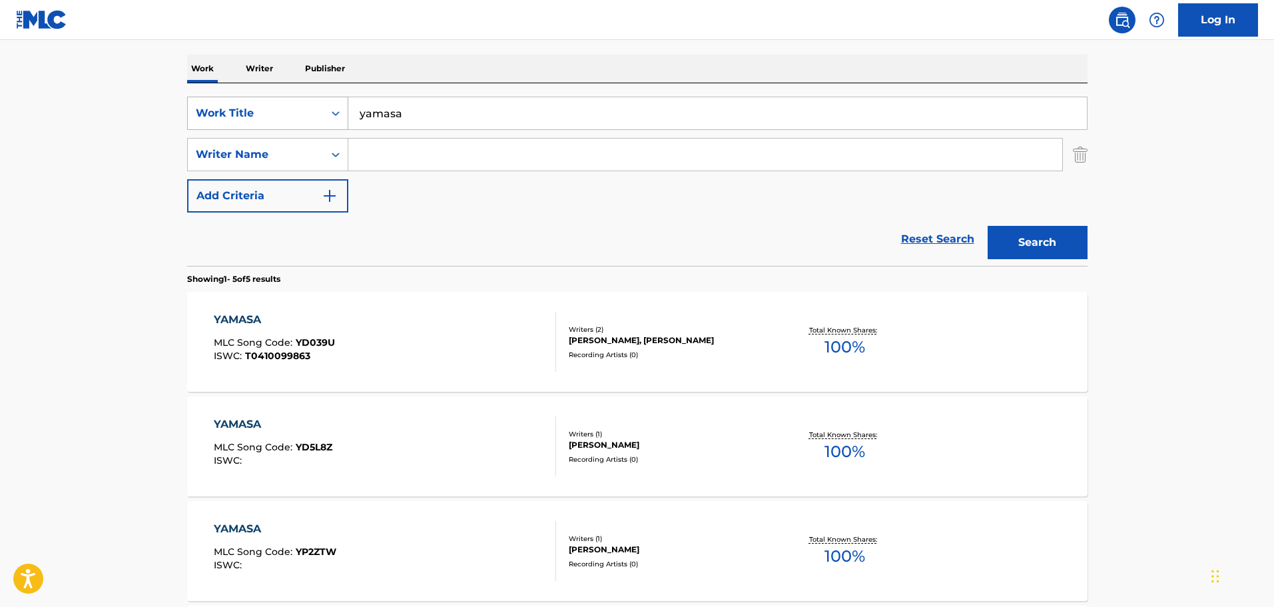
drag, startPoint x: 399, startPoint y: 117, endPoint x: 294, endPoint y: 115, distance: 104.6
click at [294, 115] on div "SearchWithCriteria1dc46bb7-040e-43fb-b4d5-460ea010172d Work Title yamasa" at bounding box center [637, 113] width 900 height 33
type input "yo vine a gozar"
click at [988, 226] on button "Search" at bounding box center [1038, 242] width 100 height 33
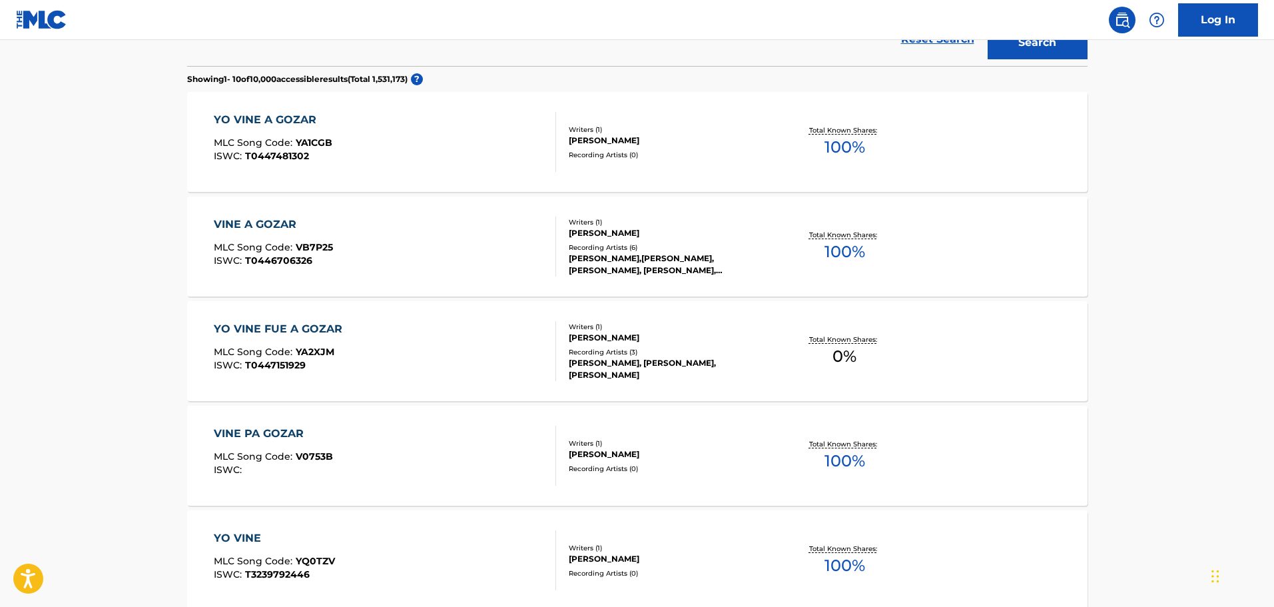
scroll to position [333, 0]
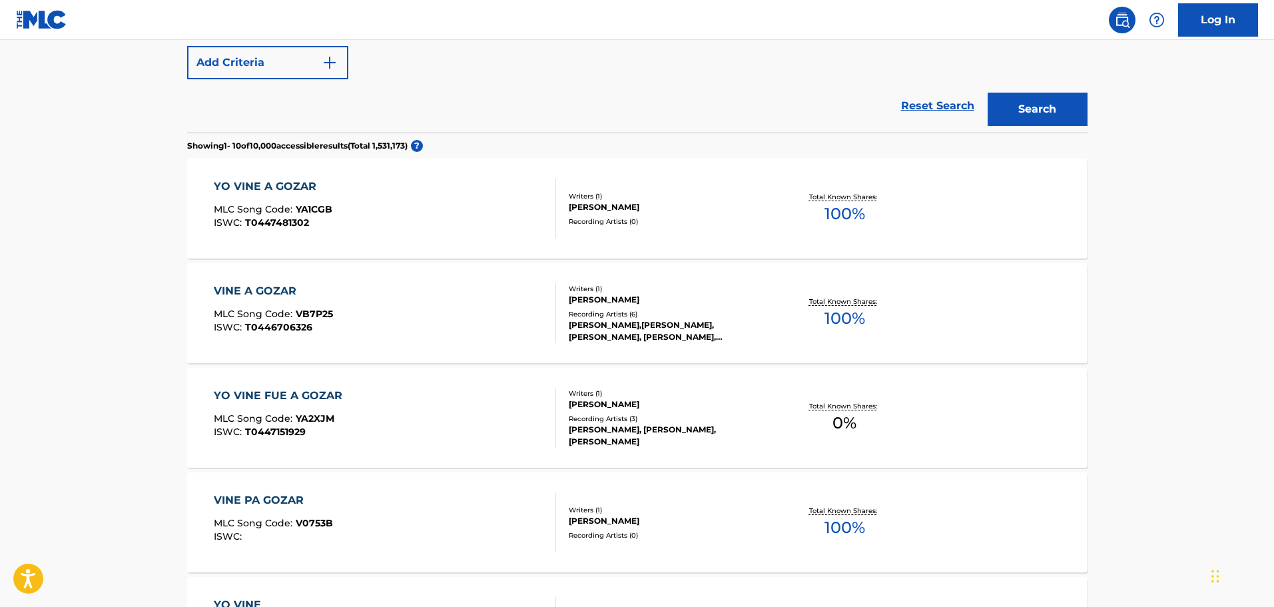
click at [286, 192] on div "YO VINE A GOZAR" at bounding box center [273, 186] width 119 height 16
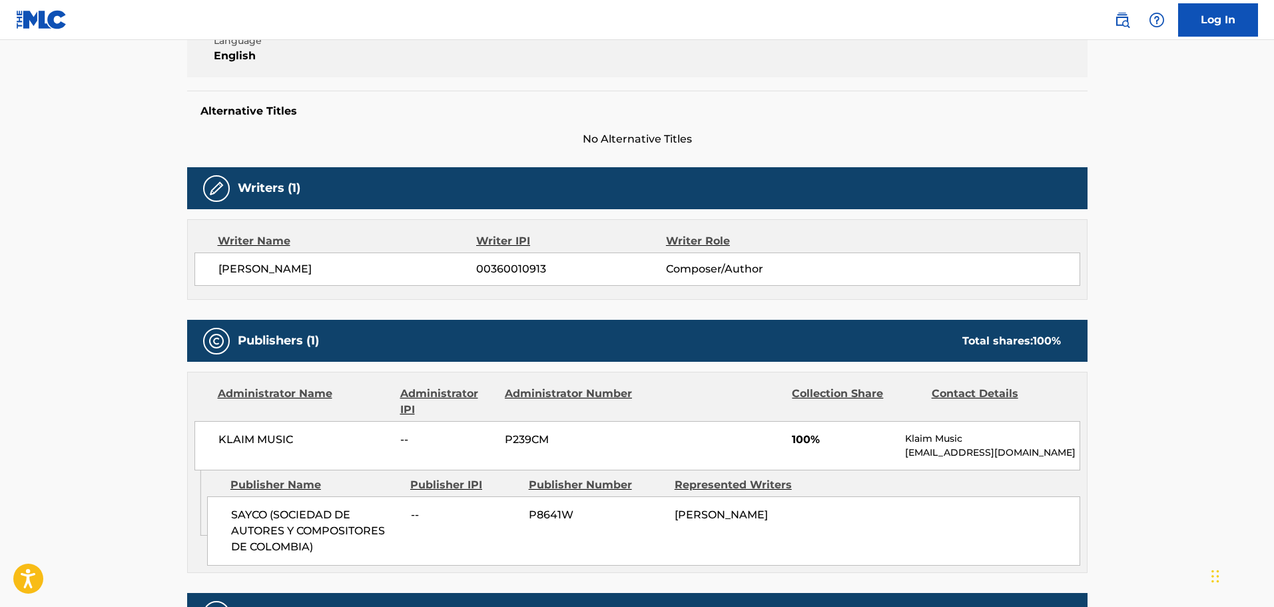
scroll to position [333, 0]
